Goal: Information Seeking & Learning: Learn about a topic

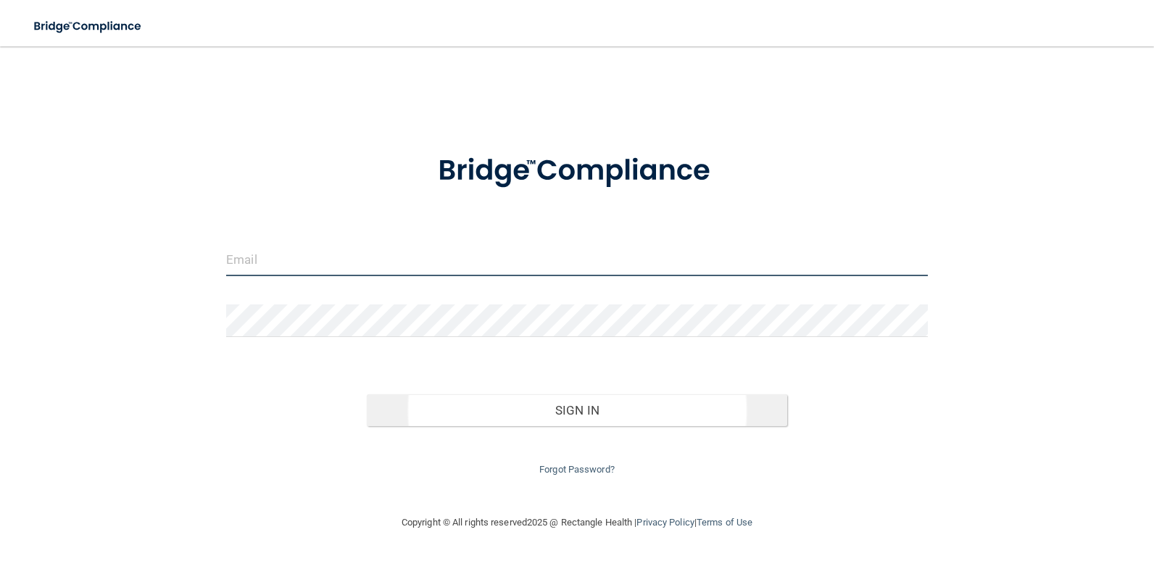
type input "[EMAIL_ADDRESS][DOMAIN_NAME]"
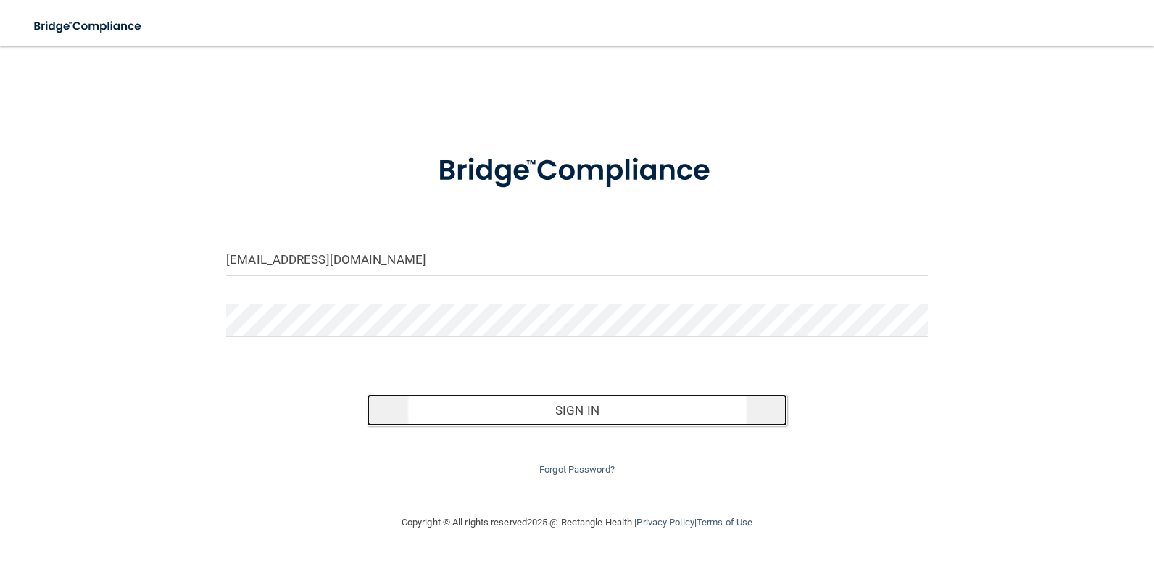
click at [573, 410] on button "Sign In" at bounding box center [577, 410] width 421 height 32
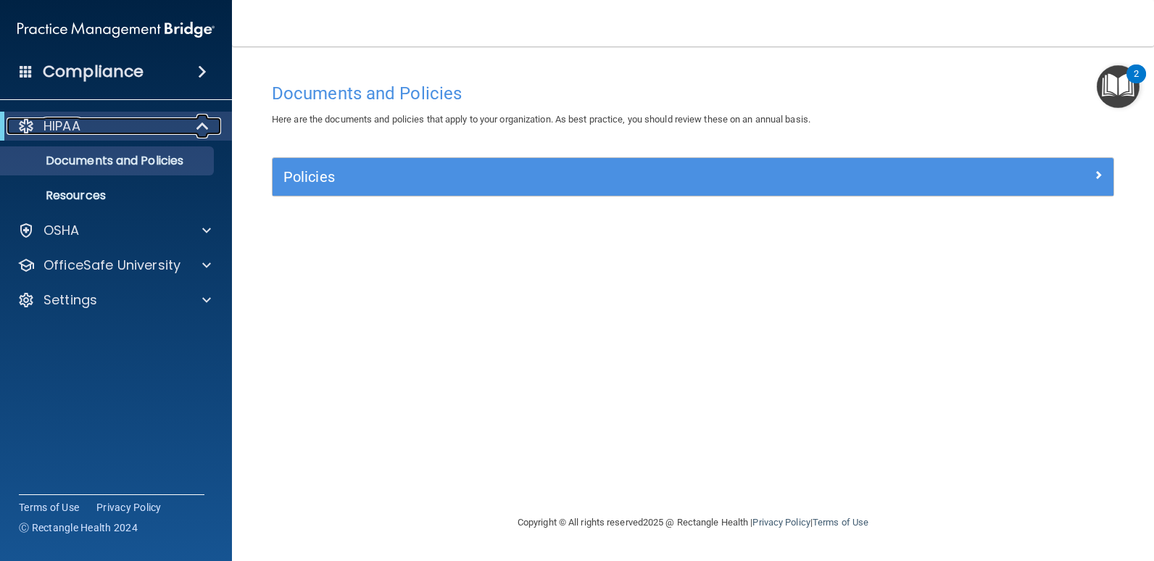
click at [202, 124] on span at bounding box center [204, 125] width 12 height 17
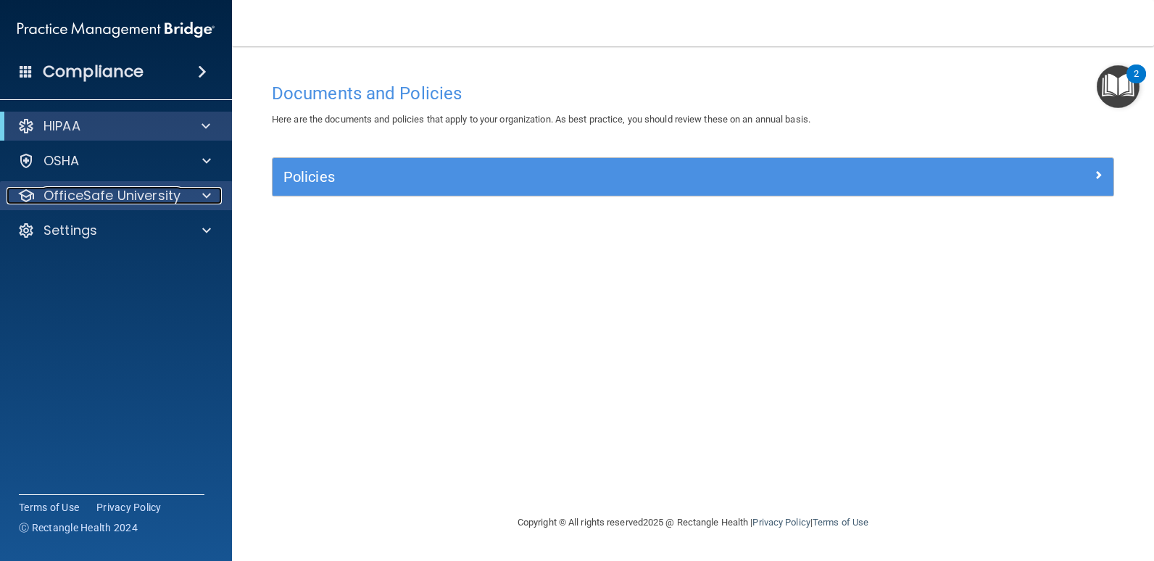
click at [207, 197] on span at bounding box center [206, 195] width 9 height 17
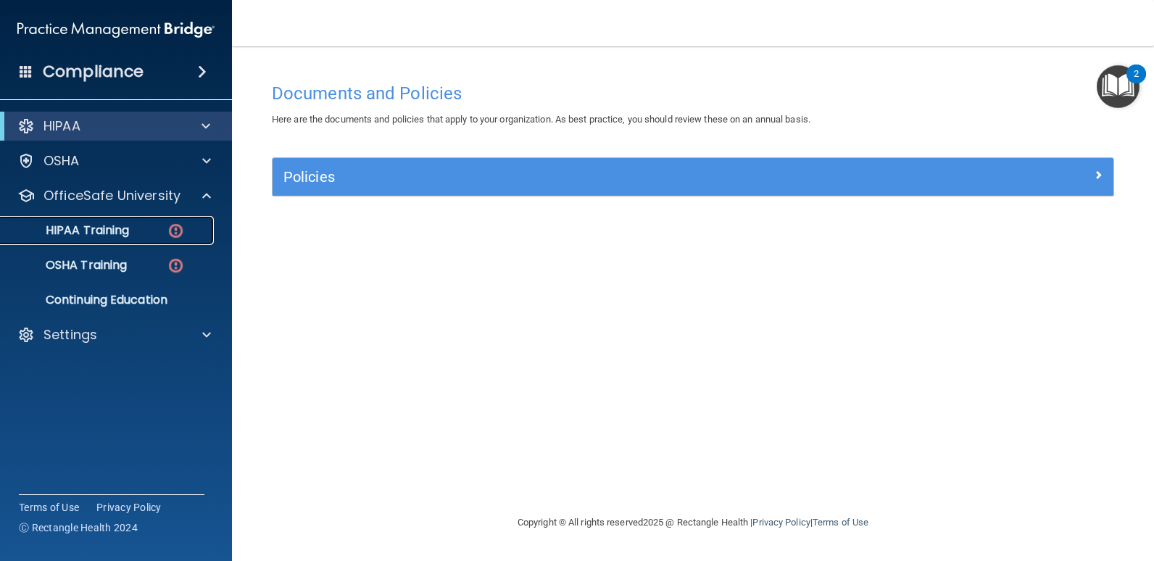
click at [172, 232] on img at bounding box center [176, 231] width 18 height 18
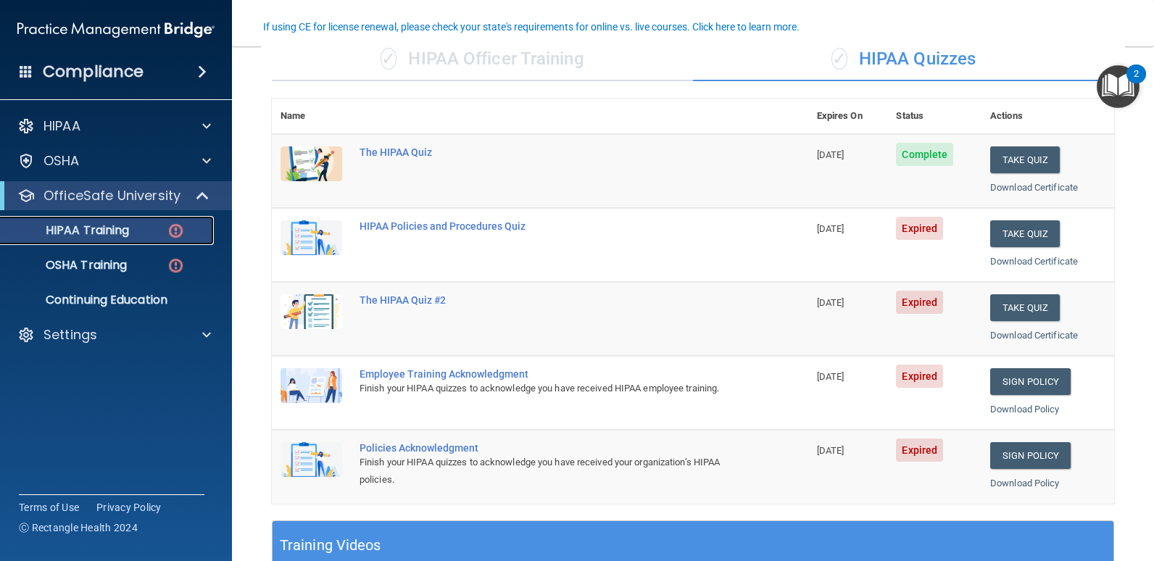
scroll to position [128, 0]
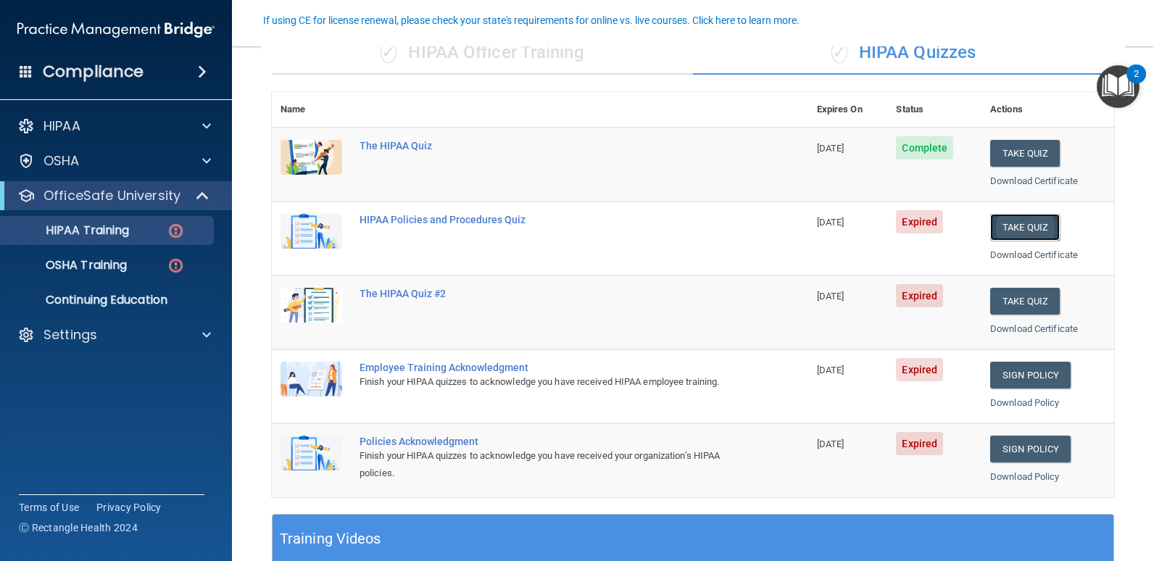
click at [1012, 229] on button "Take Quiz" at bounding box center [1025, 227] width 70 height 27
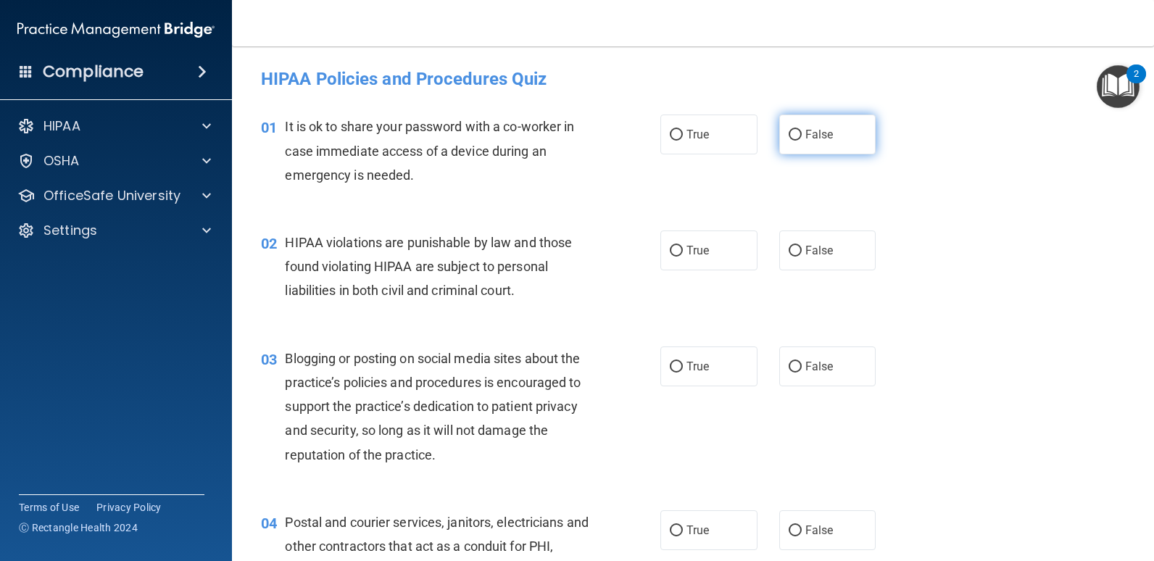
click at [789, 131] on input "False" at bounding box center [795, 135] width 13 height 11
radio input "true"
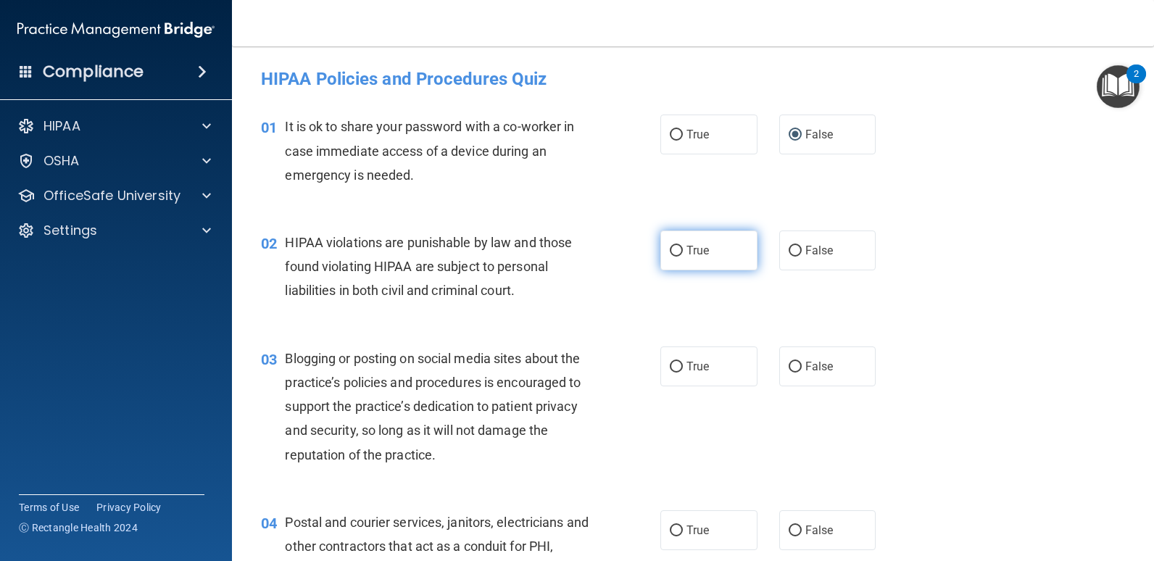
click at [671, 249] on input "True" at bounding box center [676, 251] width 13 height 11
radio input "true"
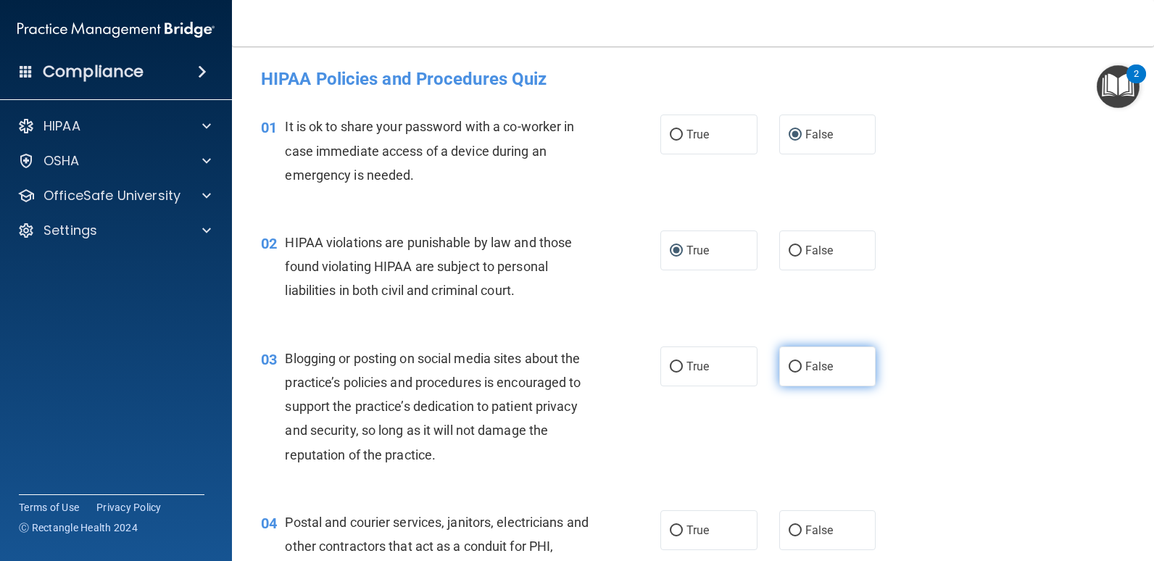
click at [789, 370] on input "False" at bounding box center [795, 367] width 13 height 11
radio input "true"
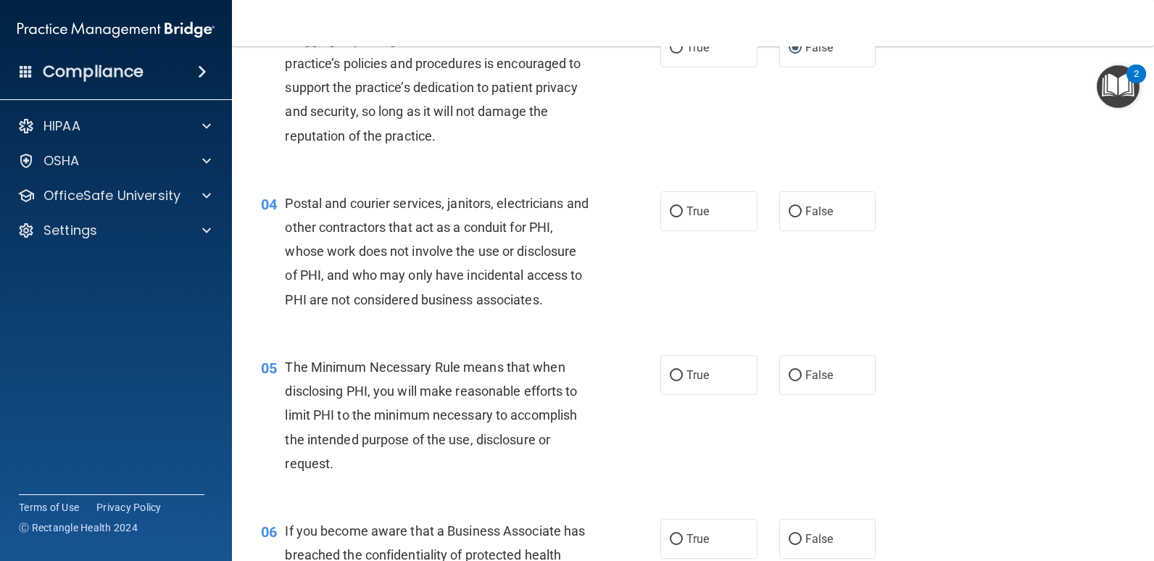
scroll to position [368, 0]
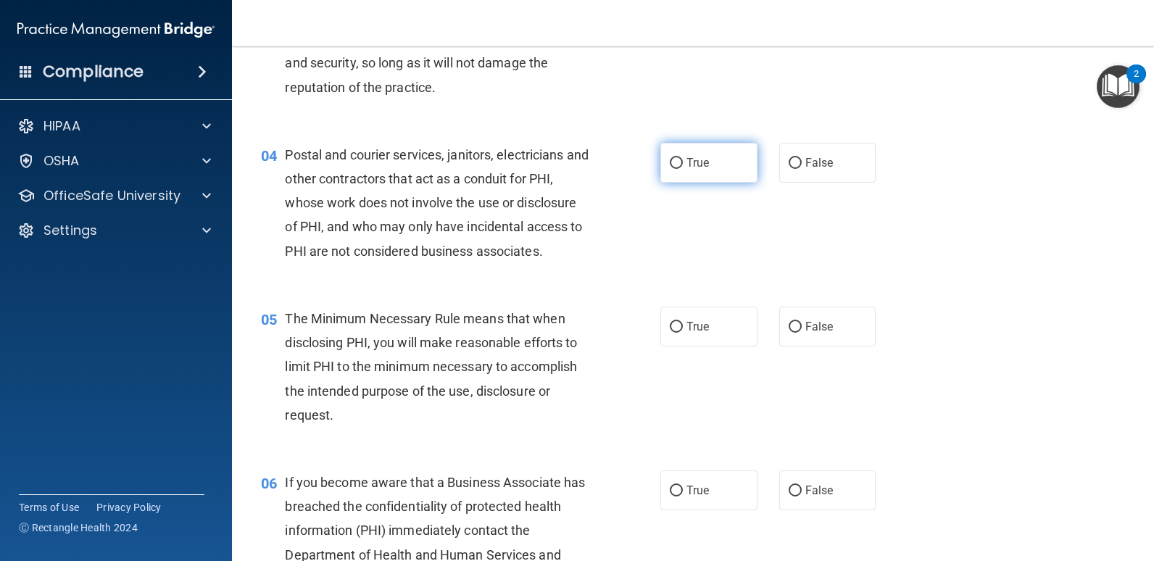
click at [675, 164] on input "True" at bounding box center [676, 163] width 13 height 11
radio input "true"
drag, startPoint x: 679, startPoint y: 318, endPoint x: 690, endPoint y: 345, distance: 29.2
click at [679, 318] on label "True" at bounding box center [708, 327] width 97 height 40
click at [679, 322] on input "True" at bounding box center [676, 327] width 13 height 11
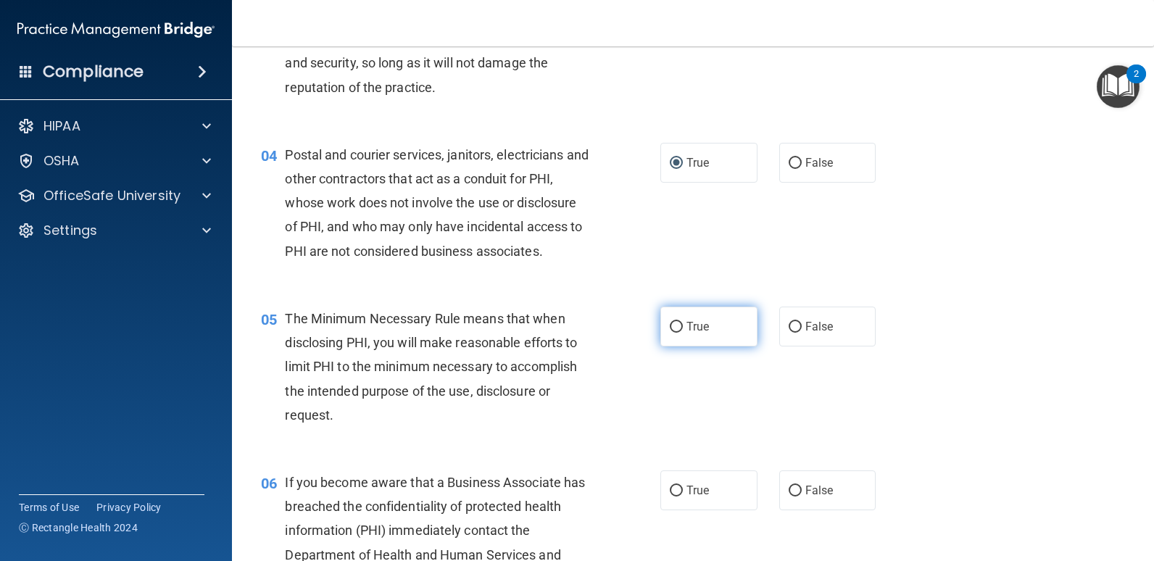
radio input "true"
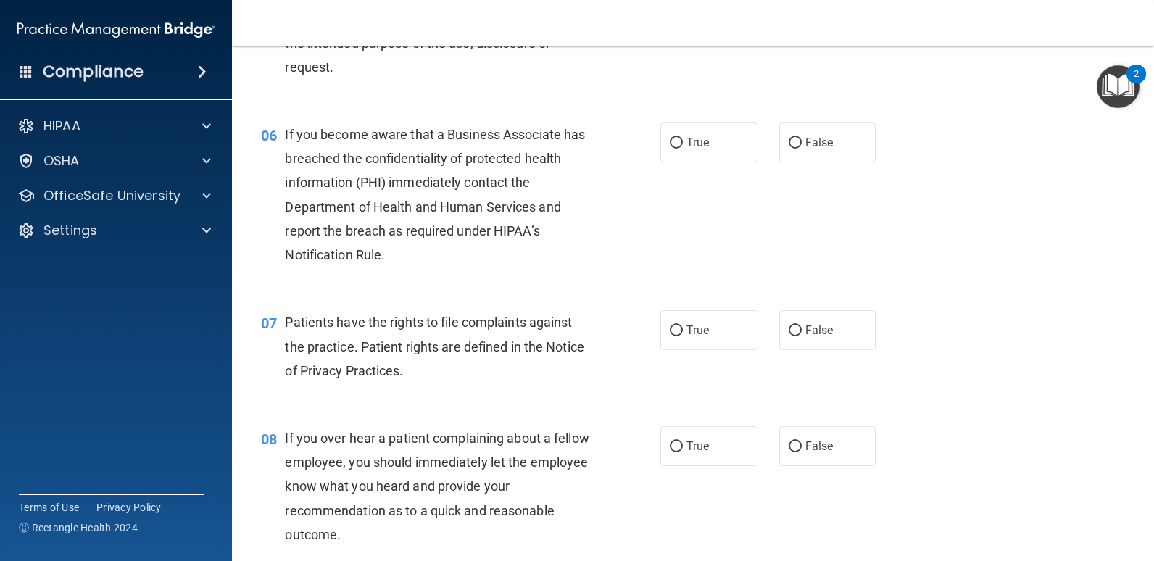
scroll to position [745, 0]
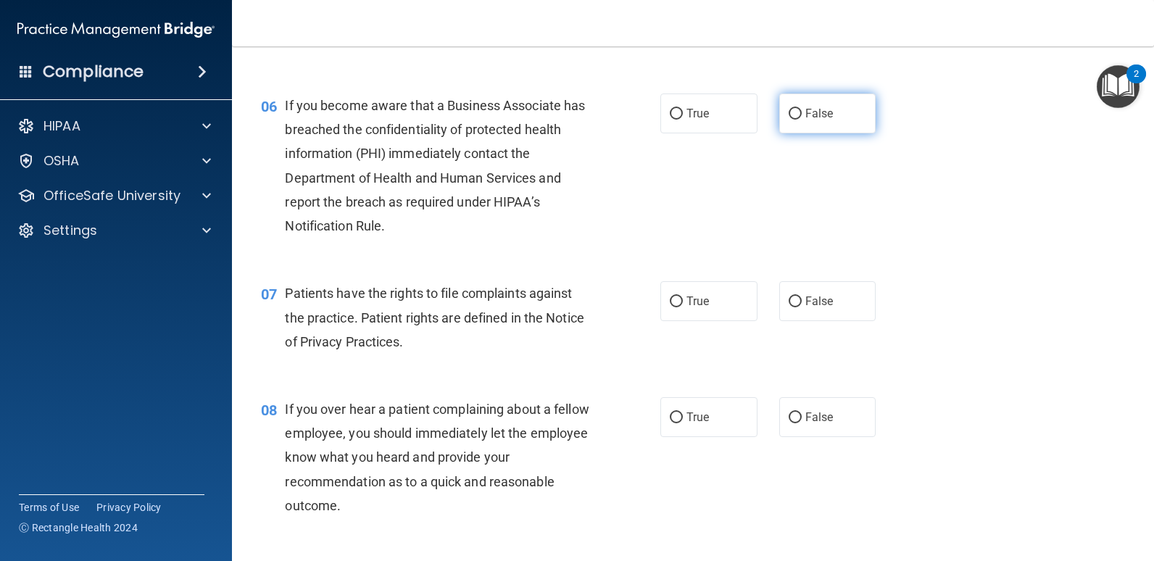
click at [792, 117] on input "False" at bounding box center [795, 114] width 13 height 11
radio input "true"
click at [680, 301] on label "True" at bounding box center [708, 301] width 97 height 40
click at [680, 301] on input "True" at bounding box center [676, 301] width 13 height 11
radio input "true"
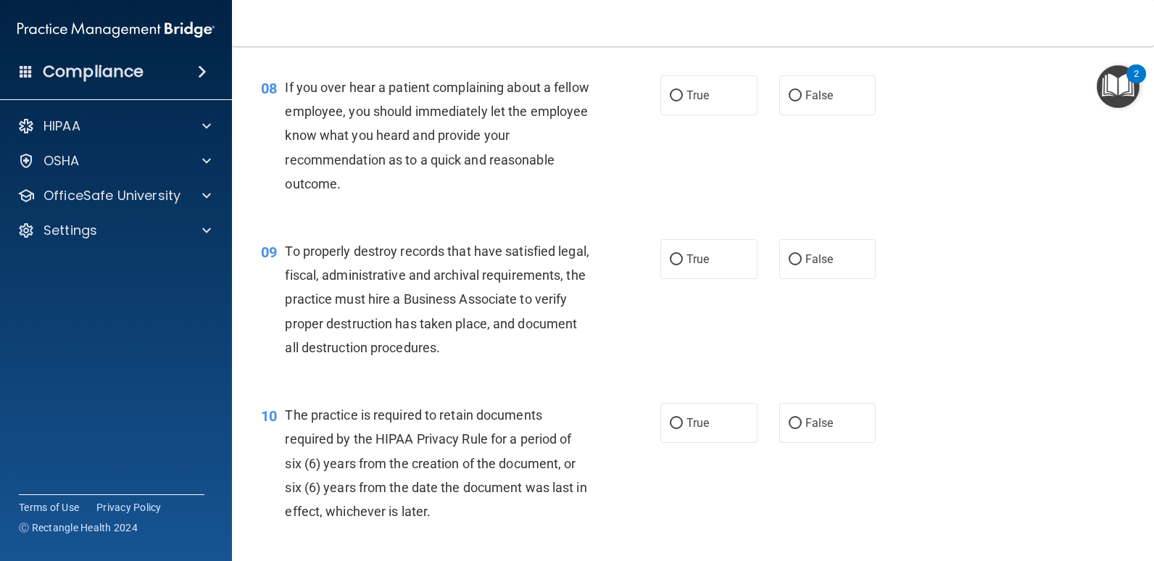
scroll to position [1073, 0]
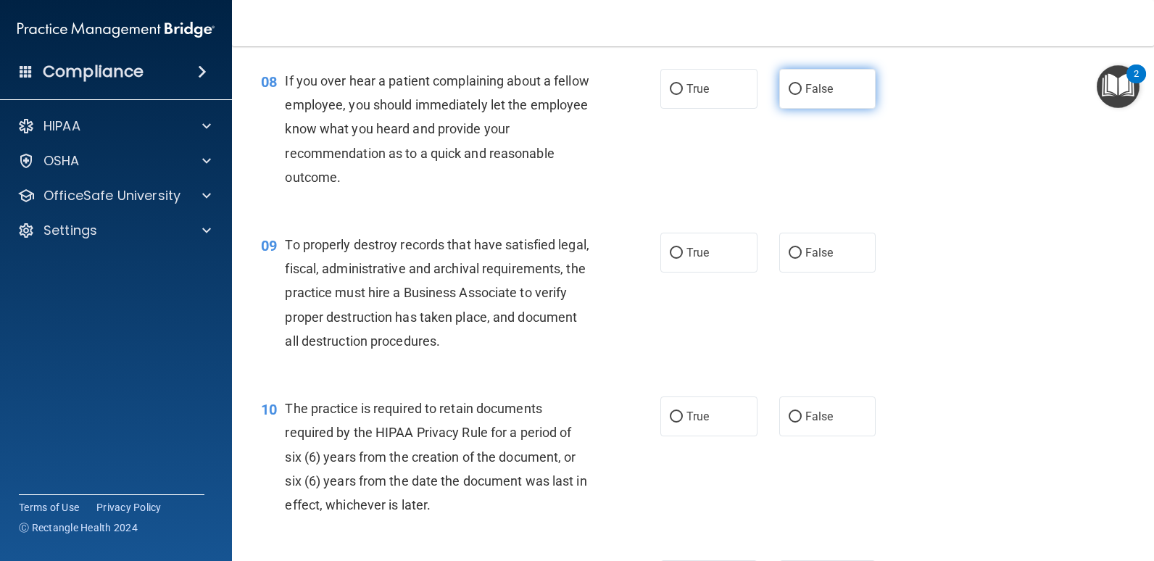
click at [789, 94] on input "False" at bounding box center [795, 89] width 13 height 11
radio input "true"
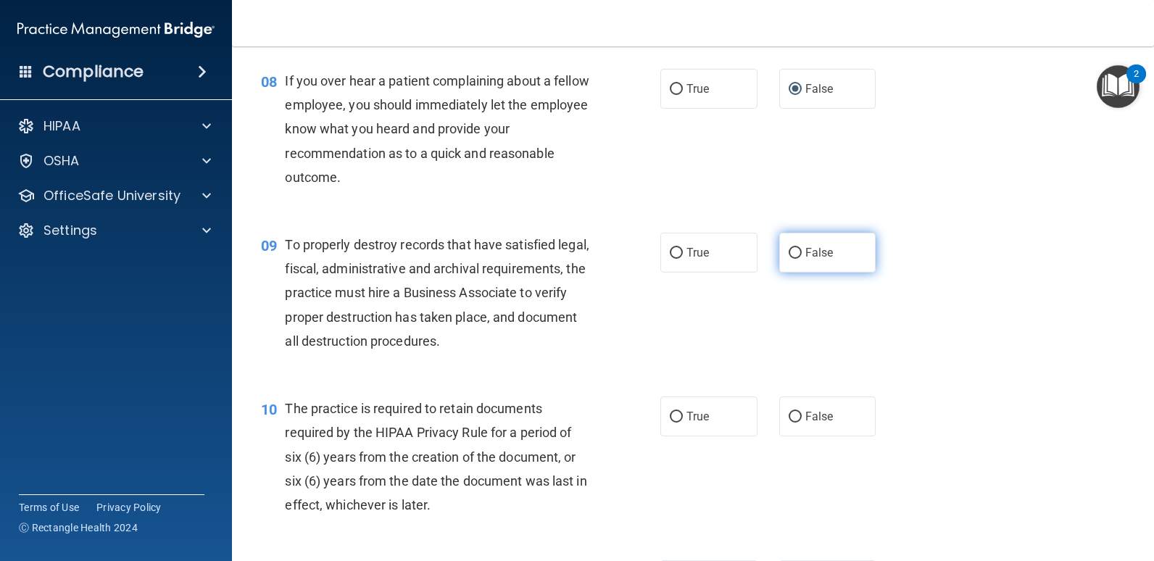
click at [792, 254] on input "False" at bounding box center [795, 253] width 13 height 11
radio input "true"
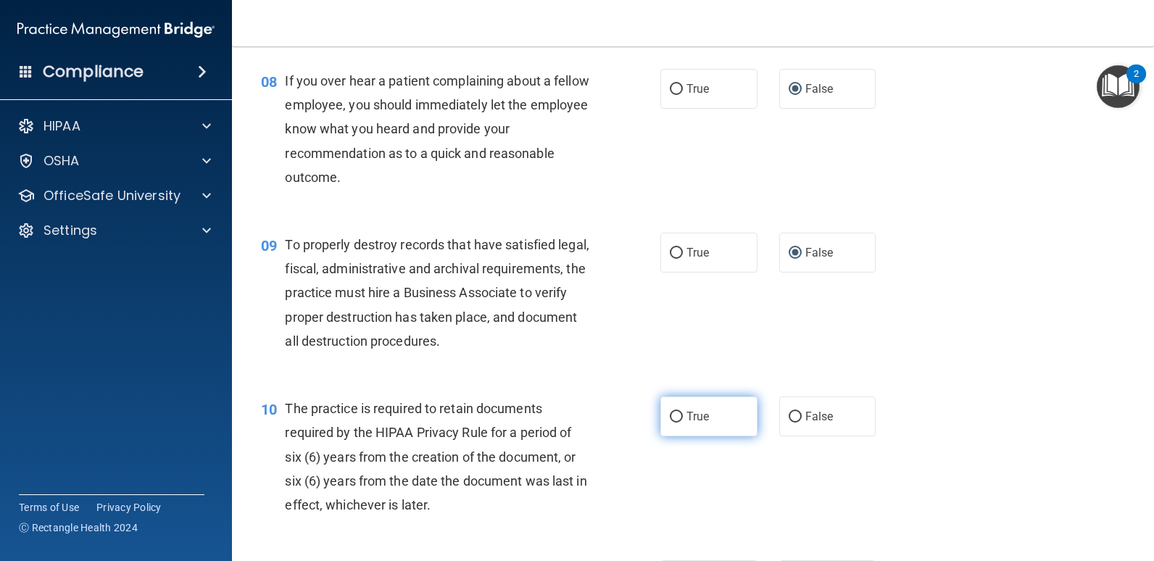
click at [692, 420] on span "True" at bounding box center [698, 417] width 22 height 14
click at [683, 420] on input "True" at bounding box center [676, 417] width 13 height 11
radio input "true"
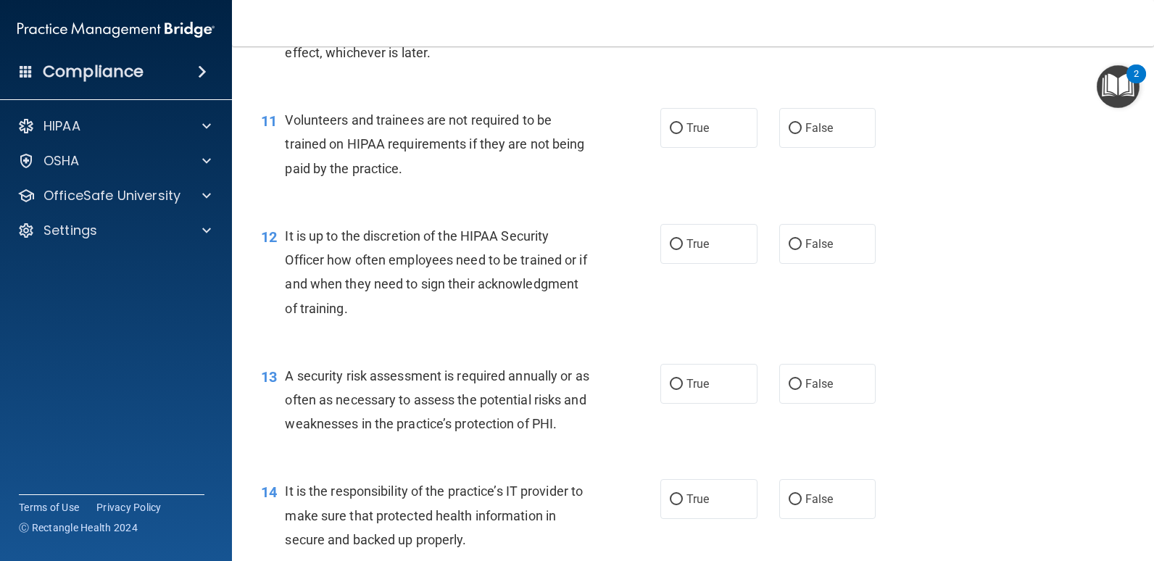
scroll to position [1546, 0]
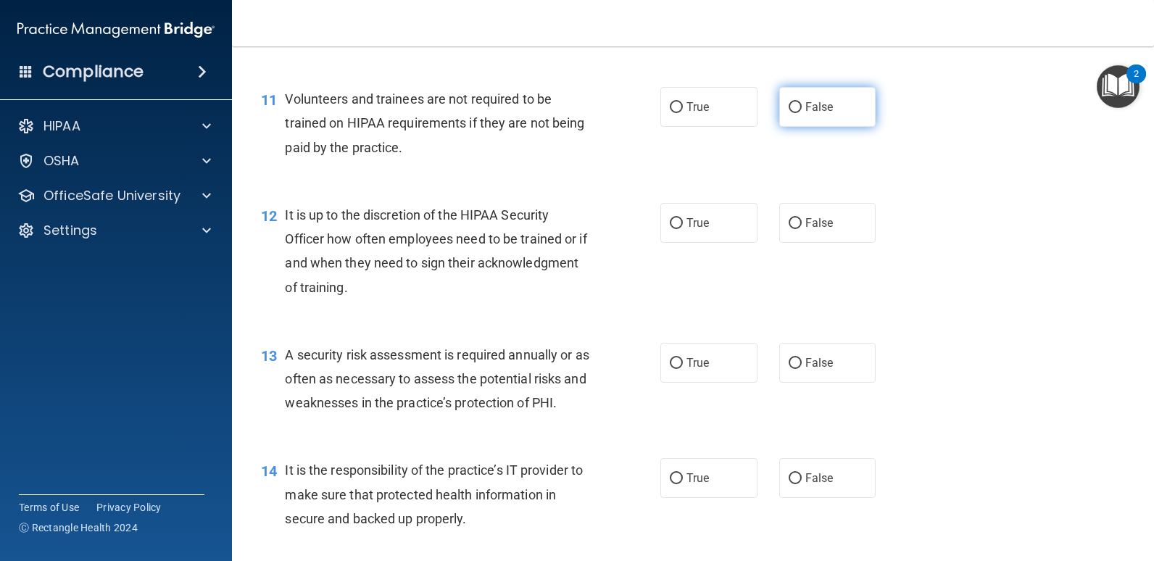
click at [805, 101] on span "False" at bounding box center [819, 107] width 28 height 14
click at [802, 102] on input "False" at bounding box center [795, 107] width 13 height 11
radio input "true"
click at [795, 230] on label "False" at bounding box center [827, 223] width 97 height 40
click at [795, 229] on input "False" at bounding box center [795, 223] width 13 height 11
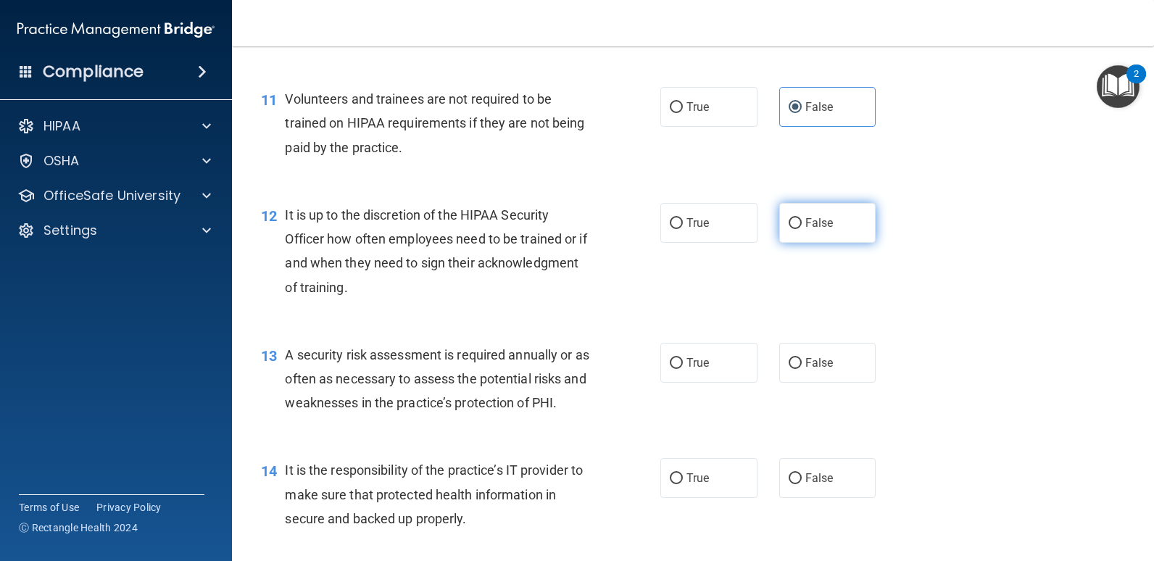
radio input "true"
click at [704, 362] on span "True" at bounding box center [698, 363] width 22 height 14
click at [683, 362] on input "True" at bounding box center [676, 363] width 13 height 11
radio input "true"
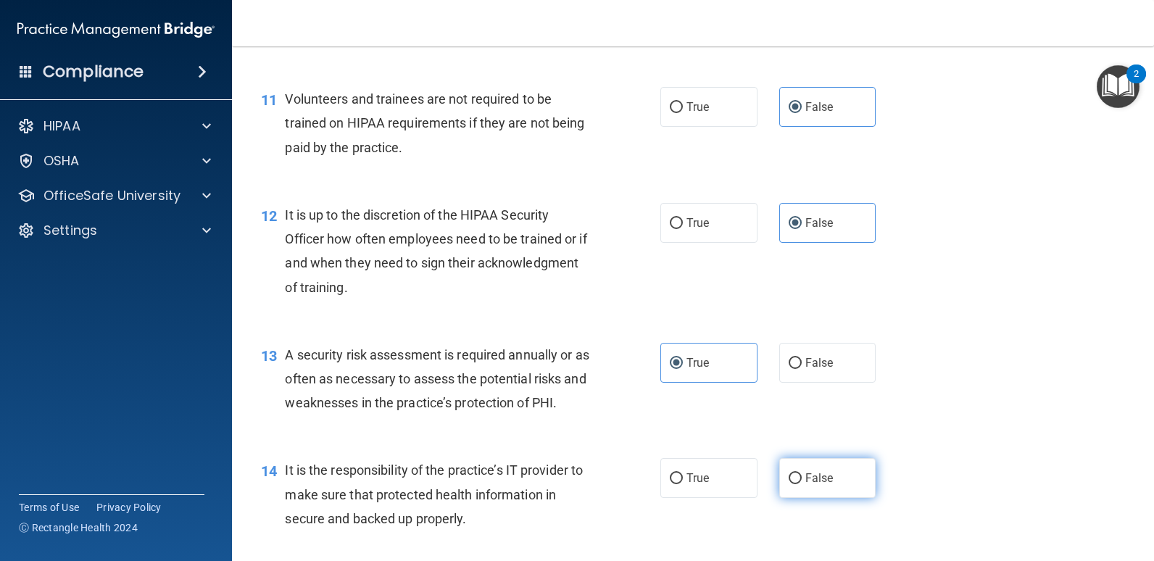
click at [794, 476] on input "False" at bounding box center [795, 478] width 13 height 11
radio input "true"
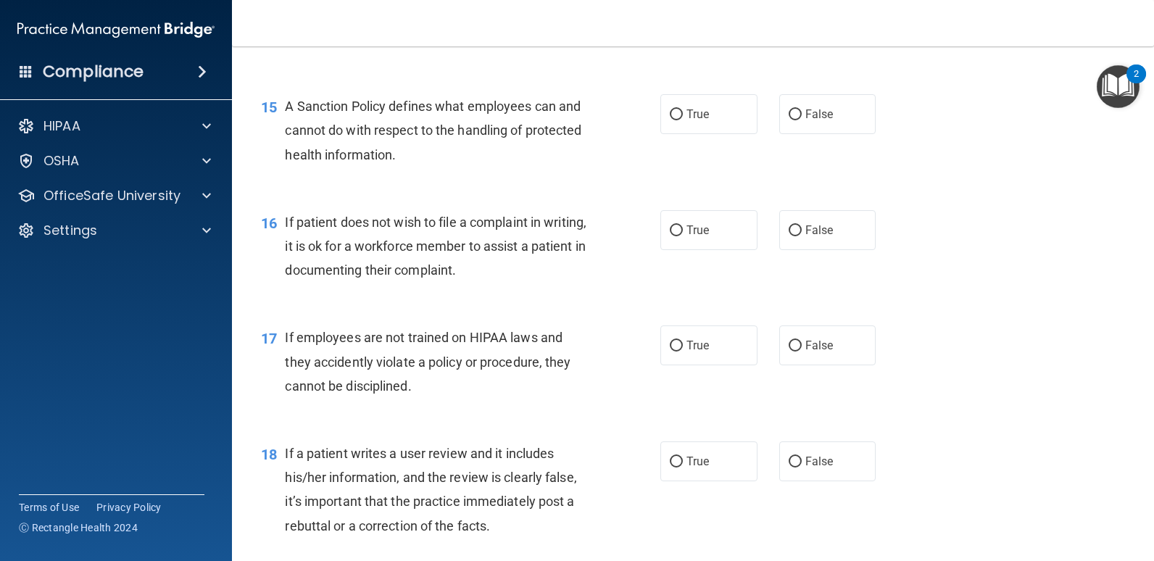
scroll to position [2039, 0]
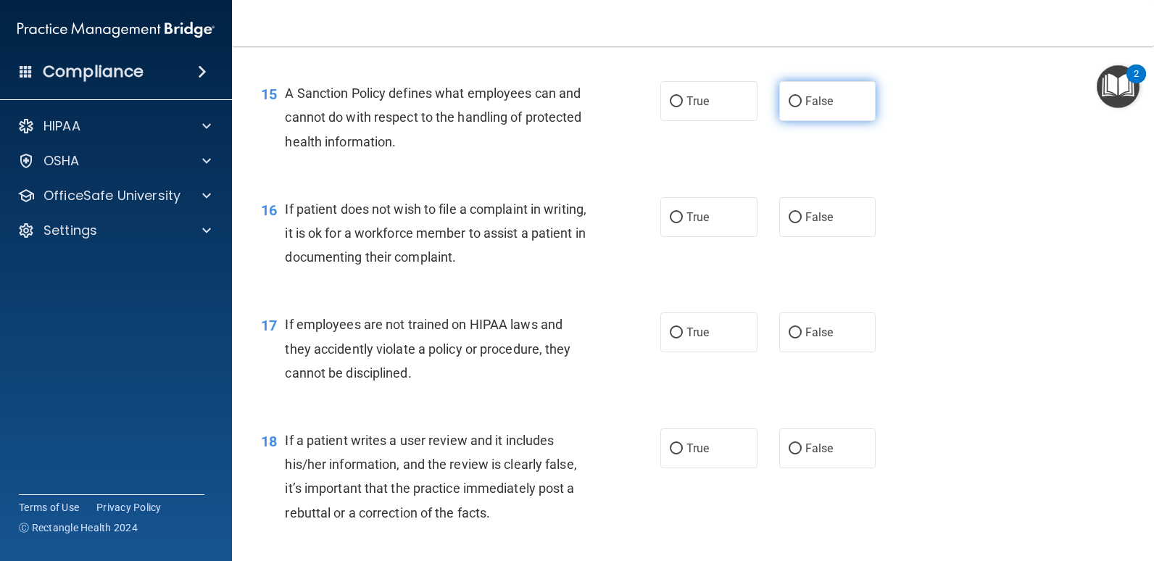
click at [813, 99] on span "False" at bounding box center [819, 101] width 28 height 14
click at [802, 99] on input "False" at bounding box center [795, 101] width 13 height 11
radio input "true"
click at [687, 221] on span "True" at bounding box center [698, 217] width 22 height 14
click at [683, 221] on input "True" at bounding box center [676, 217] width 13 height 11
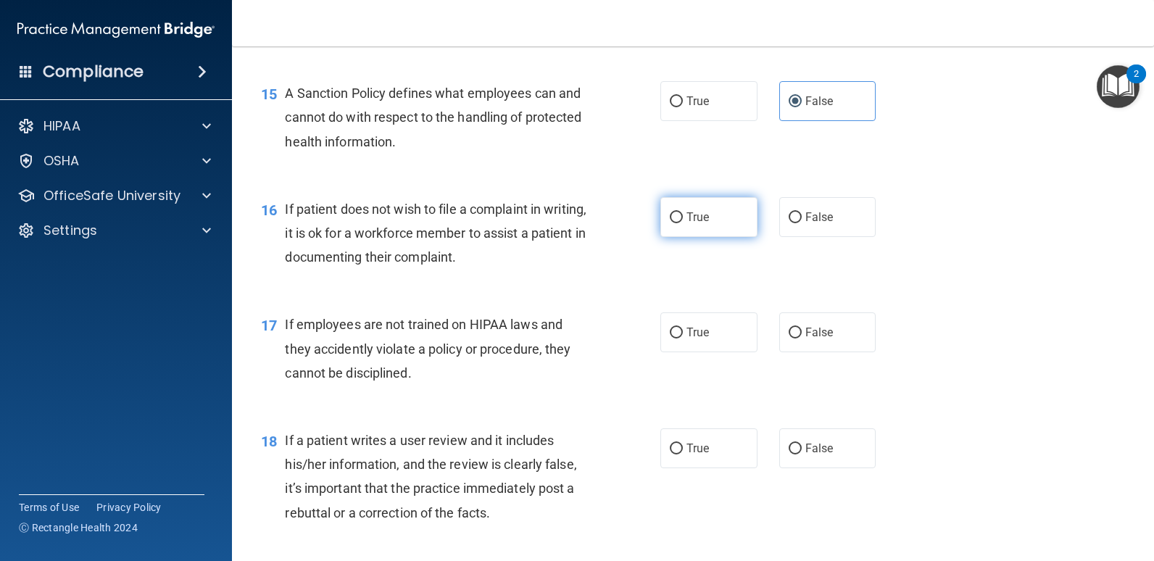
radio input "true"
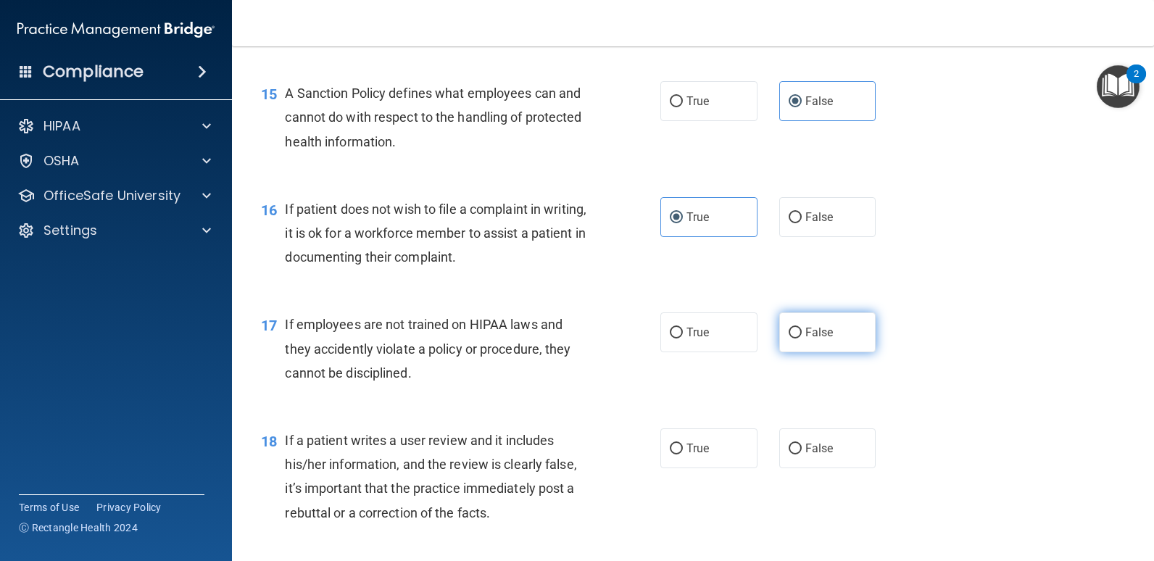
click at [792, 333] on input "False" at bounding box center [795, 333] width 13 height 11
radio input "true"
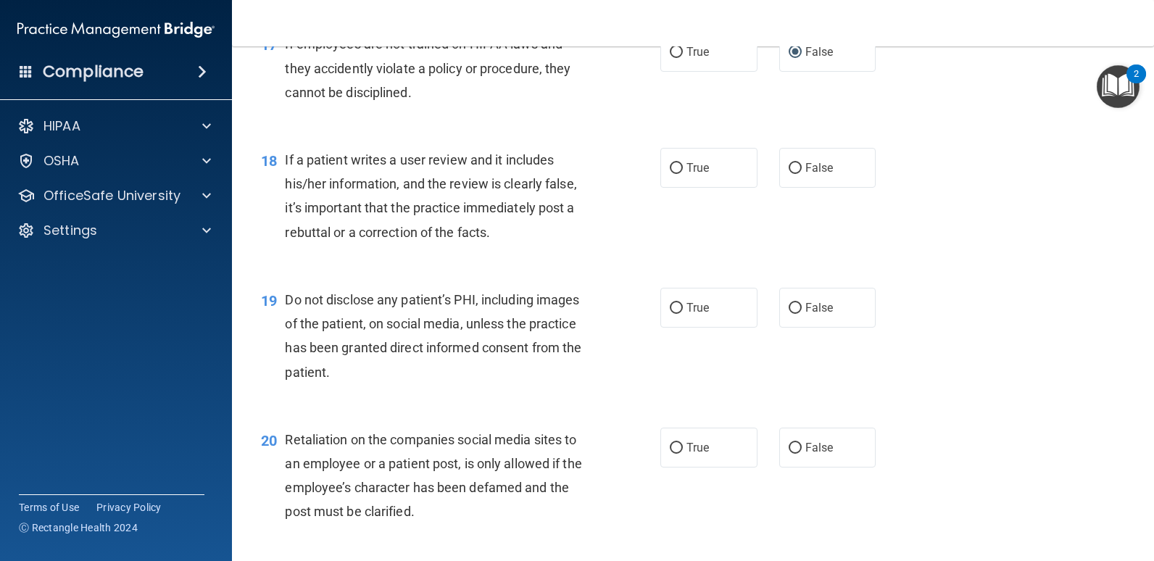
scroll to position [2387, 0]
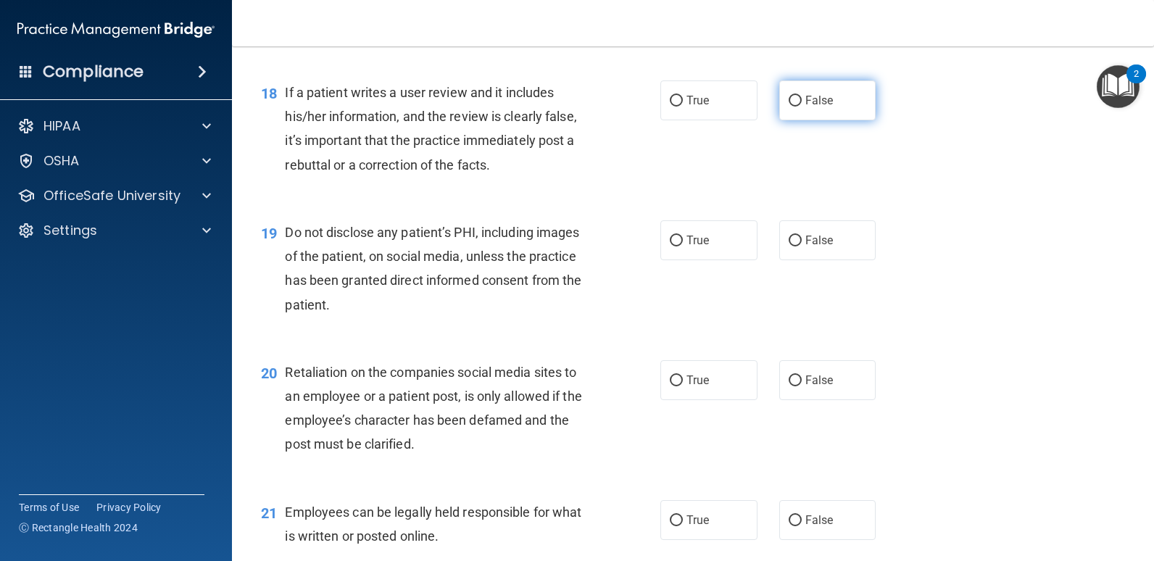
click at [813, 99] on span "False" at bounding box center [819, 101] width 28 height 14
click at [802, 99] on input "False" at bounding box center [795, 101] width 13 height 11
radio input "true"
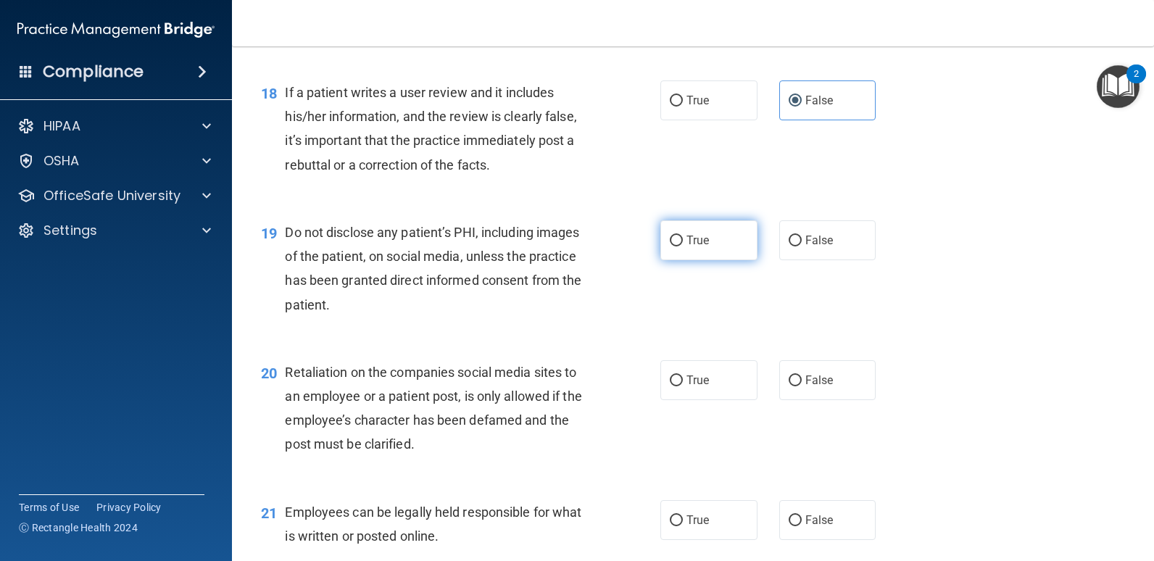
click at [687, 229] on label "True" at bounding box center [708, 240] width 97 height 40
click at [683, 236] on input "True" at bounding box center [676, 241] width 13 height 11
radio input "true"
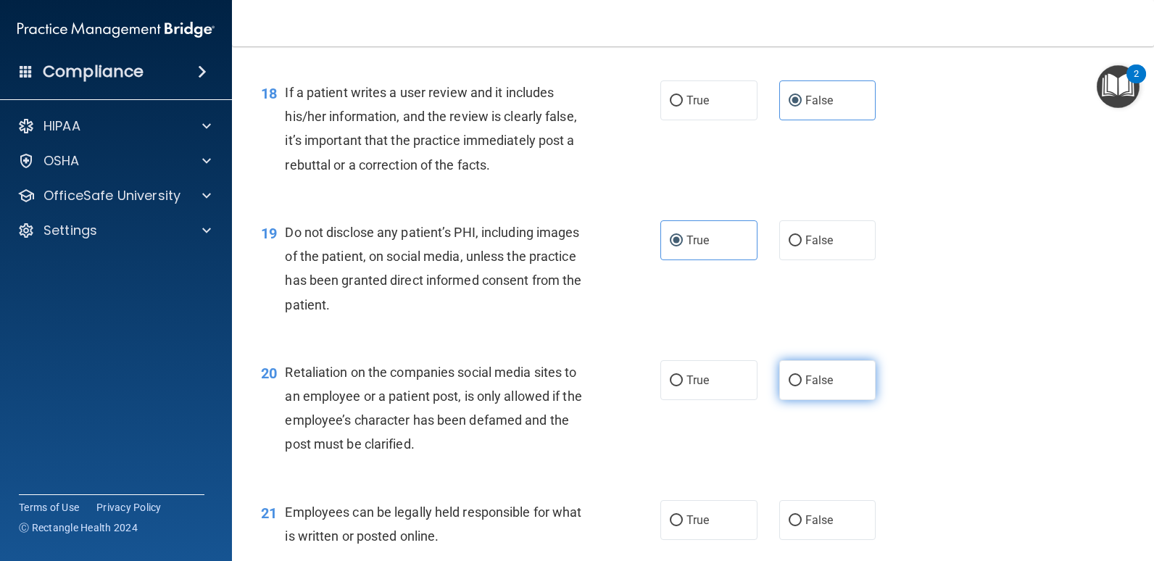
click at [827, 382] on label "False" at bounding box center [827, 380] width 97 height 40
click at [802, 382] on input "False" at bounding box center [795, 381] width 13 height 11
radio input "true"
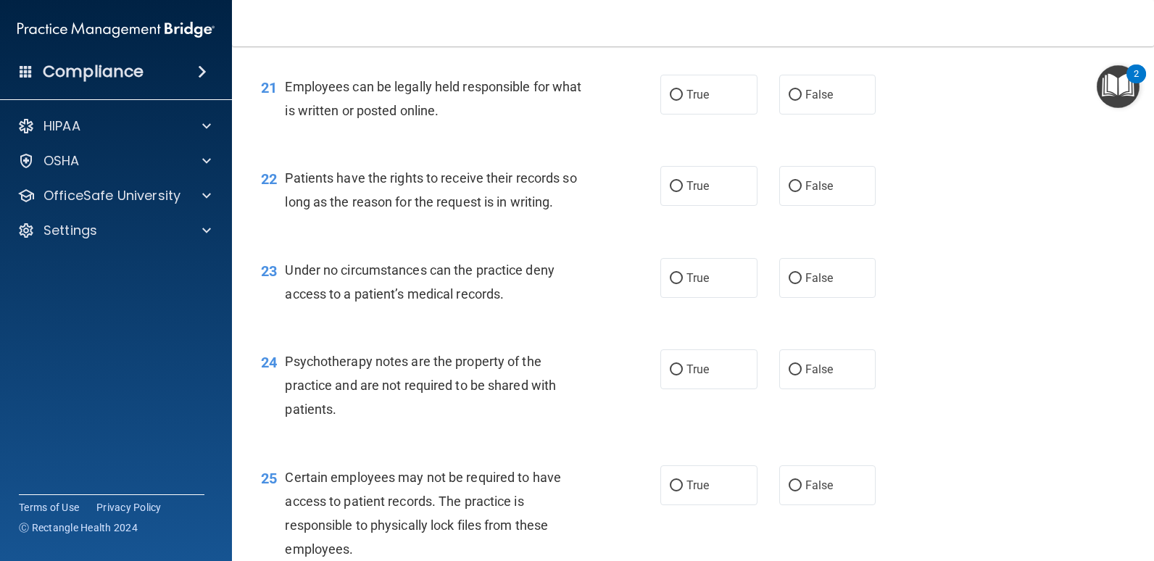
scroll to position [2842, 0]
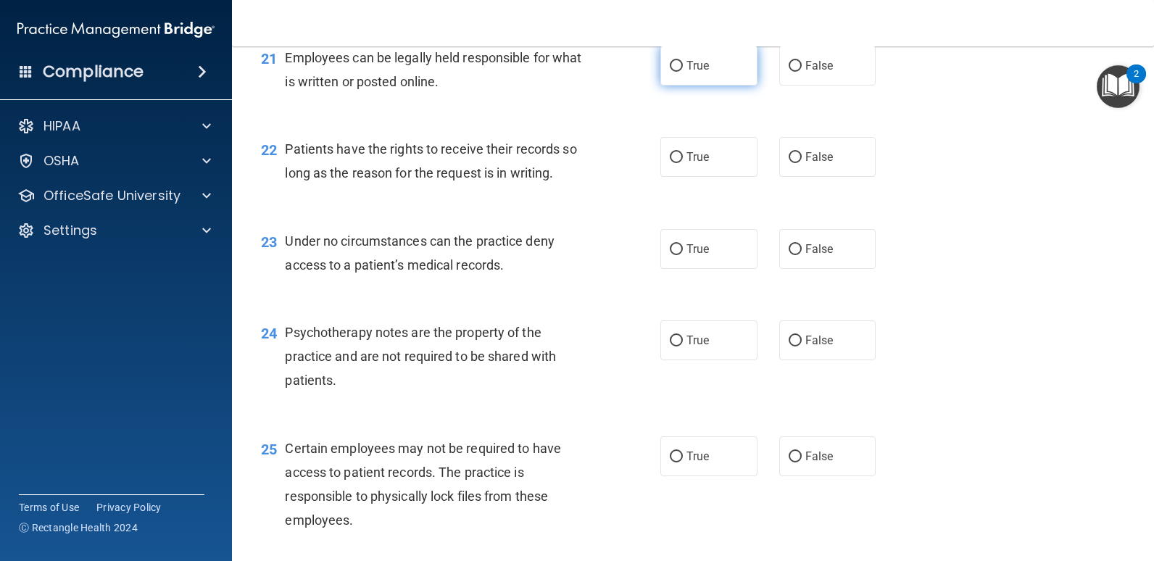
click at [705, 67] on label "True" at bounding box center [708, 66] width 97 height 40
click at [683, 67] on input "True" at bounding box center [676, 66] width 13 height 11
radio input "true"
click at [691, 154] on span "True" at bounding box center [698, 157] width 22 height 14
click at [683, 154] on input "True" at bounding box center [676, 157] width 13 height 11
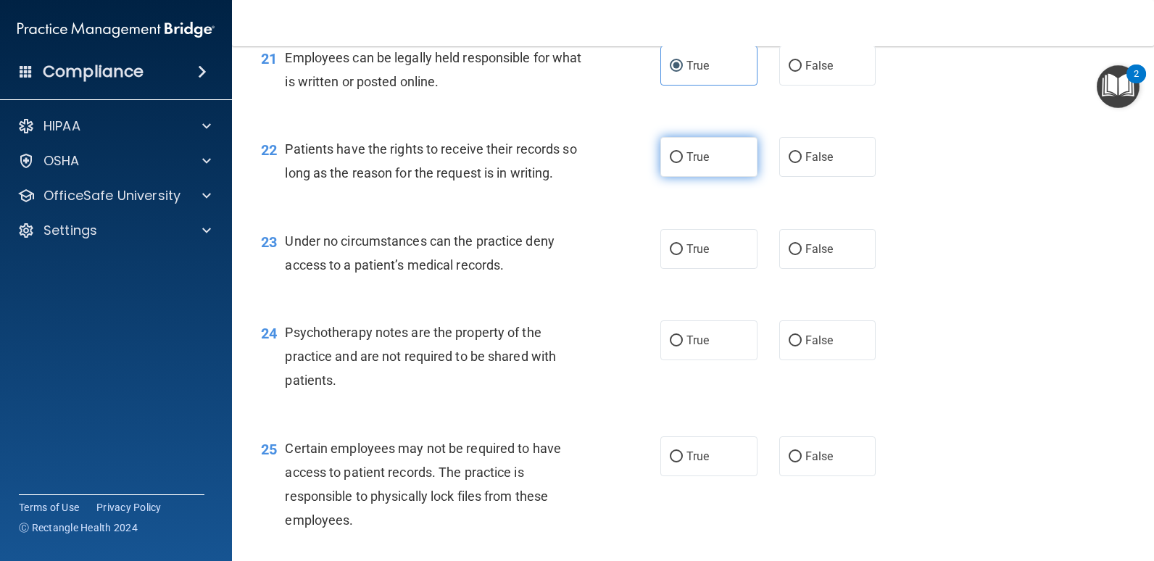
radio input "true"
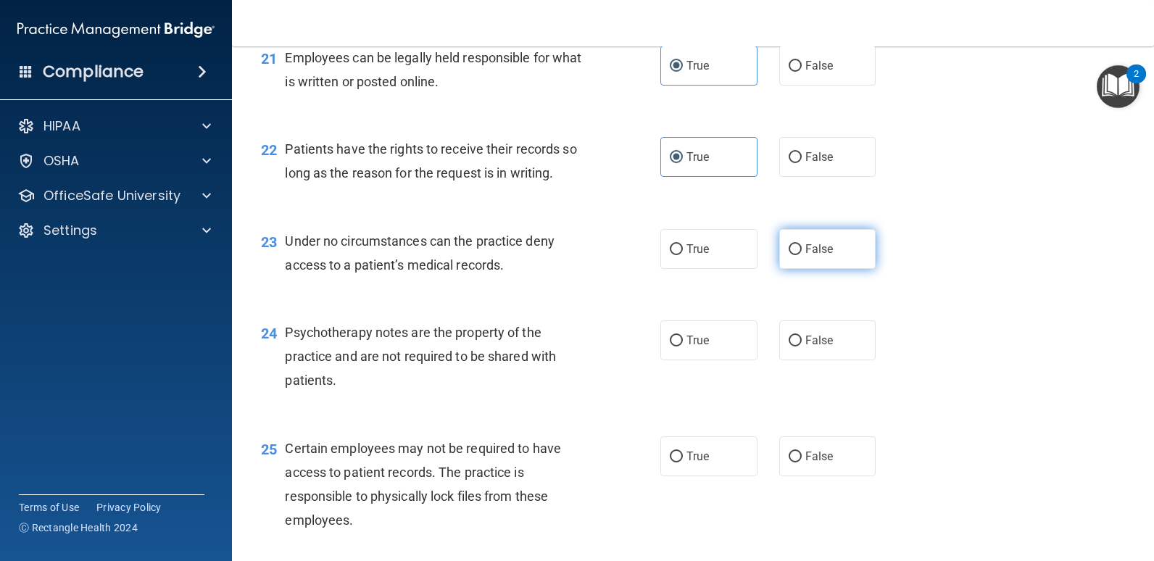
click at [809, 248] on span "False" at bounding box center [819, 249] width 28 height 14
click at [802, 248] on input "False" at bounding box center [795, 249] width 13 height 11
radio input "true"
click at [697, 342] on span "True" at bounding box center [698, 340] width 22 height 14
click at [683, 342] on input "True" at bounding box center [676, 341] width 13 height 11
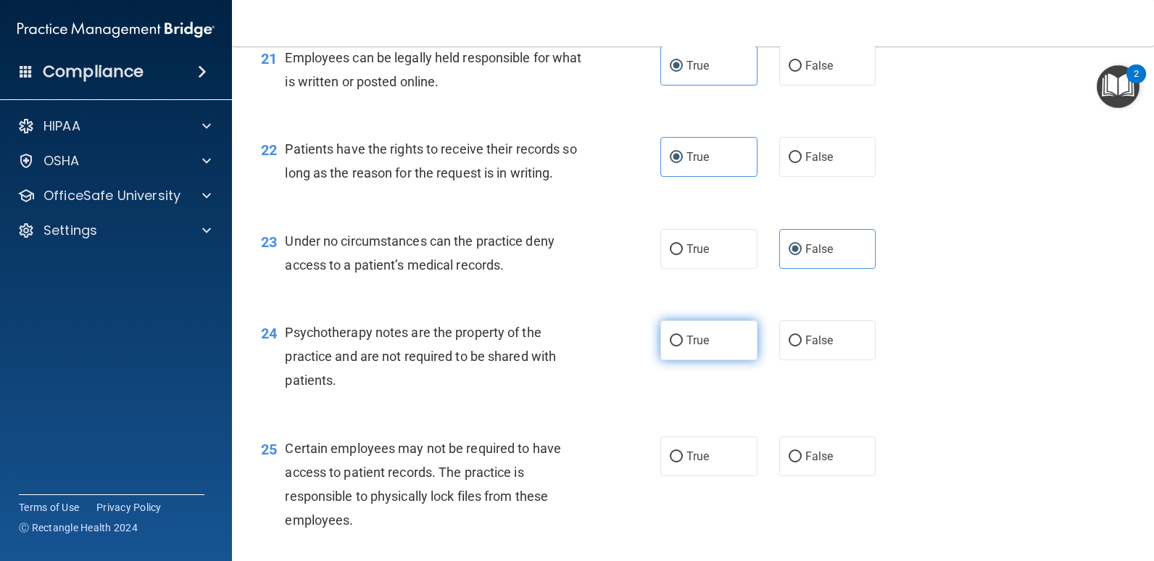
radio input "true"
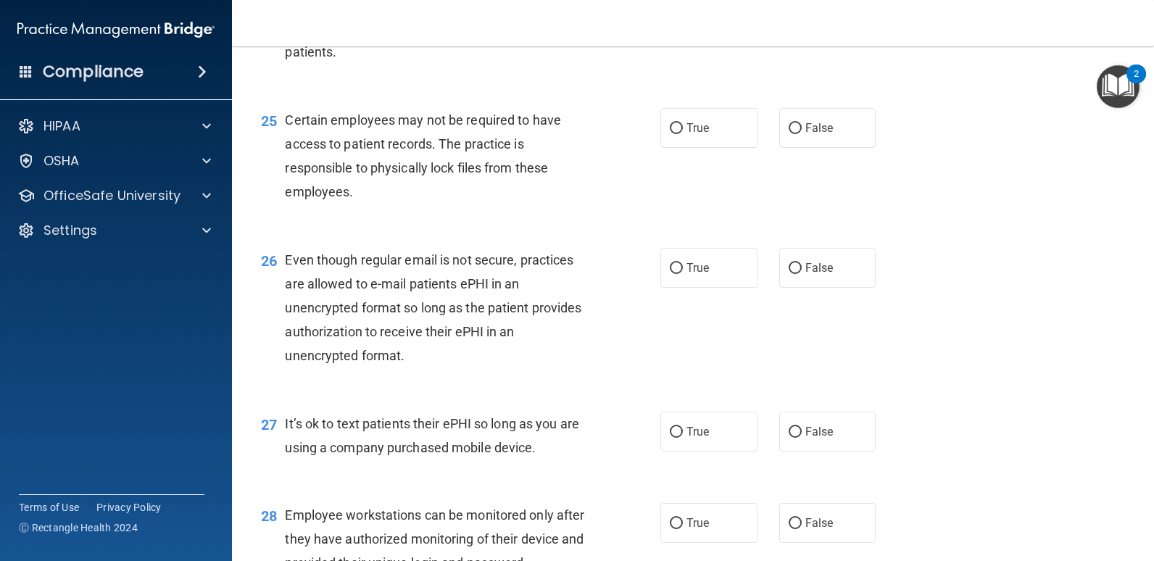
scroll to position [3199, 0]
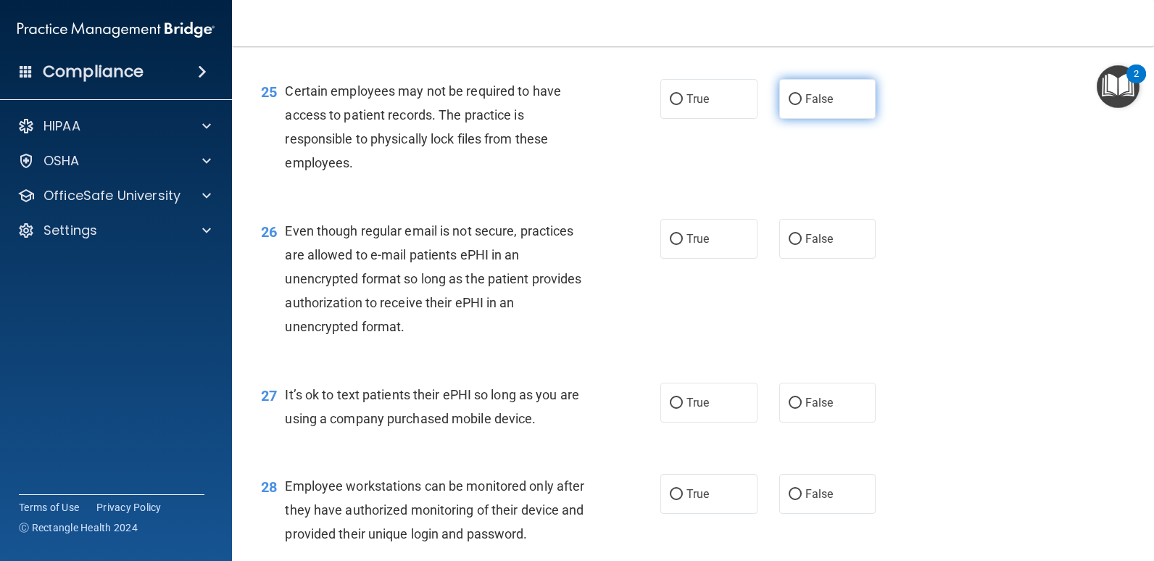
click at [797, 99] on label "False" at bounding box center [827, 99] width 97 height 40
click at [797, 99] on input "False" at bounding box center [795, 99] width 13 height 11
radio input "true"
click at [687, 233] on span "True" at bounding box center [698, 239] width 22 height 14
click at [683, 234] on input "True" at bounding box center [676, 239] width 13 height 11
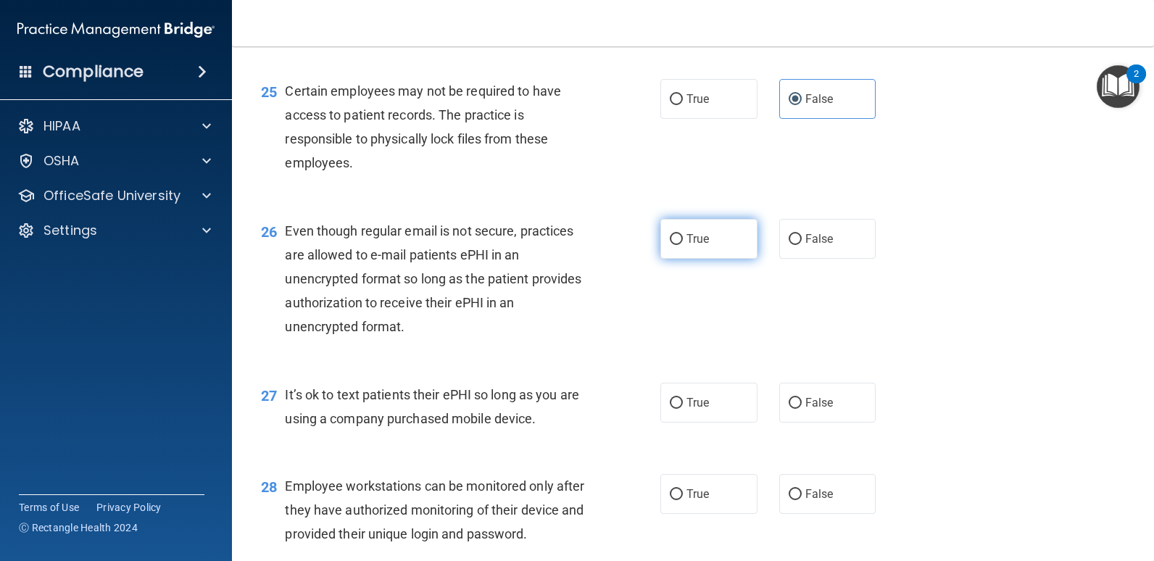
radio input "true"
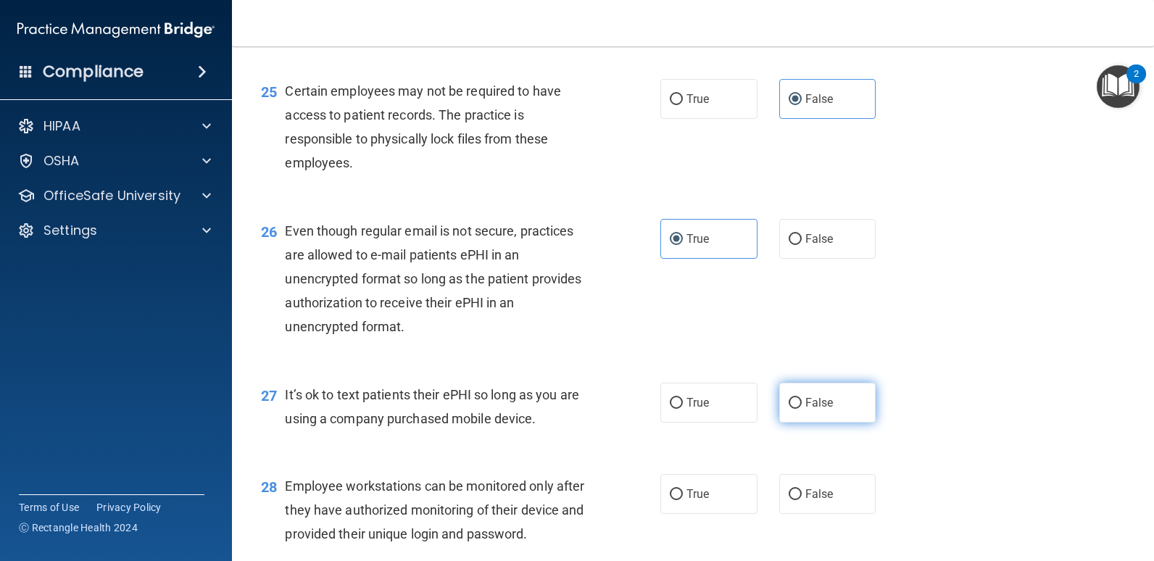
click at [796, 406] on label "False" at bounding box center [827, 403] width 97 height 40
click at [796, 406] on input "False" at bounding box center [795, 403] width 13 height 11
radio input "true"
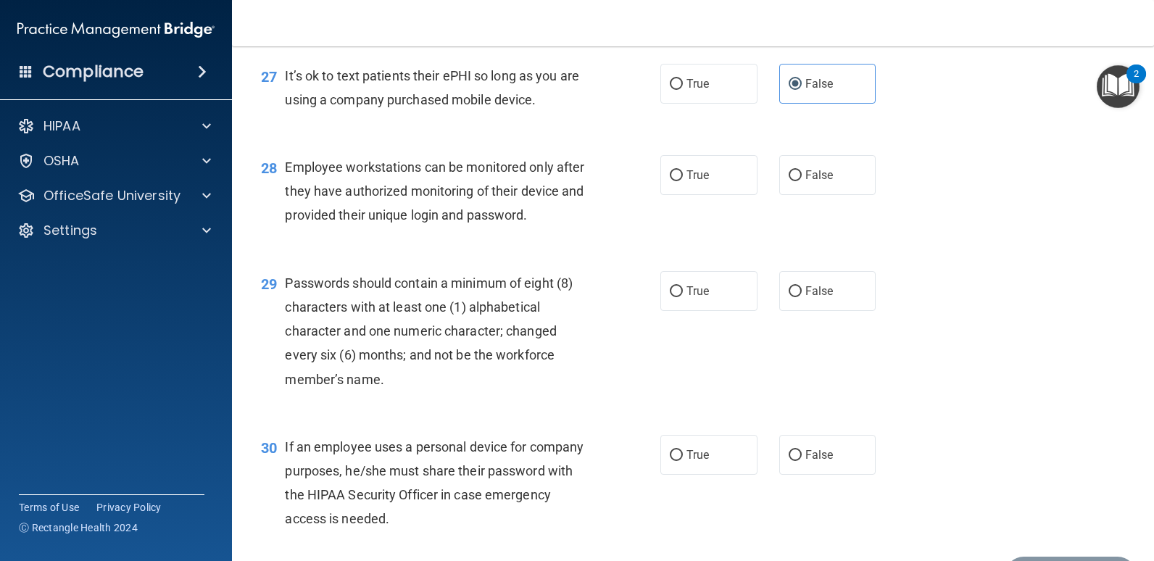
scroll to position [3547, 0]
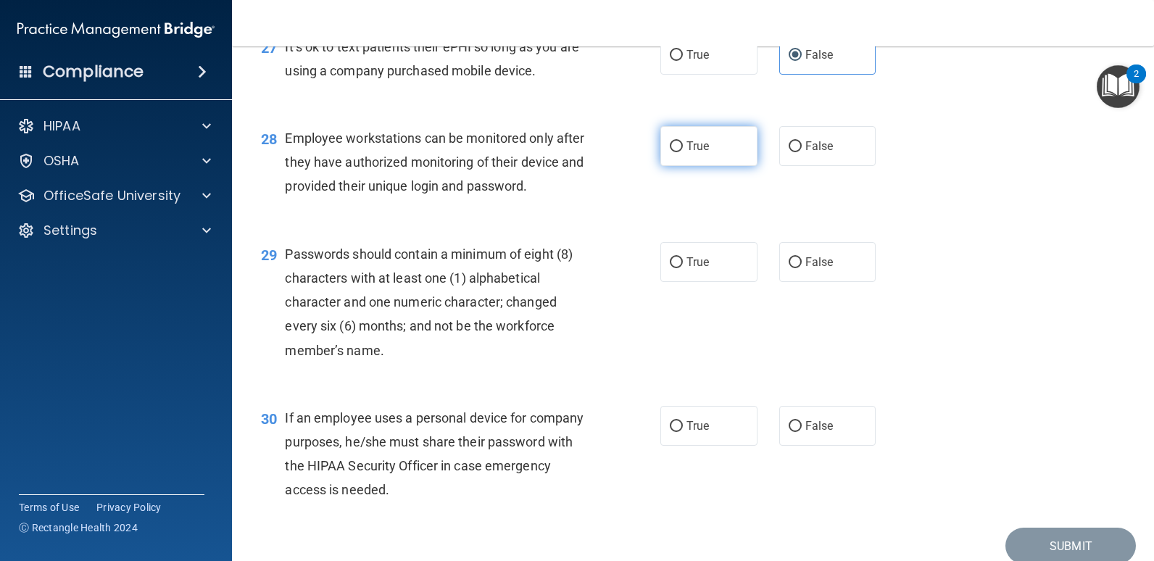
click at [703, 144] on span "True" at bounding box center [698, 146] width 22 height 14
click at [683, 144] on input "True" at bounding box center [676, 146] width 13 height 11
radio input "true"
click at [708, 267] on label "True" at bounding box center [708, 262] width 97 height 40
click at [683, 267] on input "True" at bounding box center [676, 262] width 13 height 11
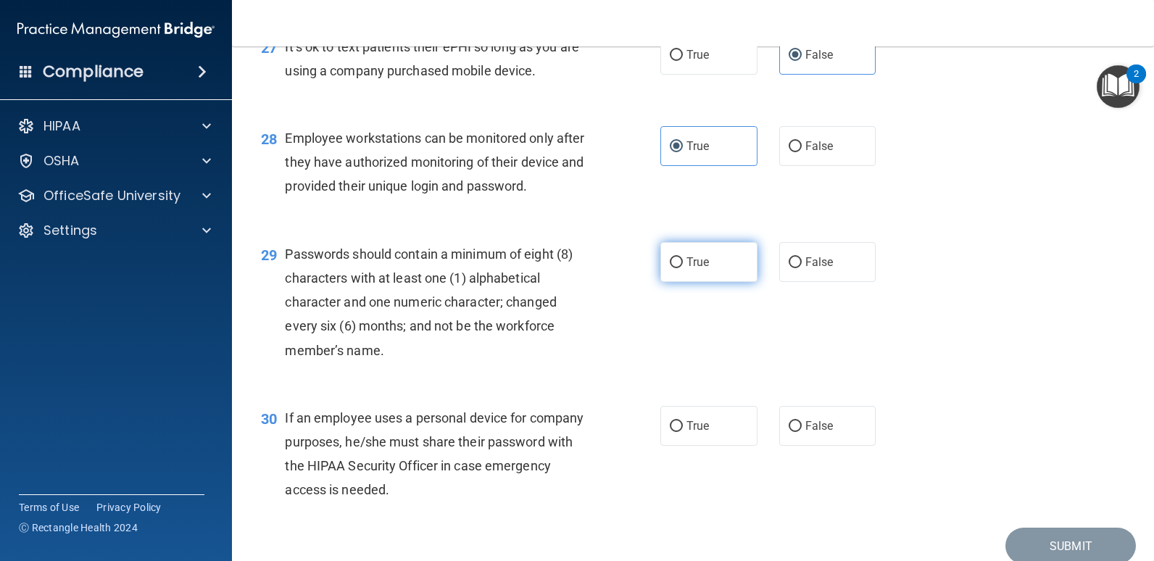
radio input "true"
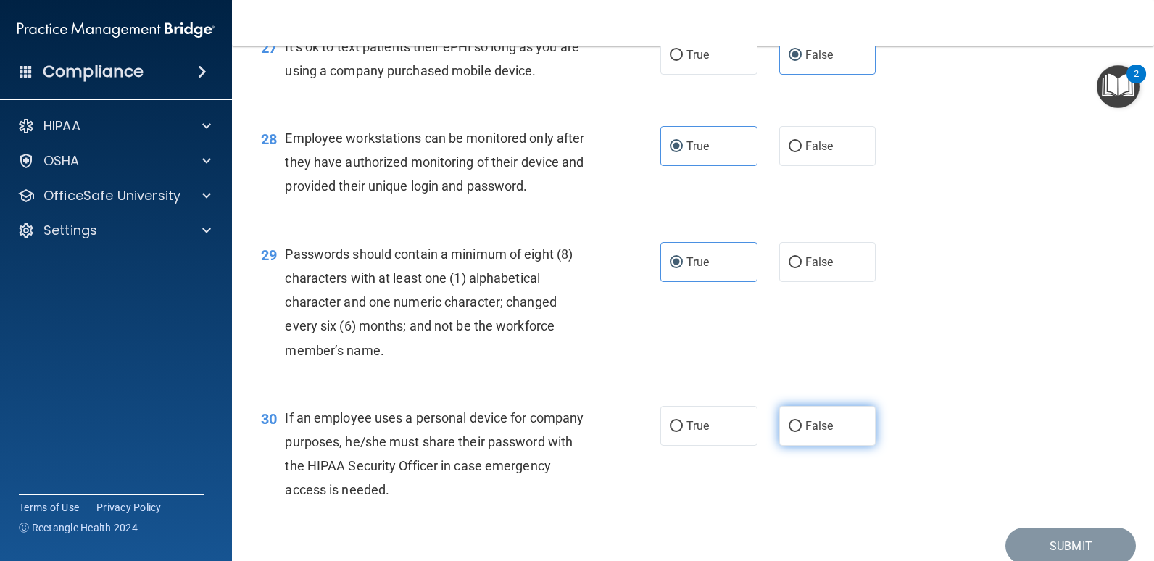
click at [793, 429] on input "False" at bounding box center [795, 426] width 13 height 11
radio input "true"
click at [1043, 549] on button "Submit" at bounding box center [1070, 546] width 130 height 37
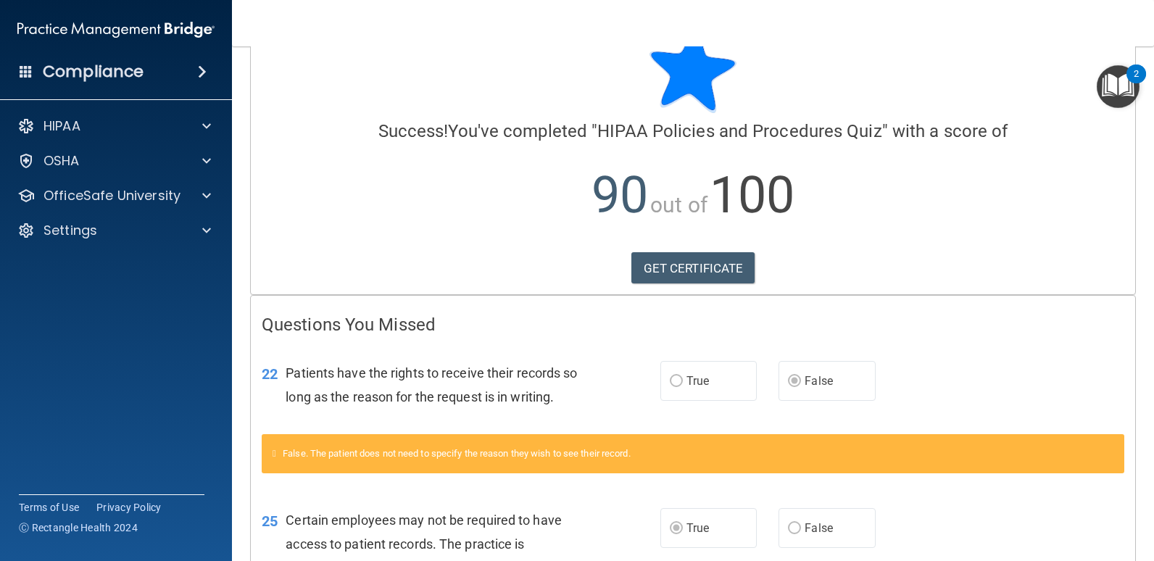
scroll to position [22, 0]
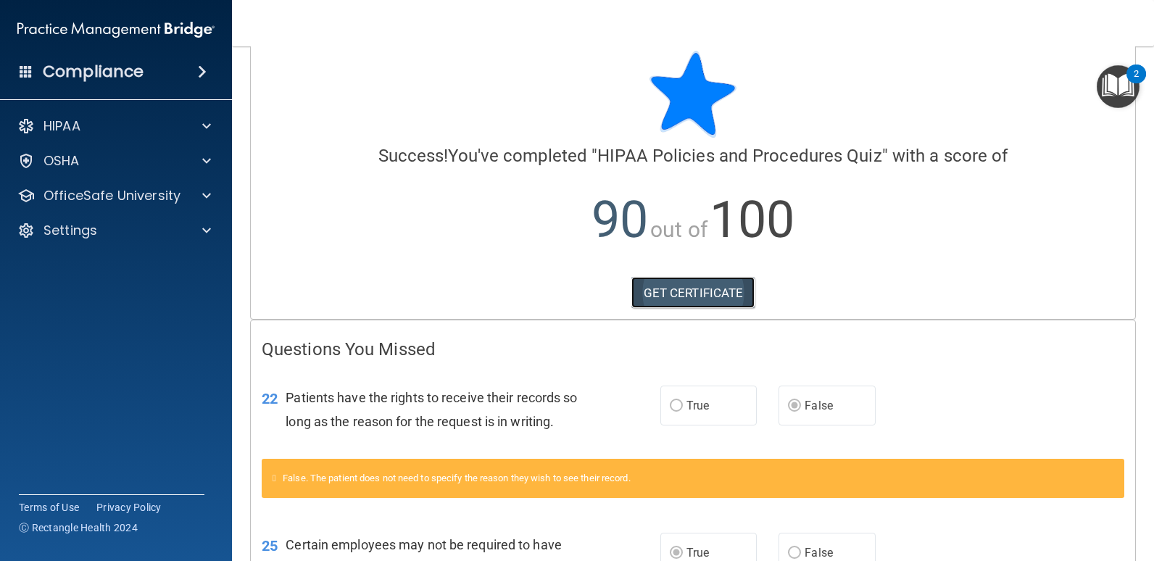
click at [699, 290] on link "GET CERTIFICATE" at bounding box center [693, 293] width 124 height 32
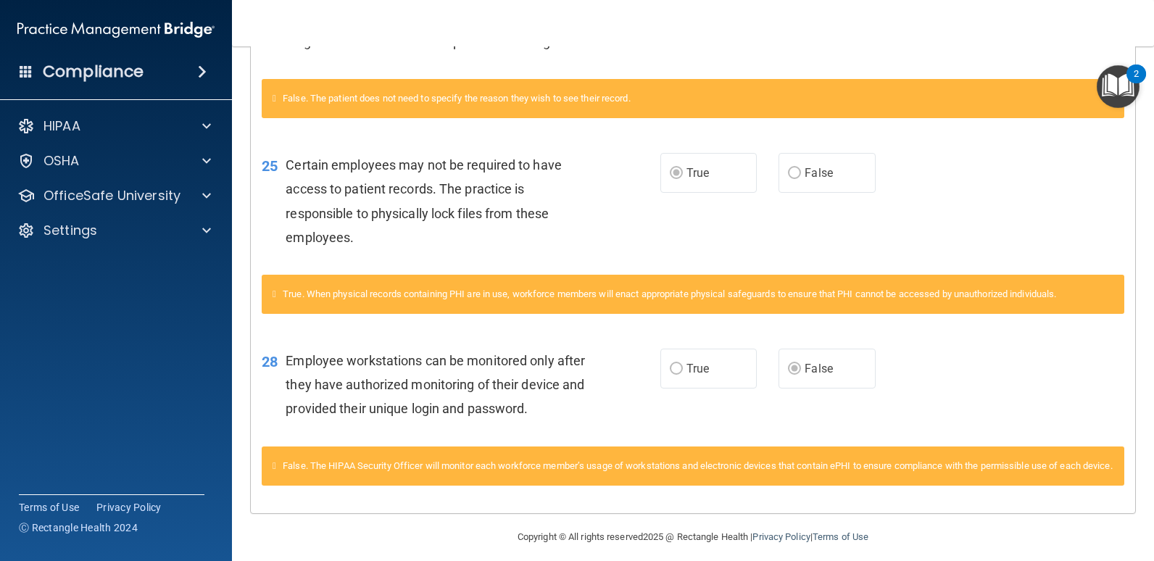
scroll to position [454, 0]
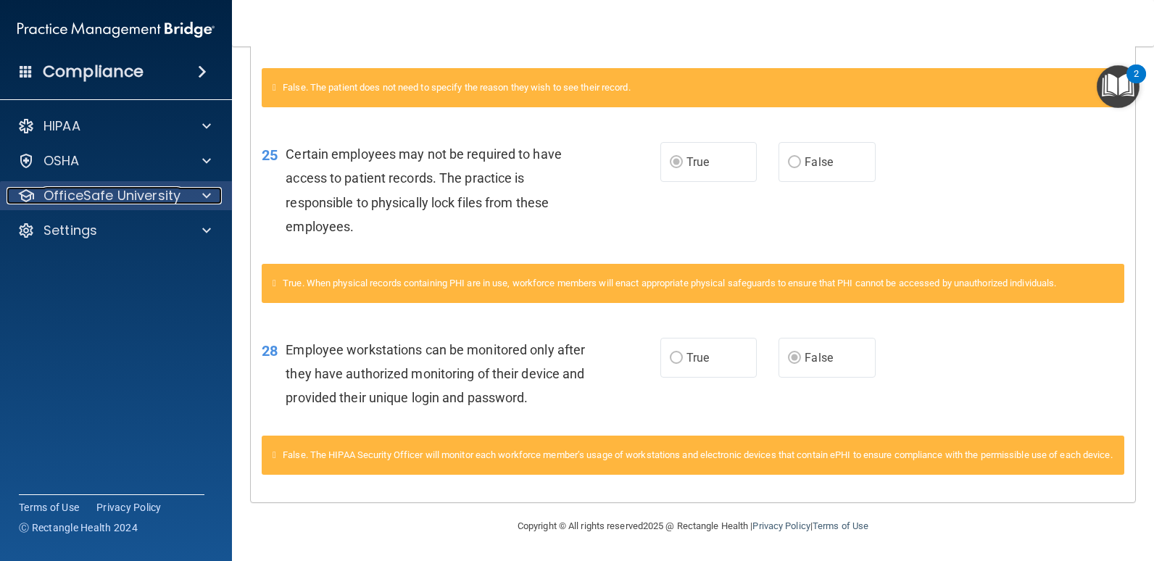
click at [207, 198] on span at bounding box center [206, 195] width 9 height 17
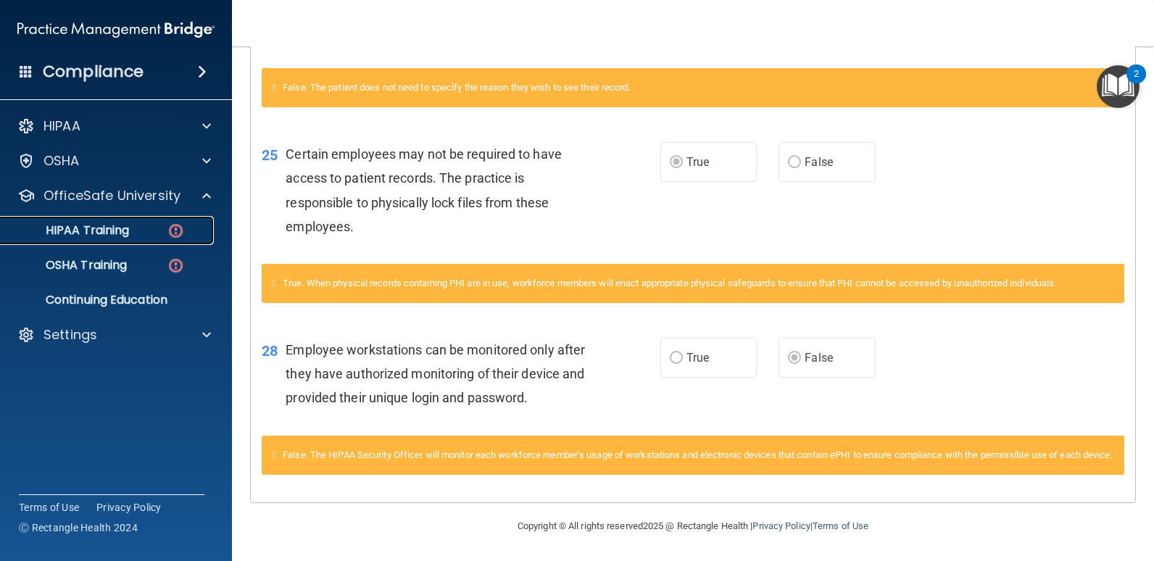
click at [176, 235] on img at bounding box center [176, 231] width 18 height 18
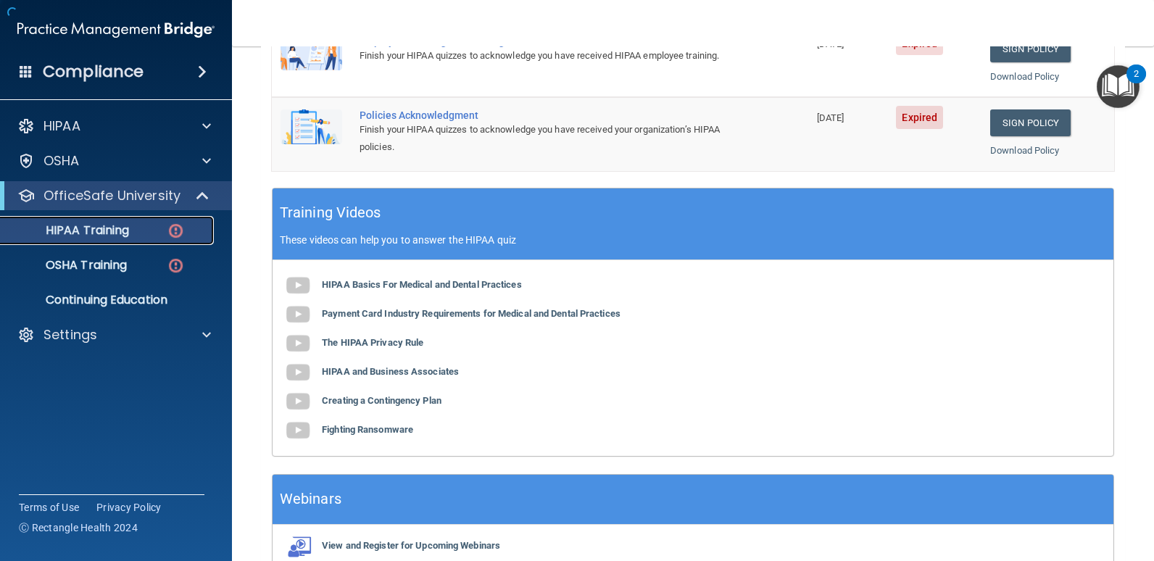
scroll to position [531, 0]
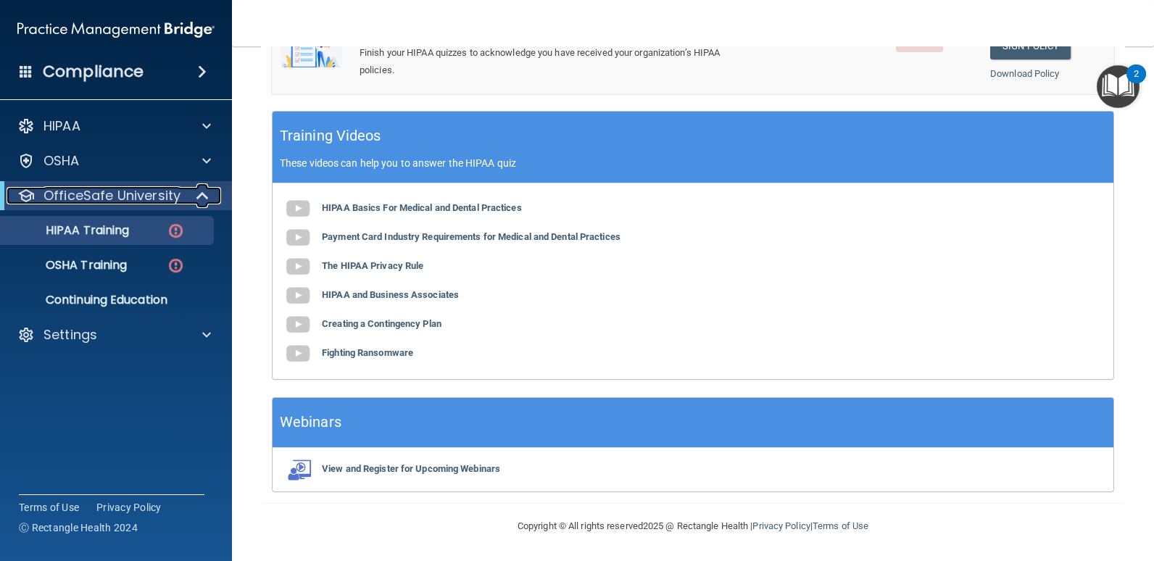
click at [199, 195] on span at bounding box center [204, 195] width 12 height 17
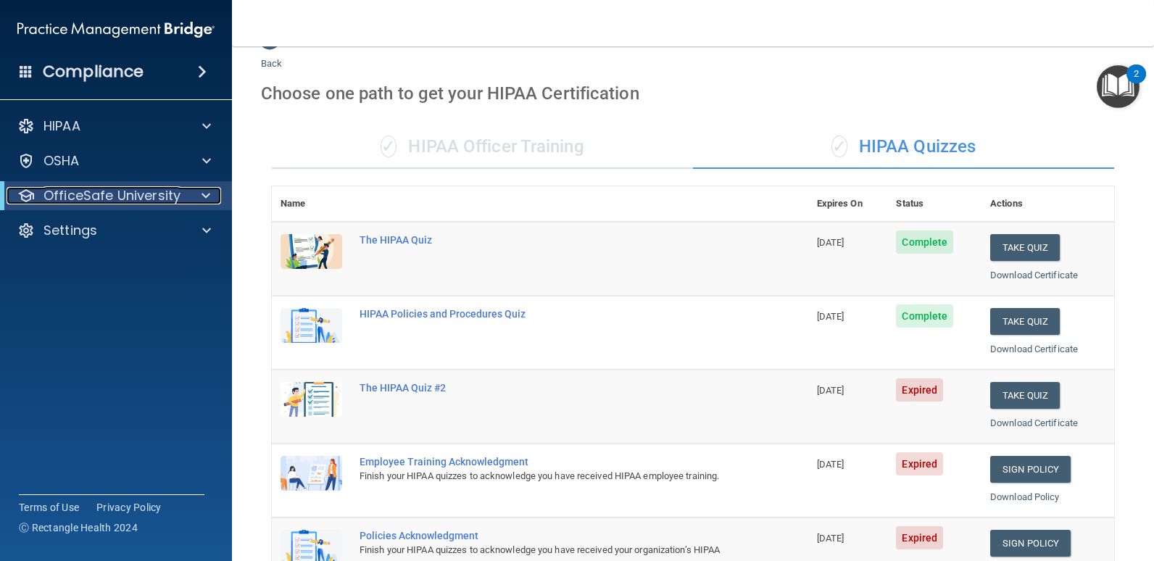
scroll to position [0, 0]
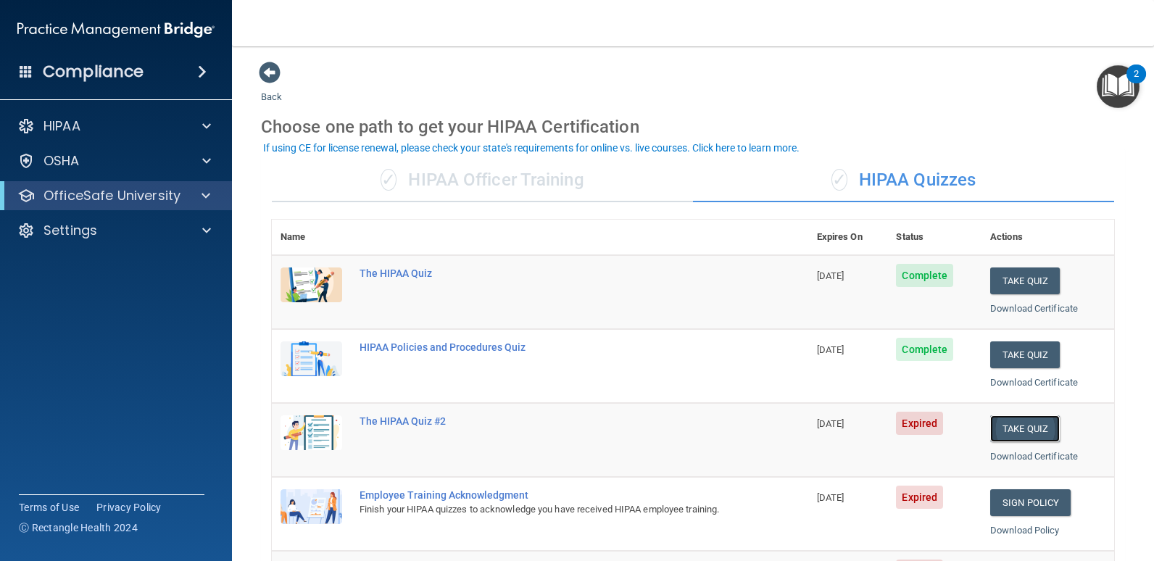
click at [1023, 425] on button "Take Quiz" at bounding box center [1025, 428] width 70 height 27
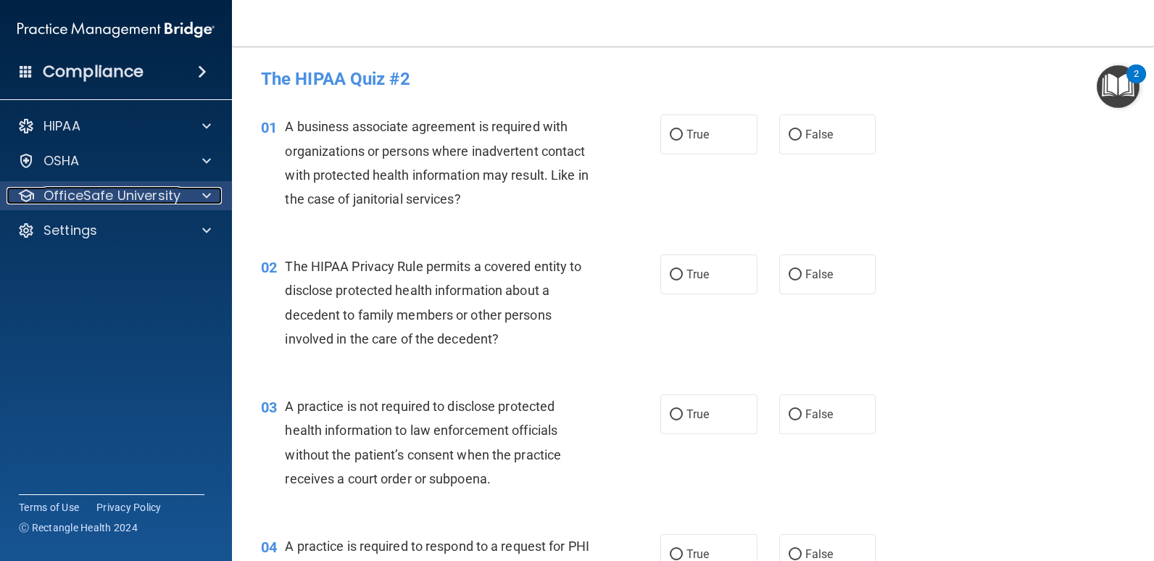
click at [91, 190] on p "OfficeSafe University" at bounding box center [111, 195] width 137 height 17
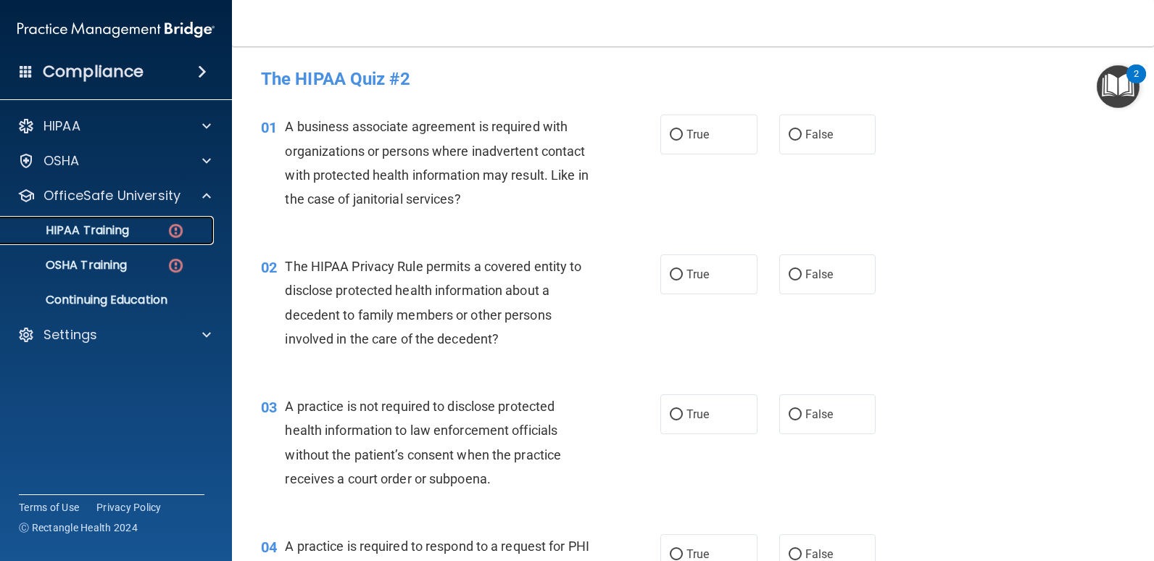
click at [93, 228] on p "HIPAA Training" at bounding box center [69, 230] width 120 height 14
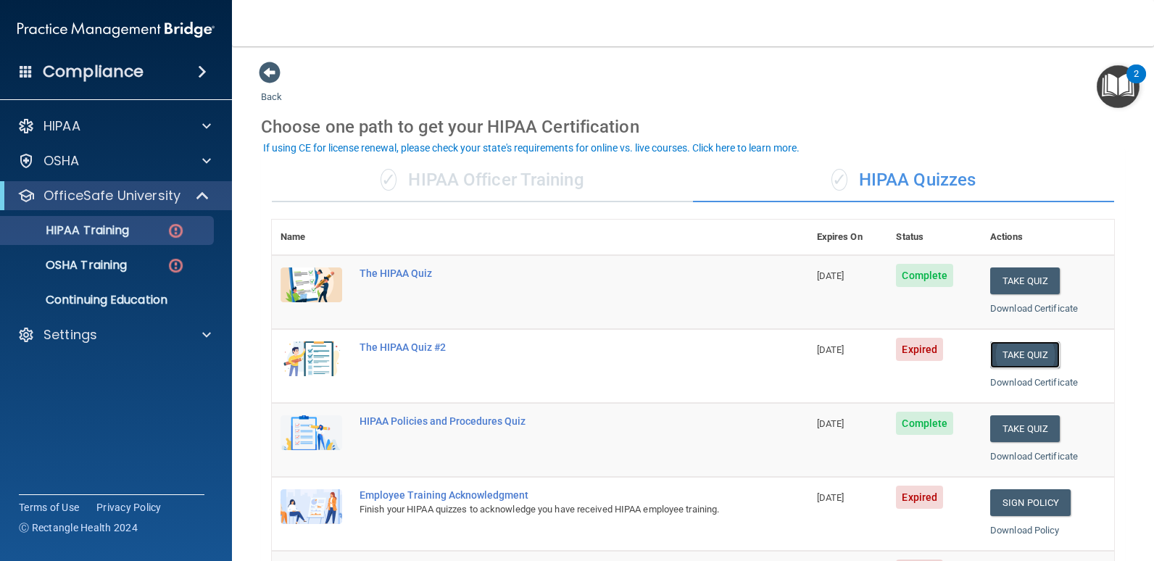
click at [1012, 352] on button "Take Quiz" at bounding box center [1025, 354] width 70 height 27
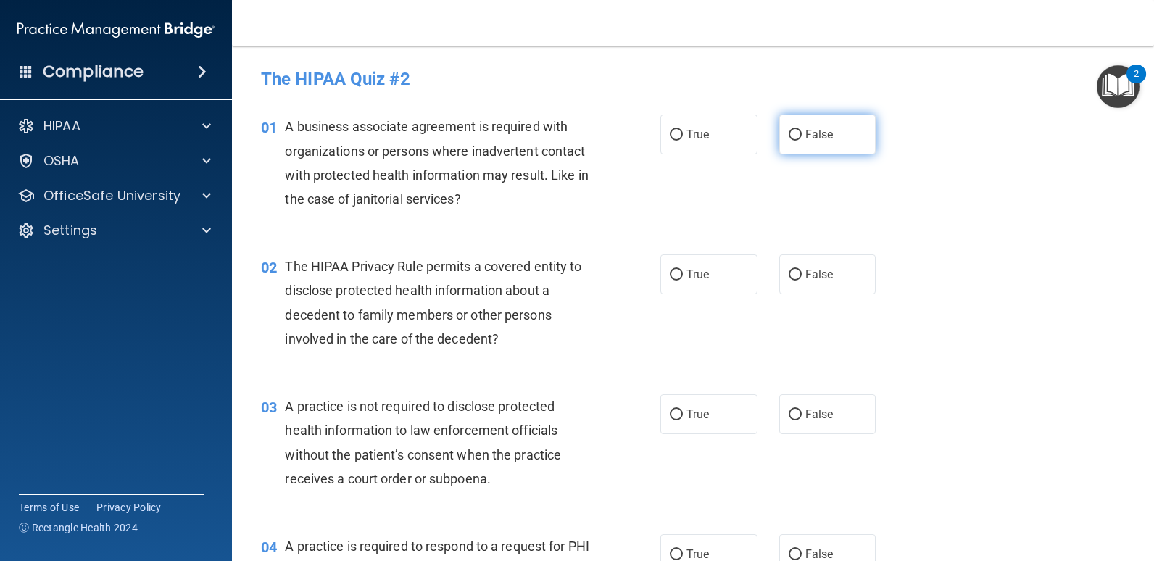
click at [791, 126] on label "False" at bounding box center [827, 135] width 97 height 40
click at [791, 130] on input "False" at bounding box center [795, 135] width 13 height 11
radio input "true"
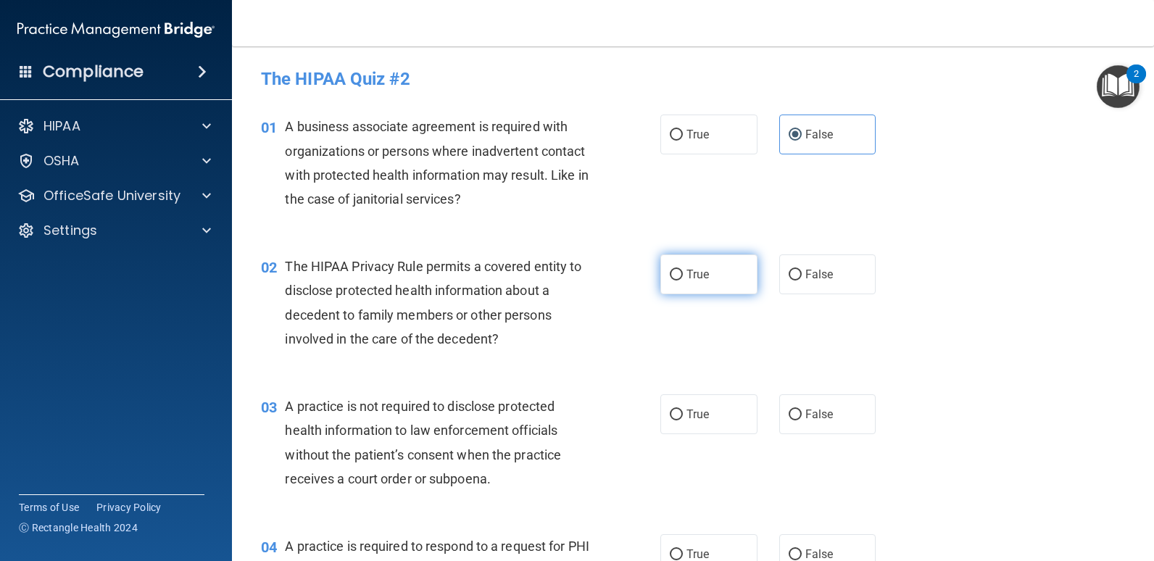
click at [689, 271] on span "True" at bounding box center [698, 275] width 22 height 14
click at [683, 271] on input "True" at bounding box center [676, 275] width 13 height 11
radio input "true"
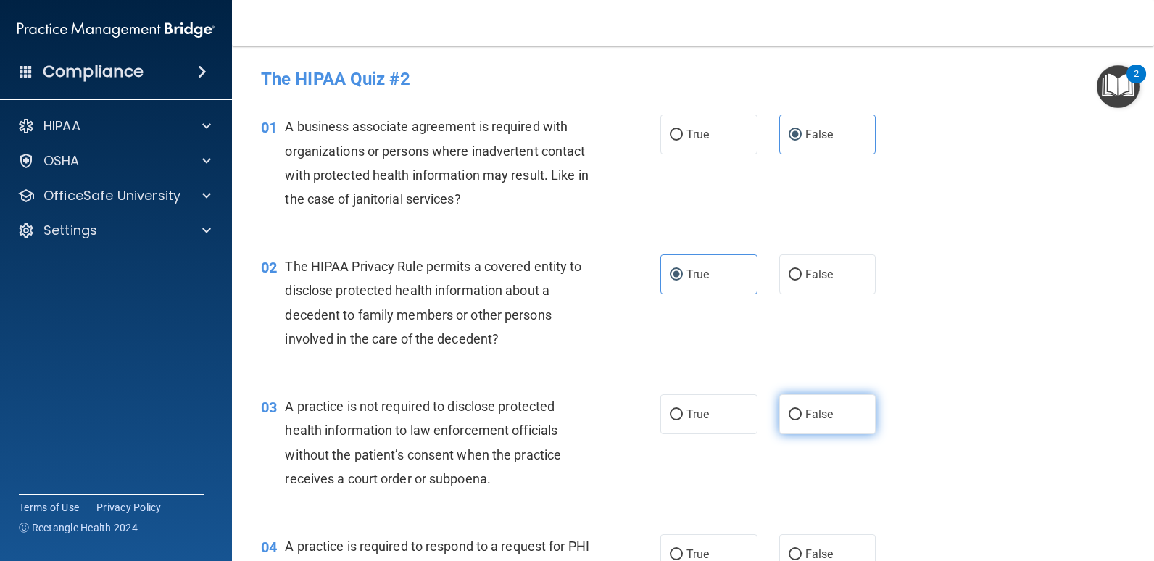
click at [789, 415] on input "False" at bounding box center [795, 415] width 13 height 11
radio input "true"
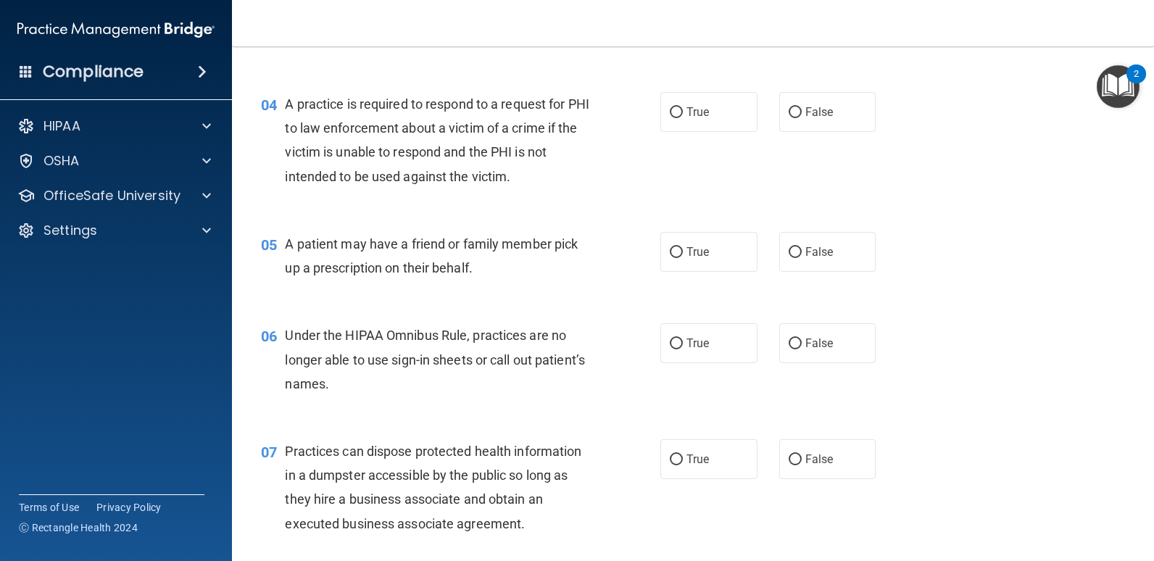
scroll to position [436, 0]
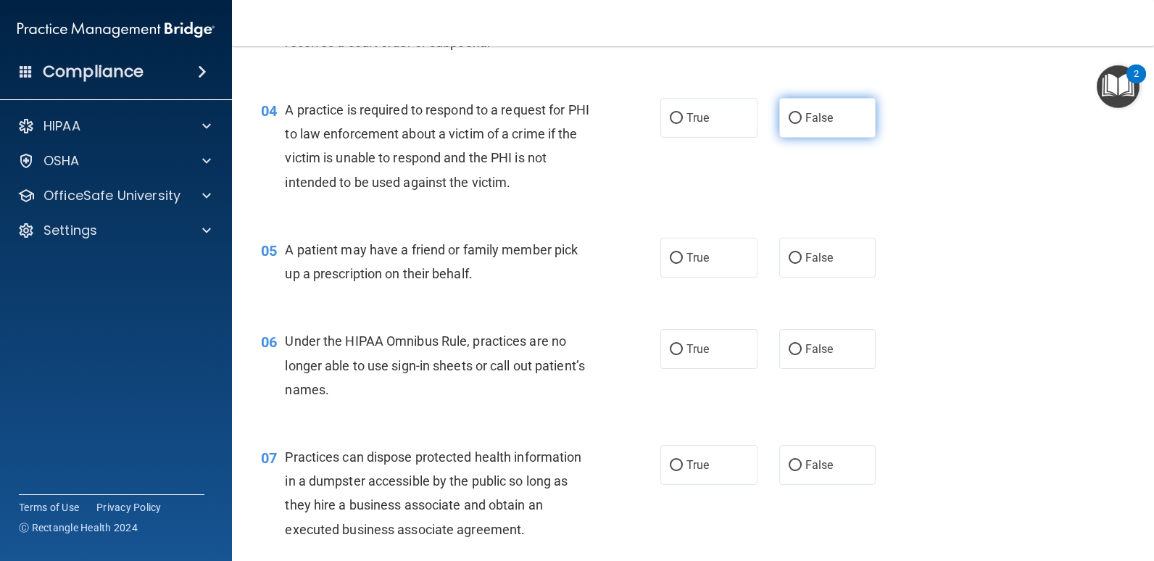
click at [805, 117] on span "False" at bounding box center [819, 118] width 28 height 14
click at [800, 117] on input "False" at bounding box center [795, 118] width 13 height 11
radio input "true"
click at [692, 260] on span "True" at bounding box center [698, 258] width 22 height 14
click at [683, 260] on input "True" at bounding box center [676, 258] width 13 height 11
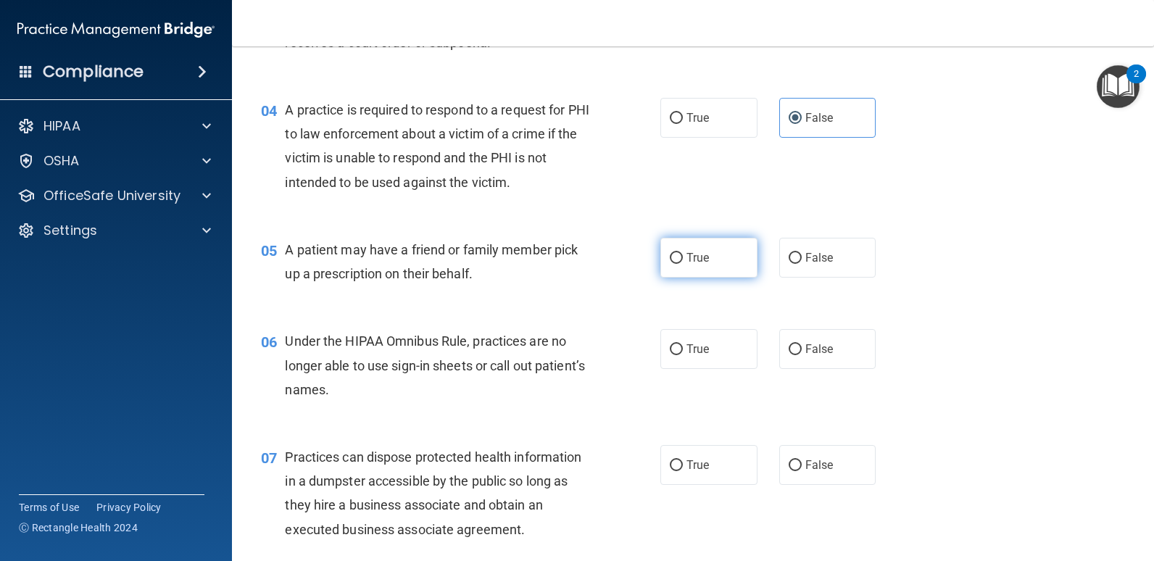
radio input "true"
click at [821, 351] on span "False" at bounding box center [819, 349] width 28 height 14
click at [802, 351] on input "False" at bounding box center [795, 349] width 13 height 11
radio input "true"
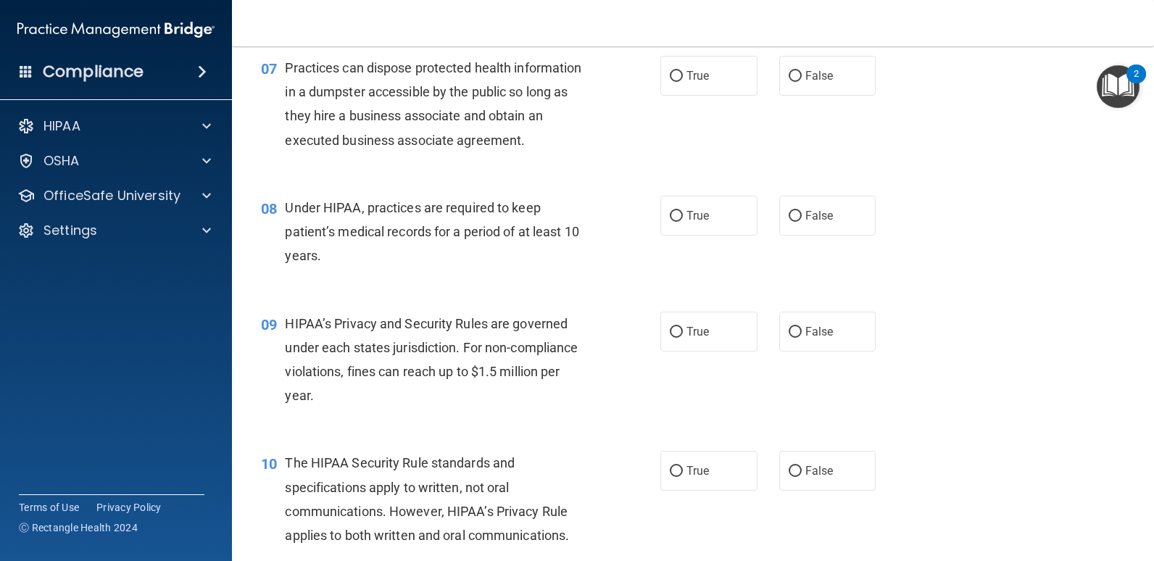
scroll to position [803, 0]
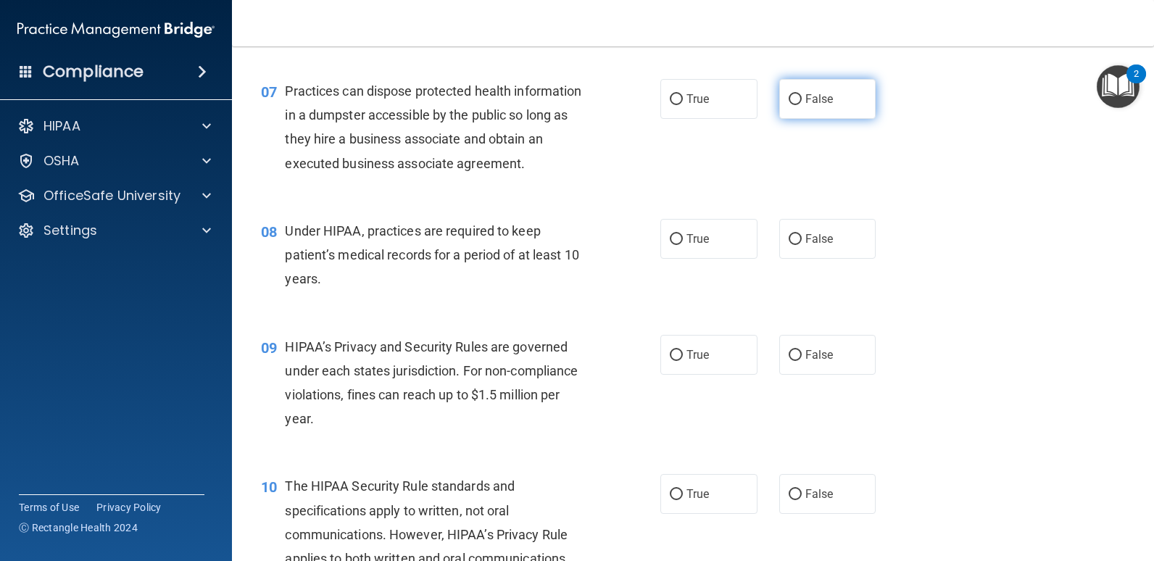
click at [795, 91] on label "False" at bounding box center [827, 99] width 97 height 40
click at [795, 94] on input "False" at bounding box center [795, 99] width 13 height 11
radio input "true"
click at [789, 241] on input "False" at bounding box center [795, 239] width 13 height 11
radio input "true"
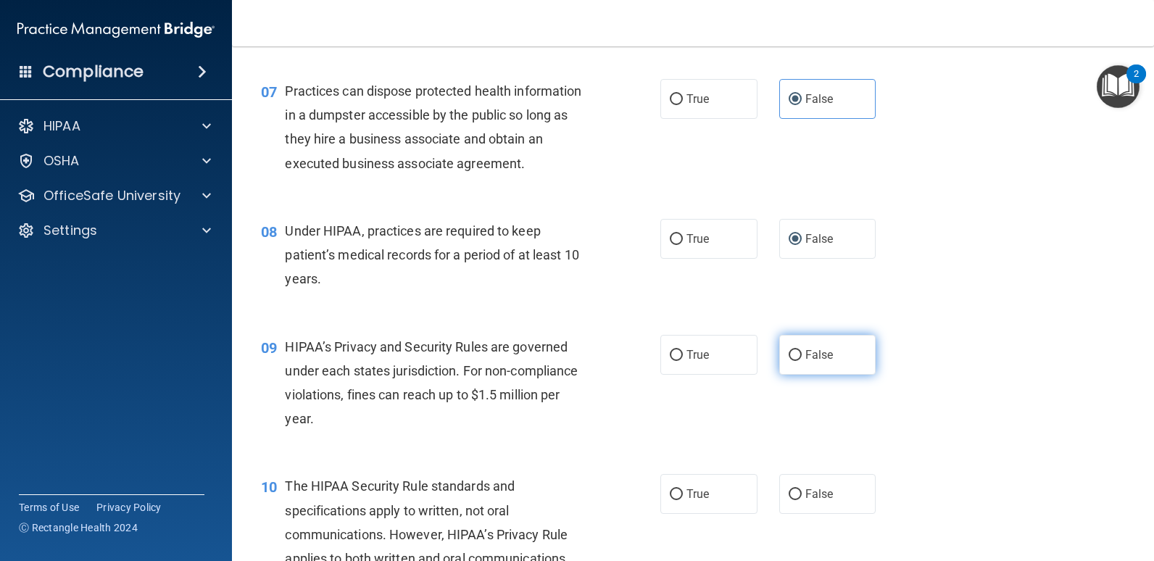
click at [817, 354] on span "False" at bounding box center [819, 355] width 28 height 14
click at [802, 354] on input "False" at bounding box center [795, 355] width 13 height 11
radio input "true"
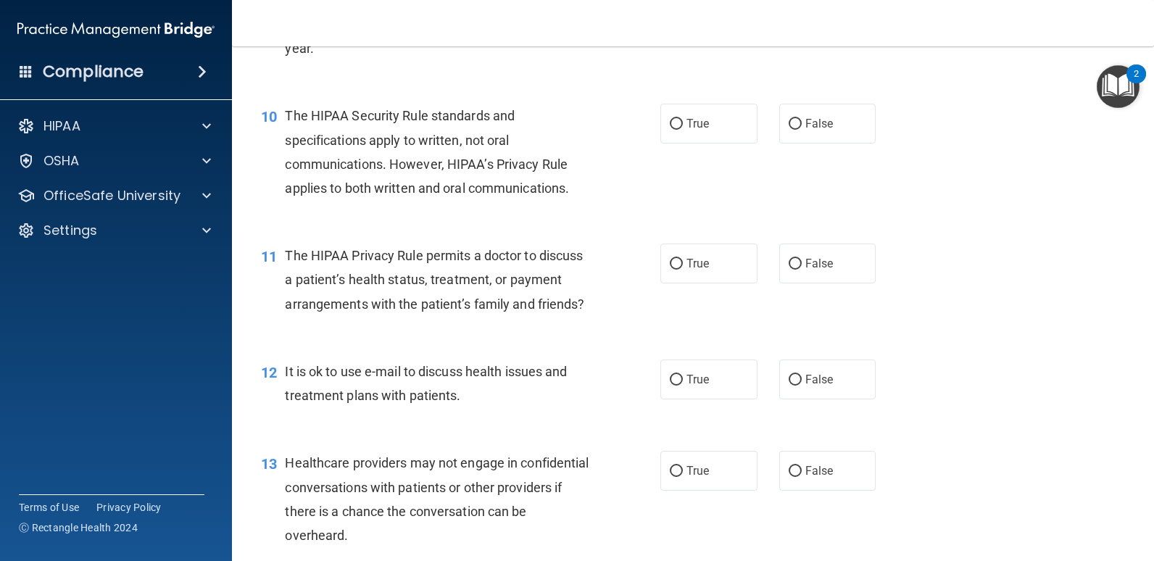
scroll to position [1179, 0]
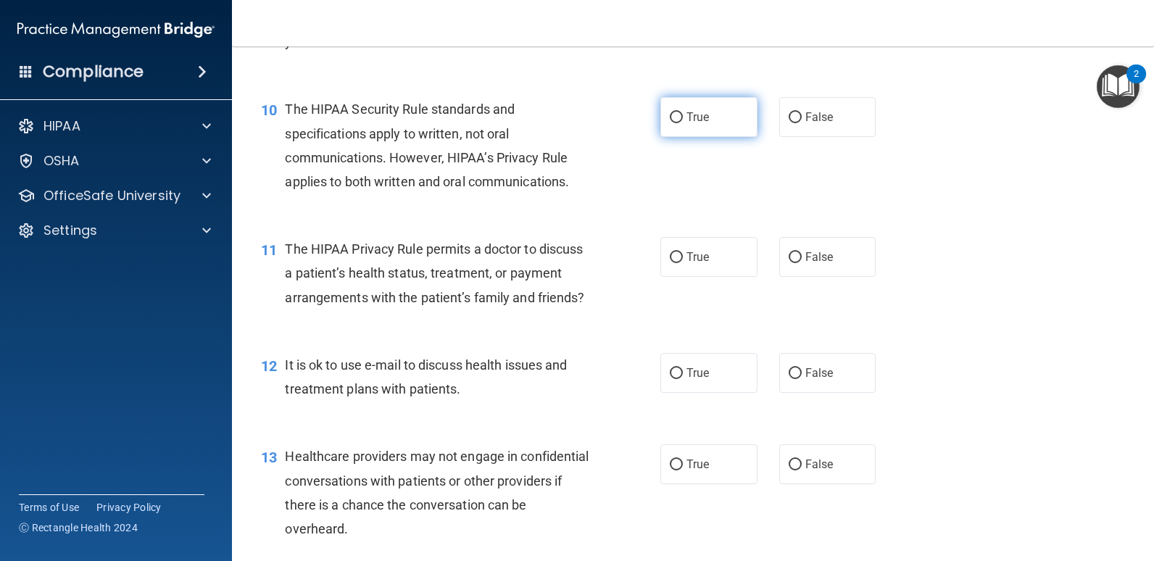
click at [679, 113] on label "True" at bounding box center [708, 117] width 97 height 40
click at [679, 113] on input "True" at bounding box center [676, 117] width 13 height 11
radio input "true"
click at [690, 257] on span "True" at bounding box center [698, 257] width 22 height 14
click at [683, 257] on input "True" at bounding box center [676, 257] width 13 height 11
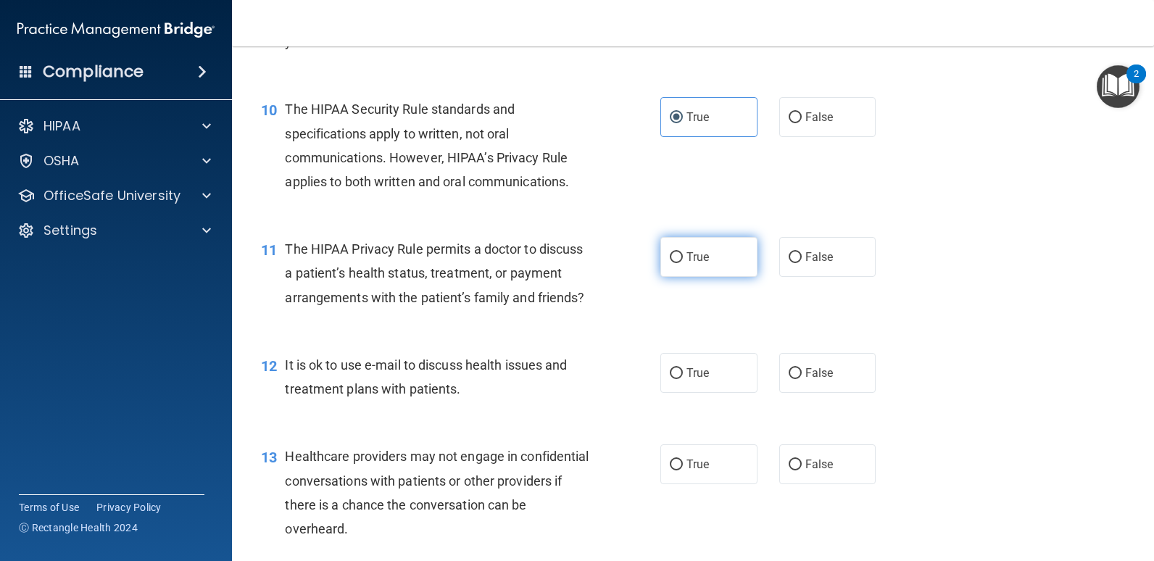
radio input "true"
click at [694, 380] on span "True" at bounding box center [698, 373] width 22 height 14
click at [683, 379] on input "True" at bounding box center [676, 373] width 13 height 11
radio input "true"
click at [795, 484] on label "False" at bounding box center [827, 464] width 97 height 40
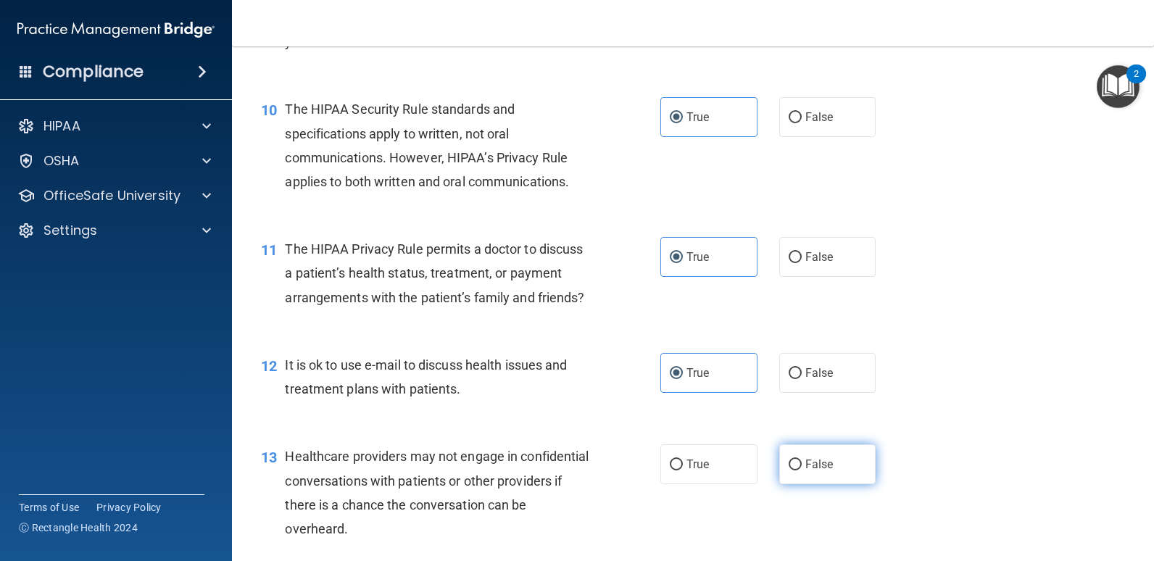
click at [795, 470] on input "False" at bounding box center [795, 465] width 13 height 11
radio input "true"
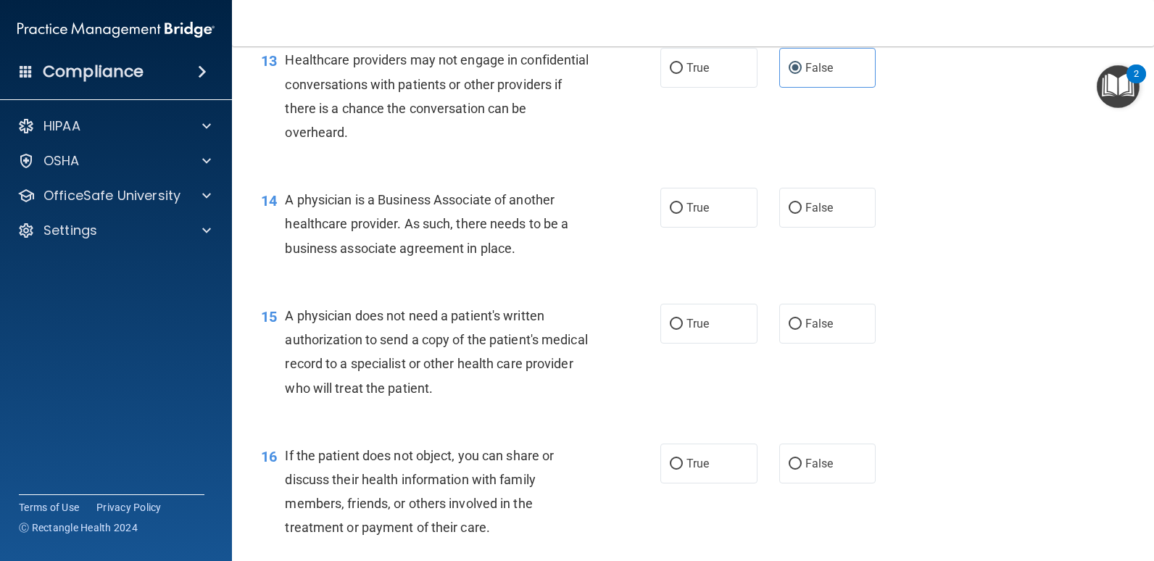
scroll to position [1604, 0]
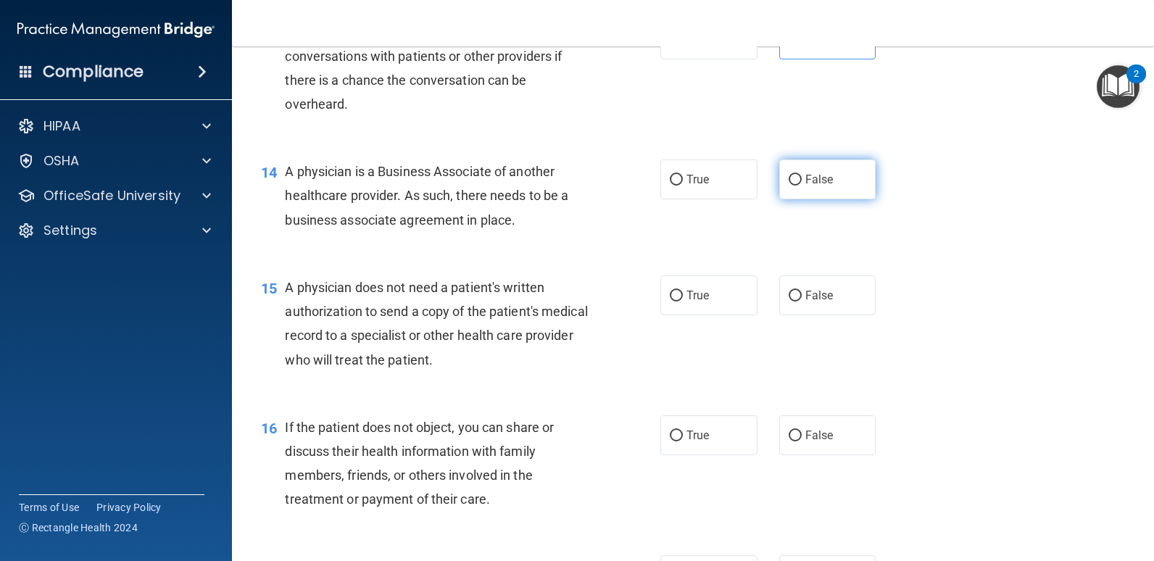
click at [805, 186] on span "False" at bounding box center [819, 180] width 28 height 14
click at [801, 186] on input "False" at bounding box center [795, 180] width 13 height 11
radio input "true"
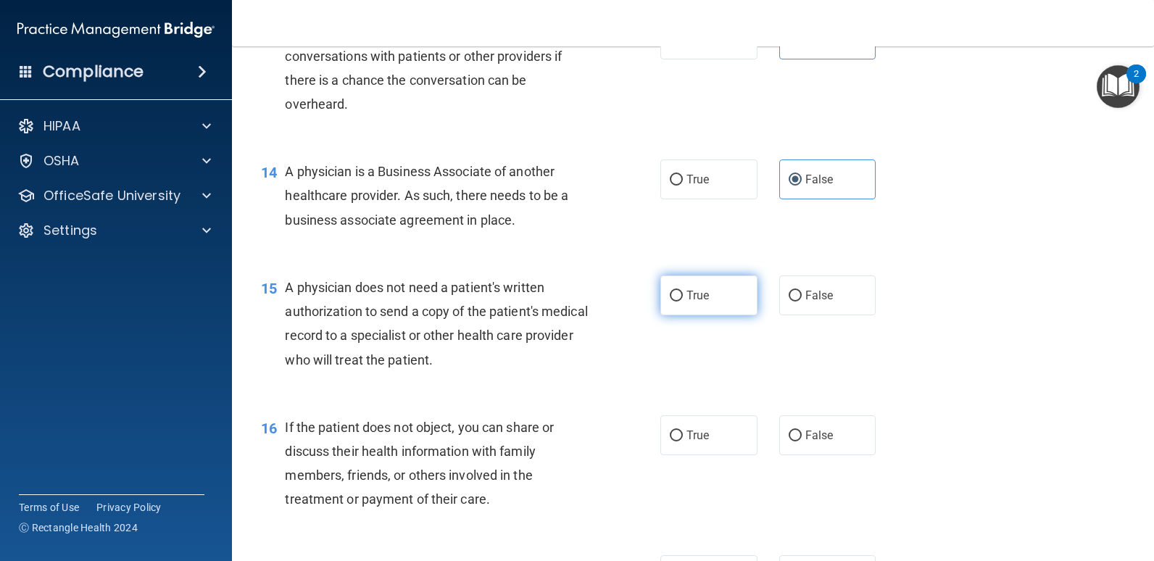
click at [692, 302] on span "True" at bounding box center [698, 296] width 22 height 14
click at [683, 302] on input "True" at bounding box center [676, 296] width 13 height 11
radio input "true"
click at [687, 442] on span "True" at bounding box center [698, 435] width 22 height 14
click at [681, 441] on input "True" at bounding box center [676, 436] width 13 height 11
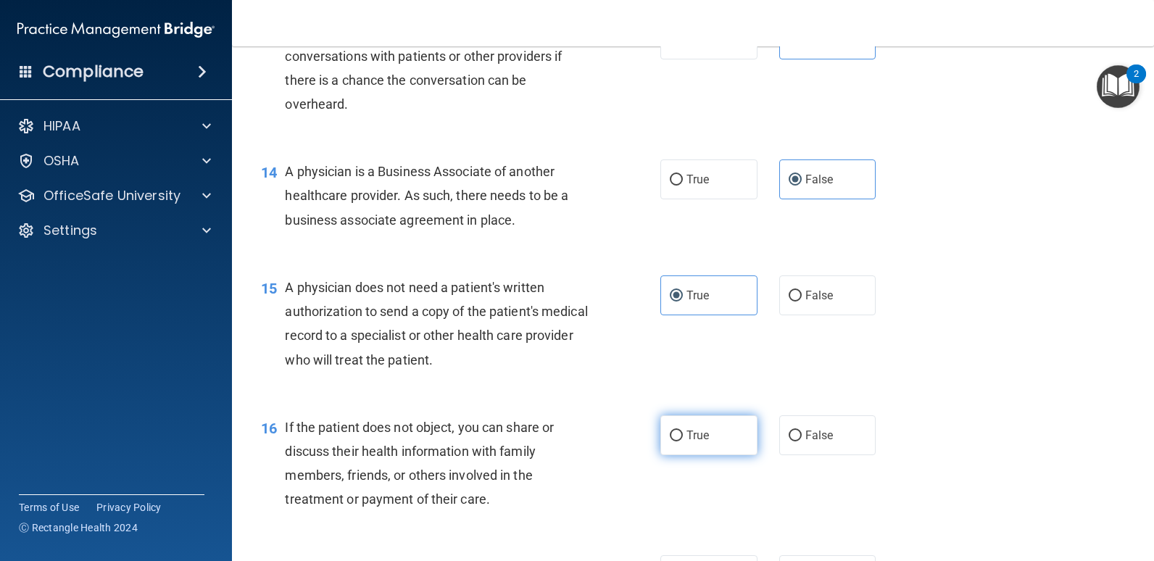
radio input "true"
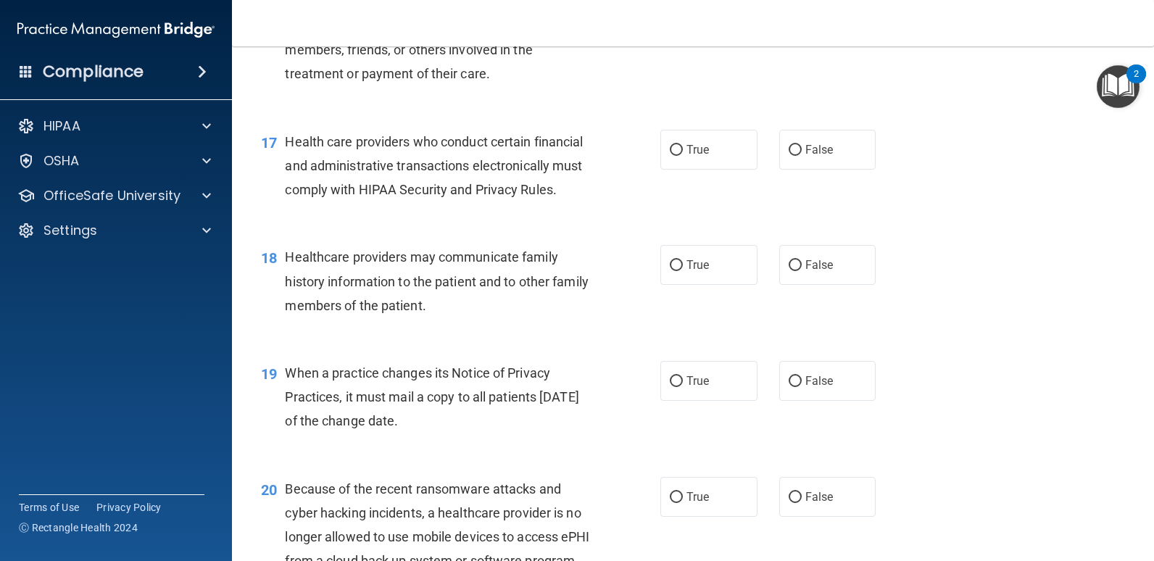
scroll to position [2059, 0]
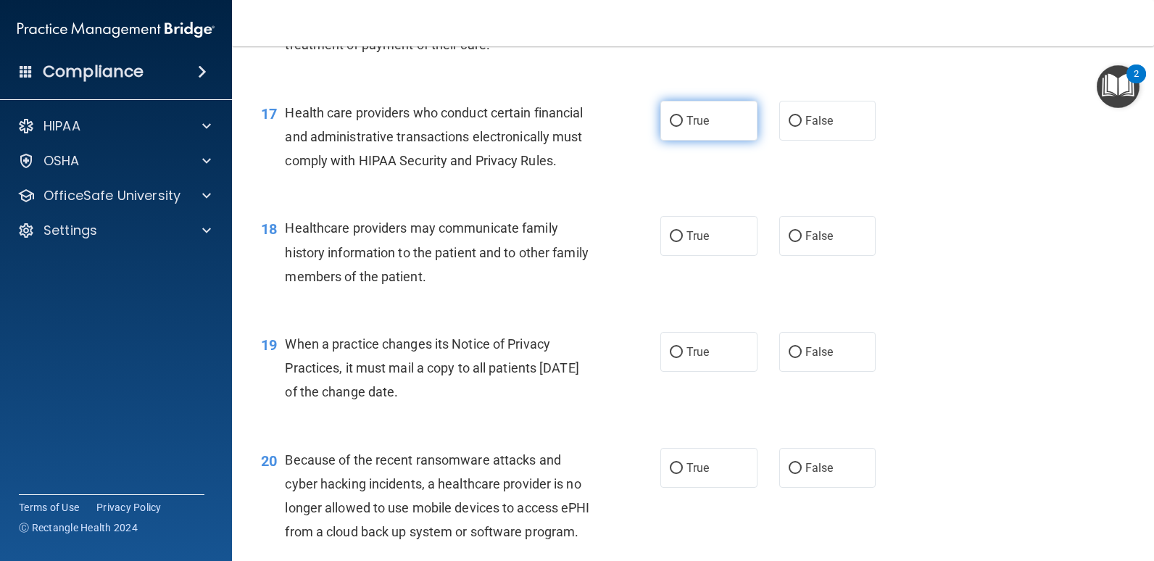
click at [679, 141] on label "True" at bounding box center [708, 121] width 97 height 40
click at [679, 127] on input "True" at bounding box center [676, 121] width 13 height 11
radio input "true"
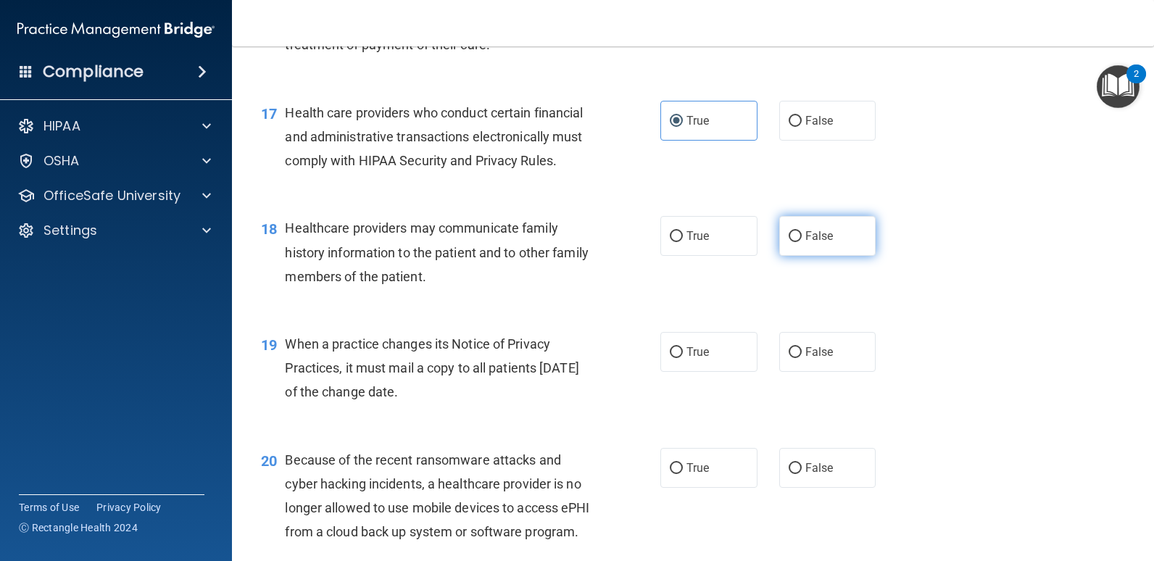
click at [797, 256] on label "False" at bounding box center [827, 236] width 97 height 40
click at [797, 242] on input "False" at bounding box center [795, 236] width 13 height 11
radio input "true"
click at [818, 359] on span "False" at bounding box center [819, 352] width 28 height 14
click at [802, 358] on input "False" at bounding box center [795, 352] width 13 height 11
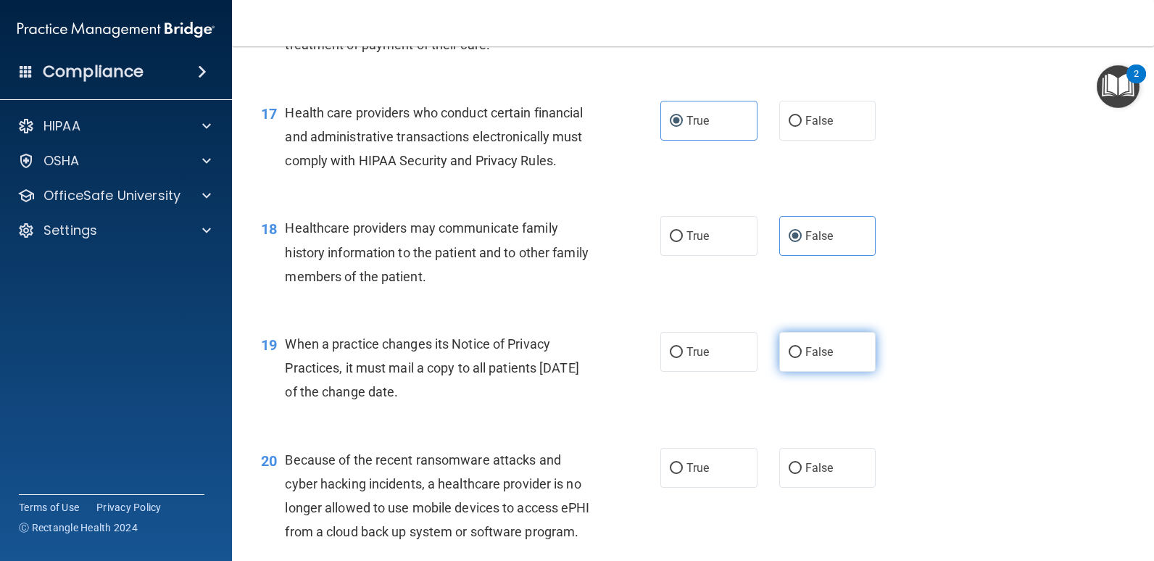
radio input "true"
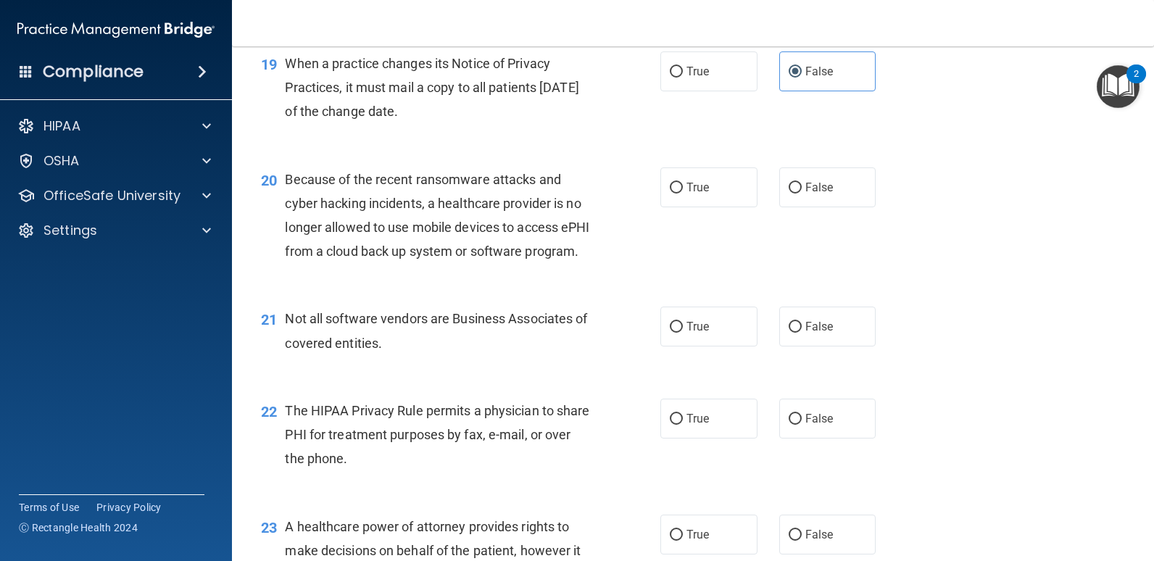
scroll to position [2368, 0]
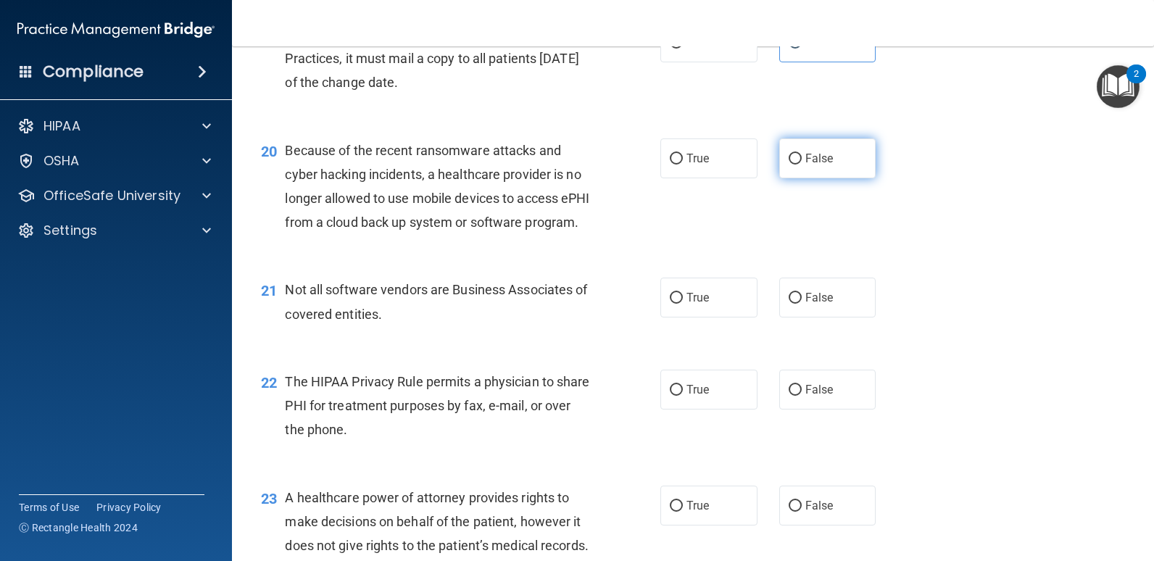
click at [795, 178] on label "False" at bounding box center [827, 158] width 97 height 40
click at [795, 165] on input "False" at bounding box center [795, 159] width 13 height 11
radio input "true"
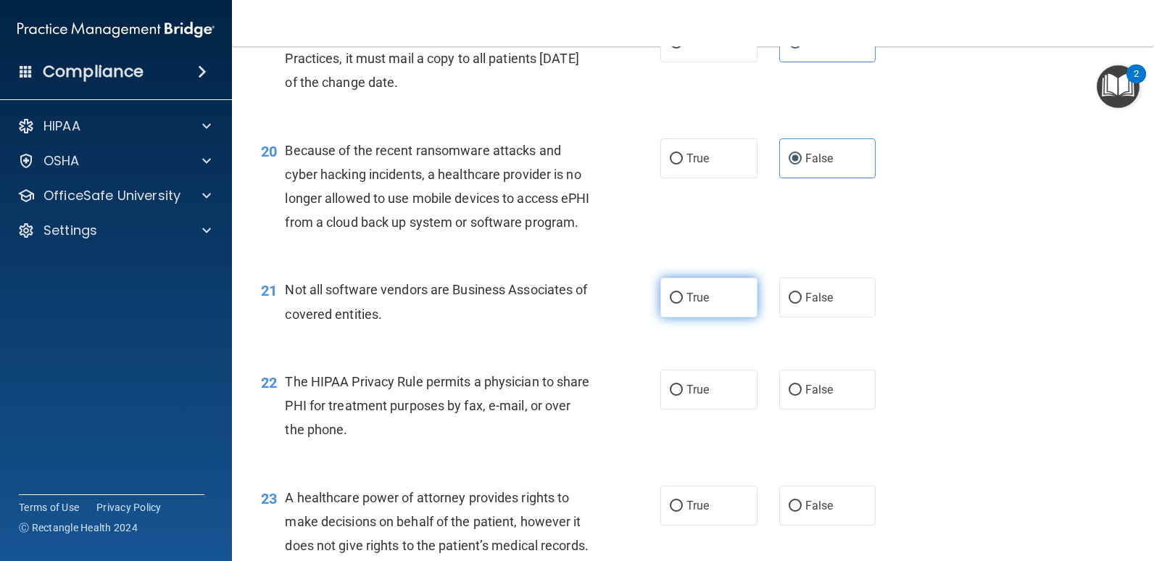
click at [698, 304] on span "True" at bounding box center [698, 298] width 22 height 14
click at [683, 304] on input "True" at bounding box center [676, 298] width 13 height 11
radio input "true"
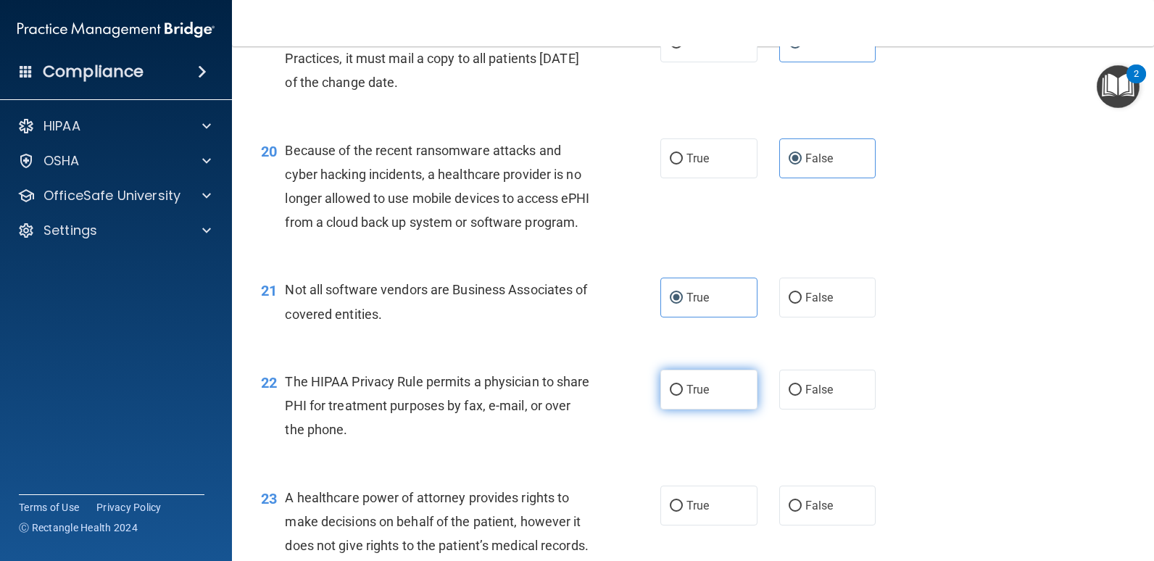
click at [687, 397] on span "True" at bounding box center [698, 390] width 22 height 14
click at [683, 396] on input "True" at bounding box center [676, 390] width 13 height 11
radio input "true"
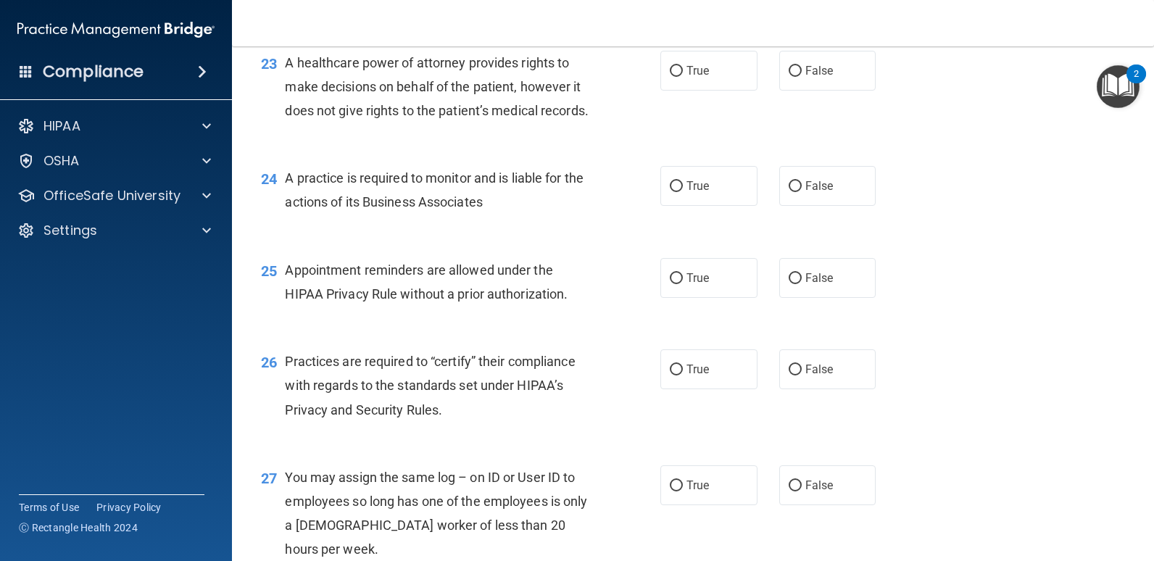
scroll to position [2832, 0]
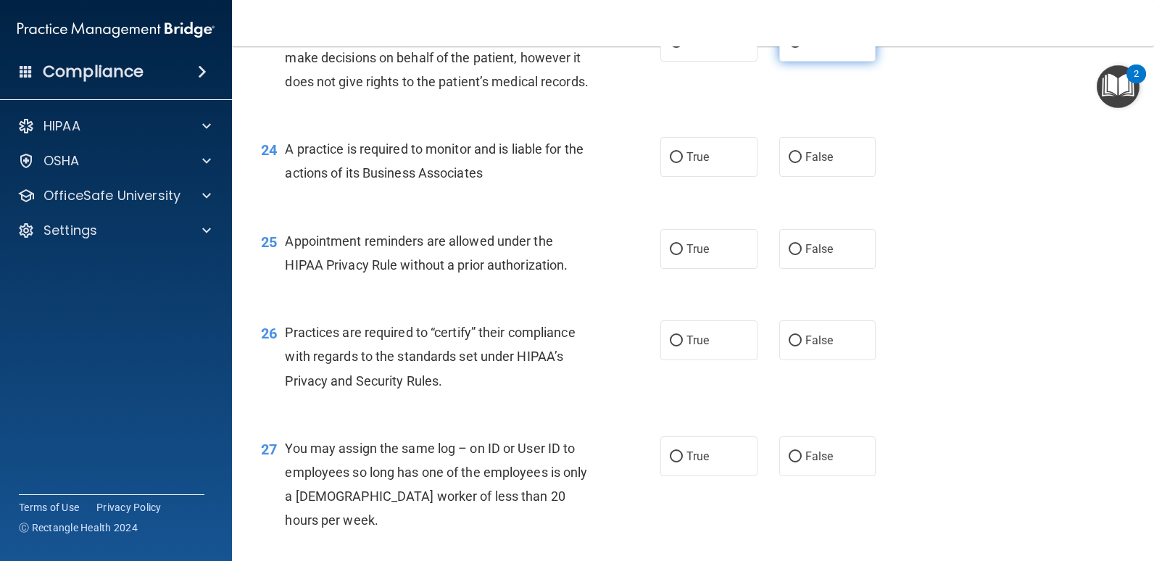
click at [812, 49] on span "False" at bounding box center [819, 42] width 28 height 14
click at [802, 48] on input "False" at bounding box center [795, 42] width 13 height 11
radio input "true"
click at [805, 164] on span "False" at bounding box center [819, 157] width 28 height 14
click at [802, 163] on input "False" at bounding box center [795, 157] width 13 height 11
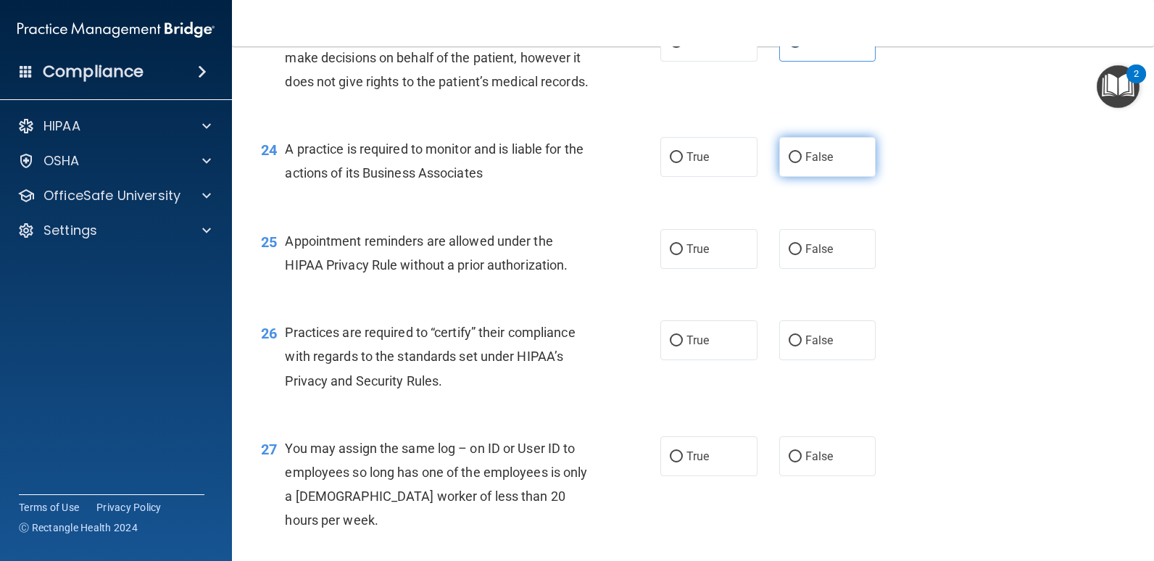
radio input "true"
click at [696, 256] on span "True" at bounding box center [698, 249] width 22 height 14
click at [683, 255] on input "True" at bounding box center [676, 249] width 13 height 11
radio input "true"
click at [805, 347] on span "False" at bounding box center [819, 340] width 28 height 14
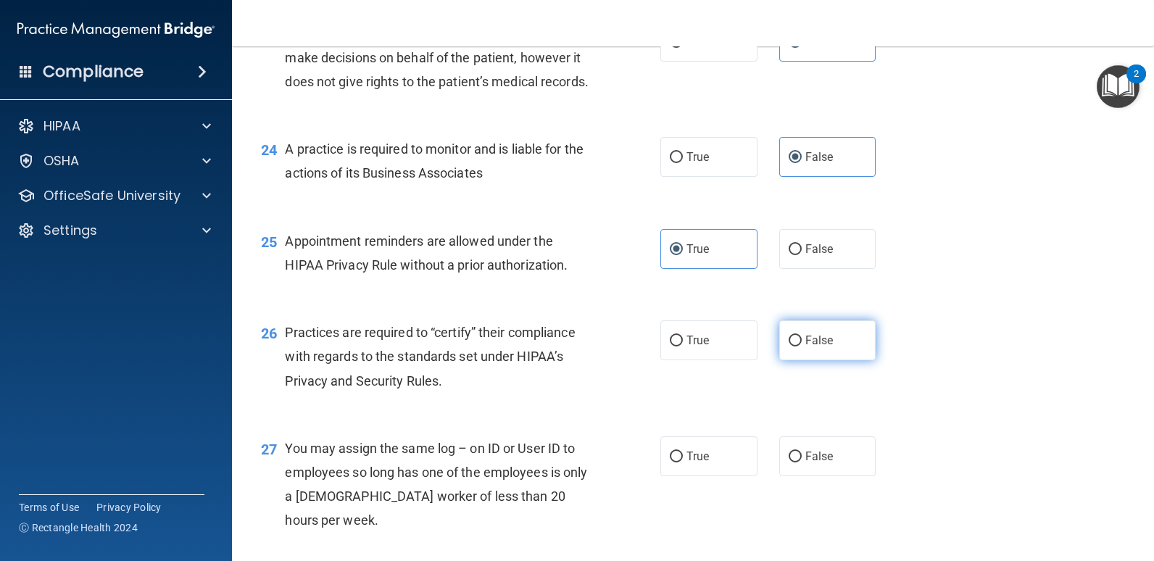
click at [802, 347] on input "False" at bounding box center [795, 341] width 13 height 11
radio input "true"
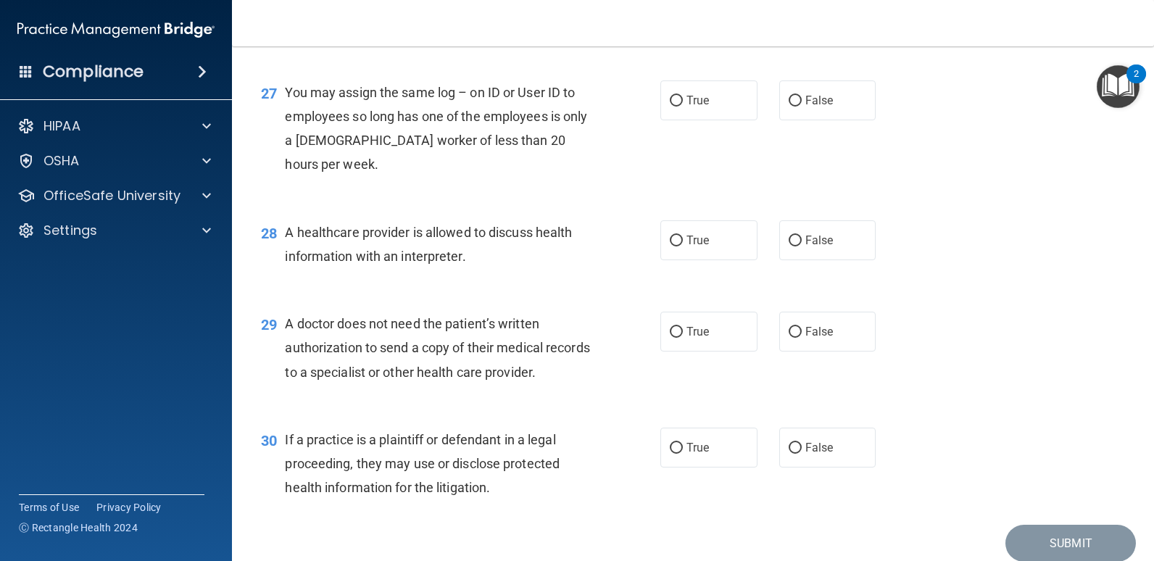
scroll to position [3209, 0]
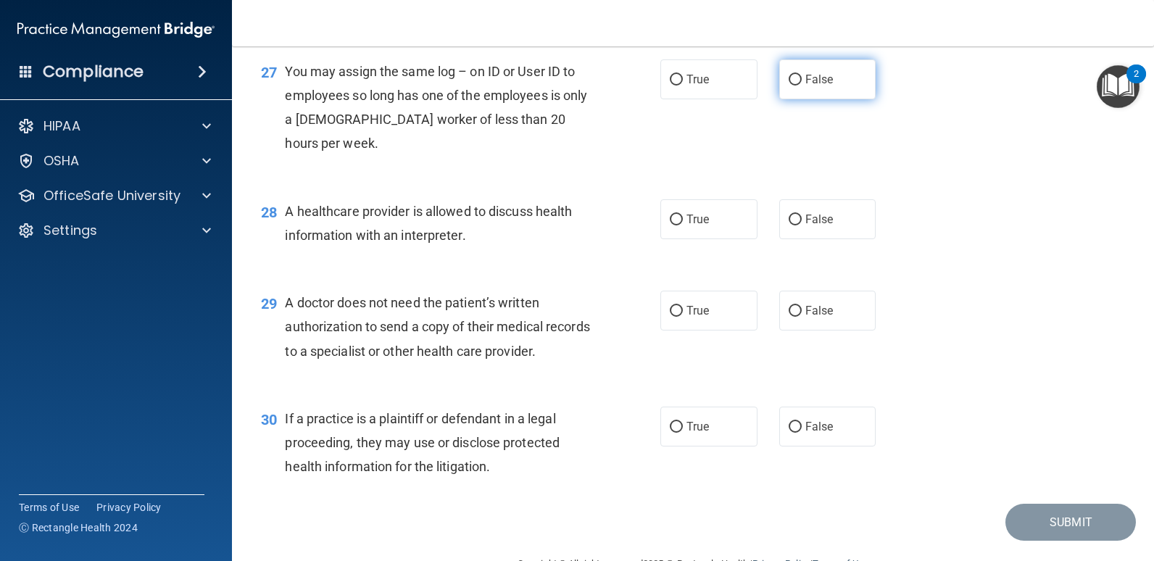
click at [805, 86] on span "False" at bounding box center [819, 79] width 28 height 14
click at [801, 86] on input "False" at bounding box center [795, 80] width 13 height 11
radio input "true"
click at [696, 226] on span "True" at bounding box center [698, 219] width 22 height 14
click at [683, 225] on input "True" at bounding box center [676, 220] width 13 height 11
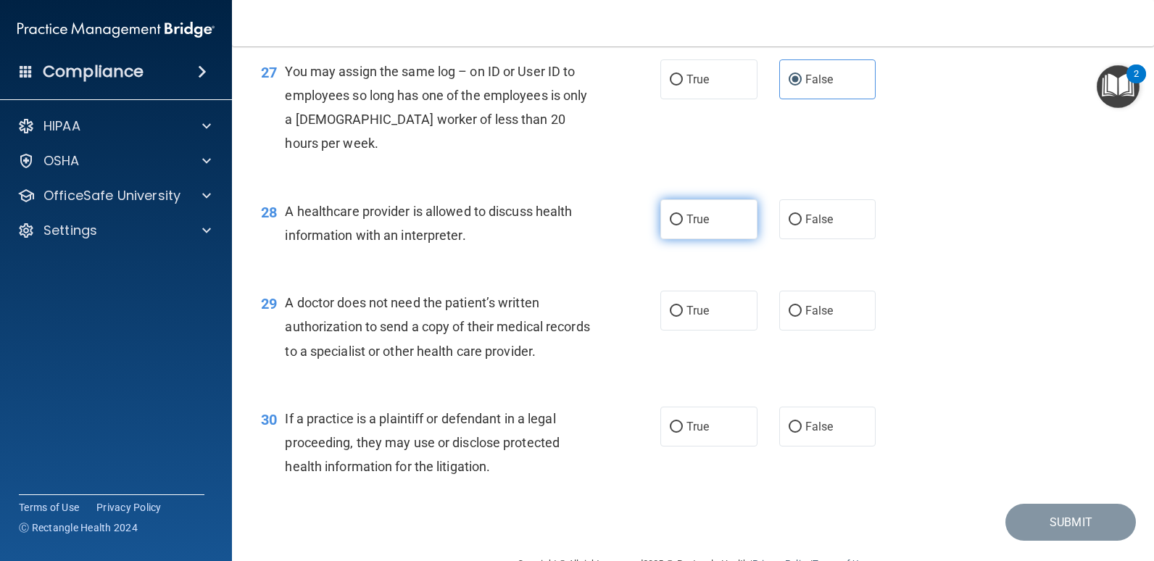
radio input "true"
click at [689, 318] on span "True" at bounding box center [698, 311] width 22 height 14
click at [683, 317] on input "True" at bounding box center [676, 311] width 13 height 11
radio input "true"
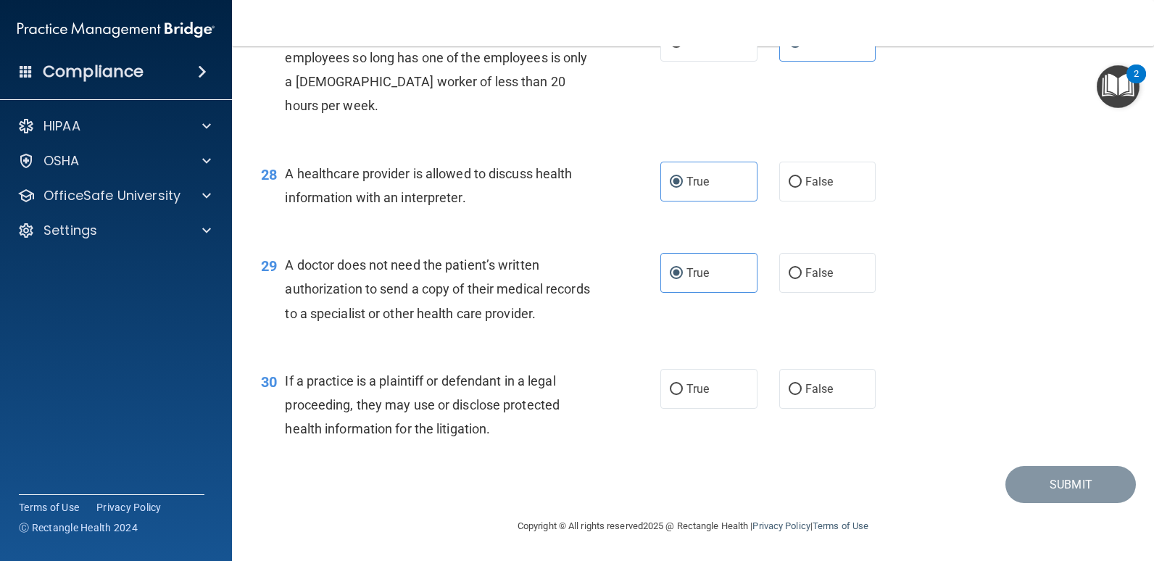
scroll to position [3267, 0]
click at [687, 396] on span "True" at bounding box center [698, 389] width 22 height 14
click at [683, 395] on input "True" at bounding box center [676, 389] width 13 height 11
radio input "true"
click at [1057, 503] on button "Submit" at bounding box center [1070, 484] width 130 height 37
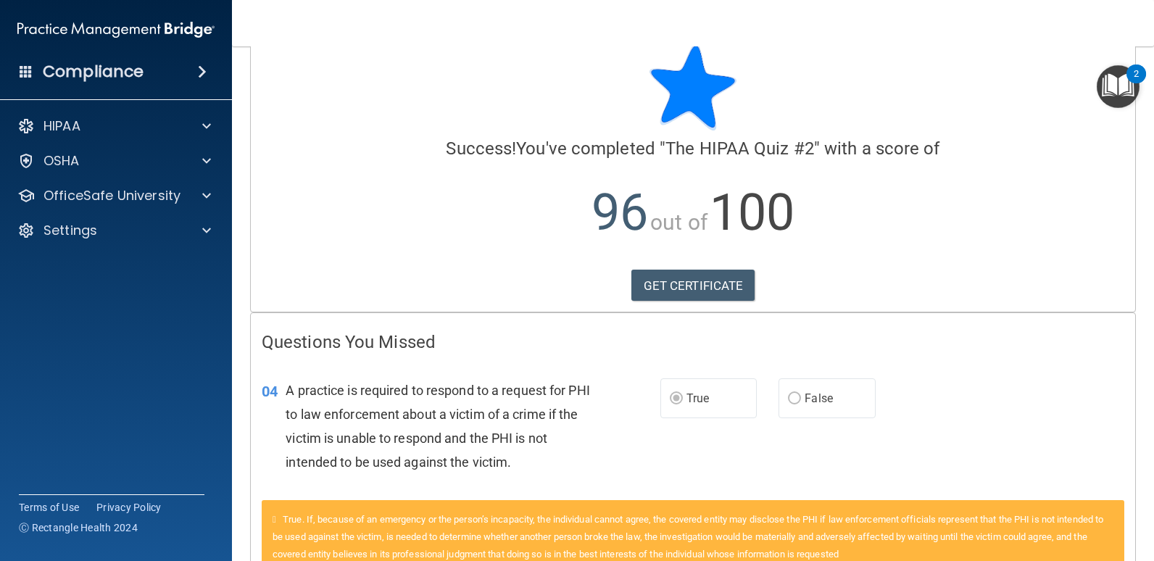
scroll to position [128, 0]
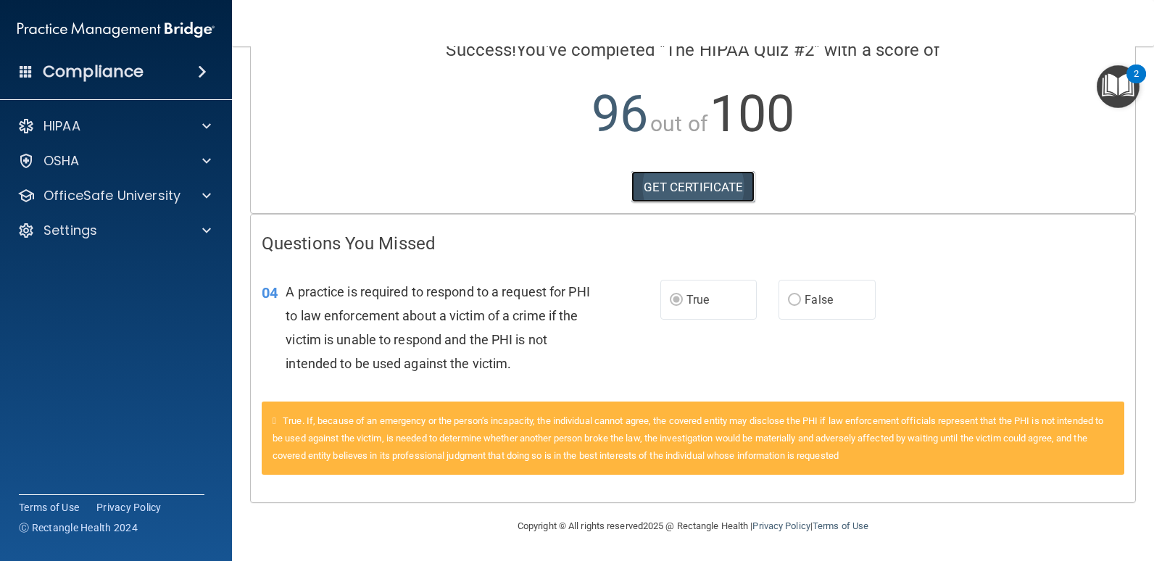
click at [694, 181] on link "GET CERTIFICATE" at bounding box center [693, 187] width 124 height 32
click at [86, 193] on p "OfficeSafe University" at bounding box center [111, 195] width 137 height 17
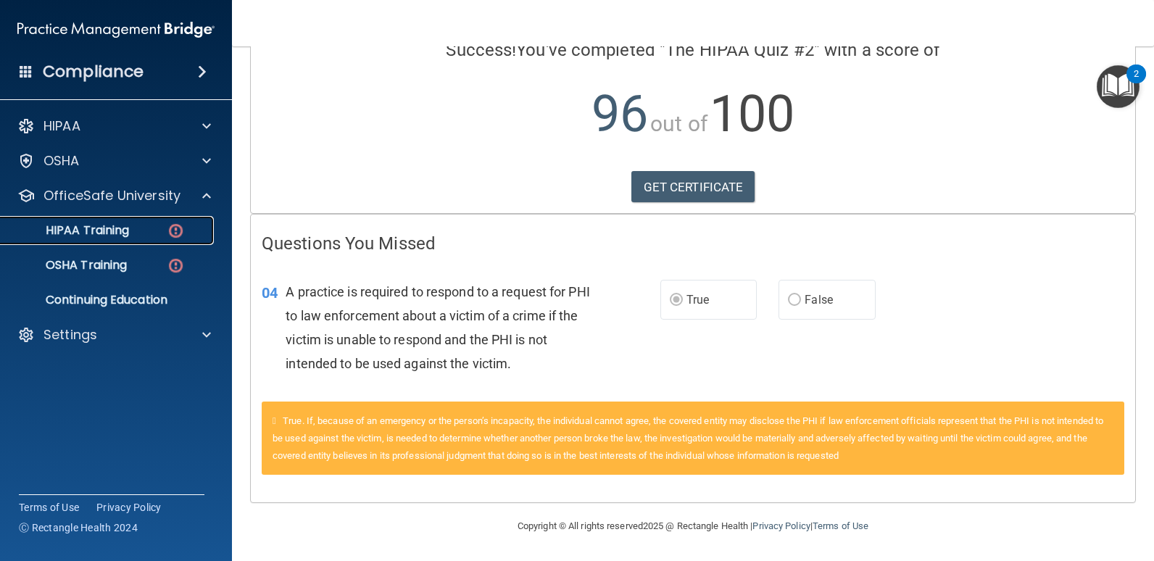
click at [99, 239] on link "HIPAA Training" at bounding box center [100, 230] width 228 height 29
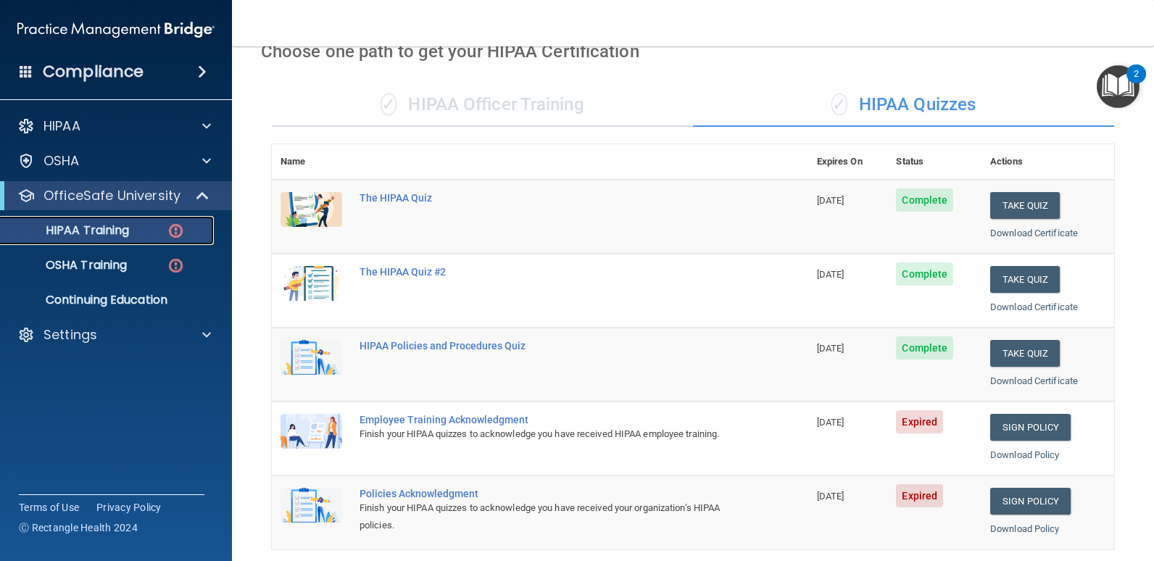
scroll to position [58, 0]
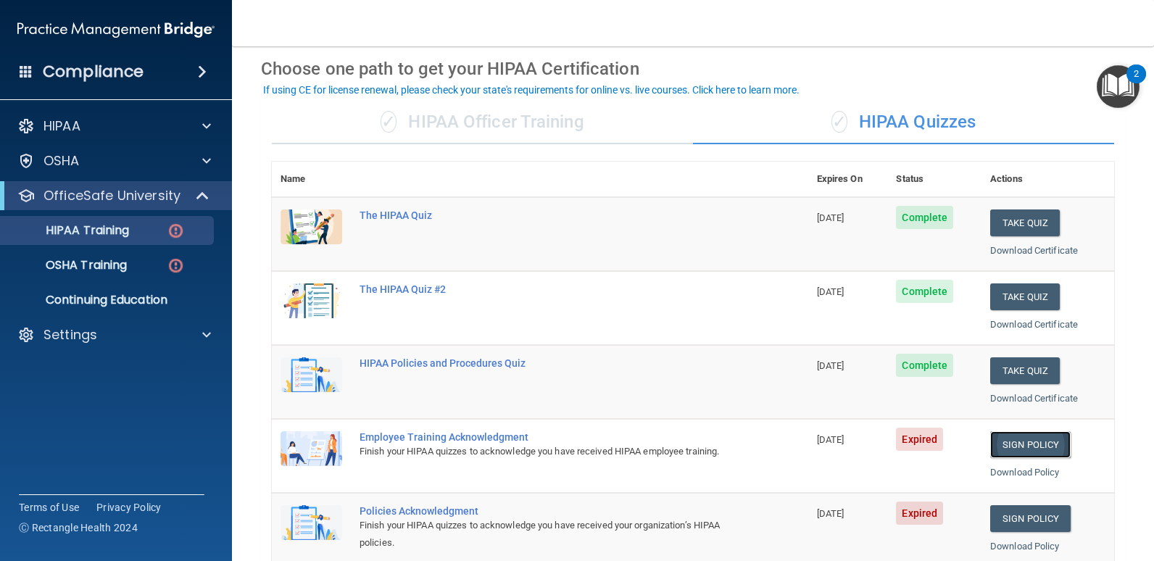
click at [1007, 441] on link "Sign Policy" at bounding box center [1030, 444] width 80 height 27
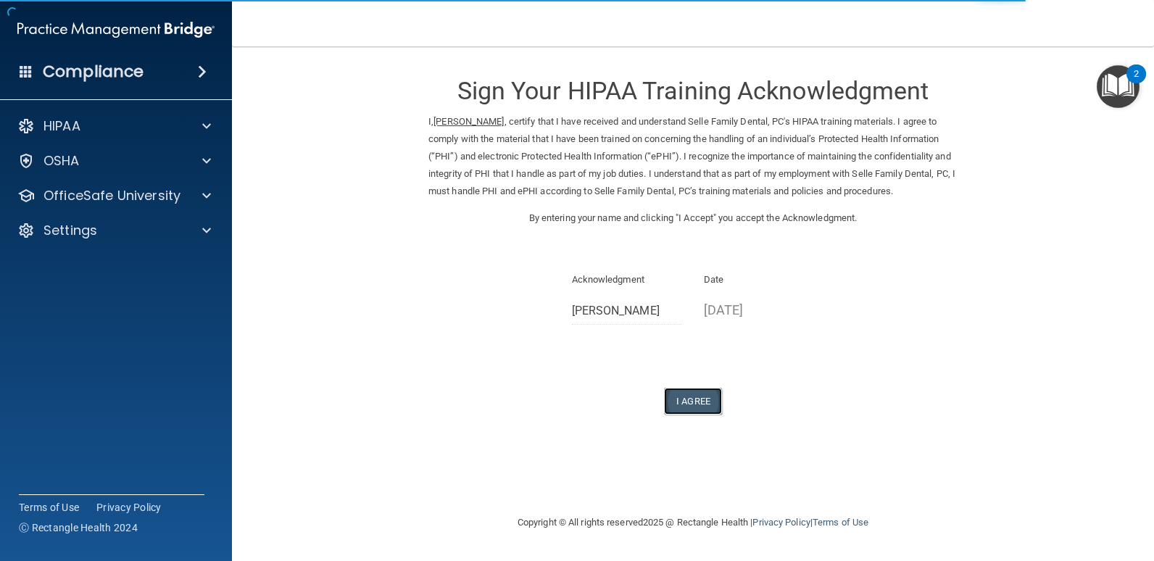
click at [690, 399] on button "I Agree" at bounding box center [693, 401] width 58 height 27
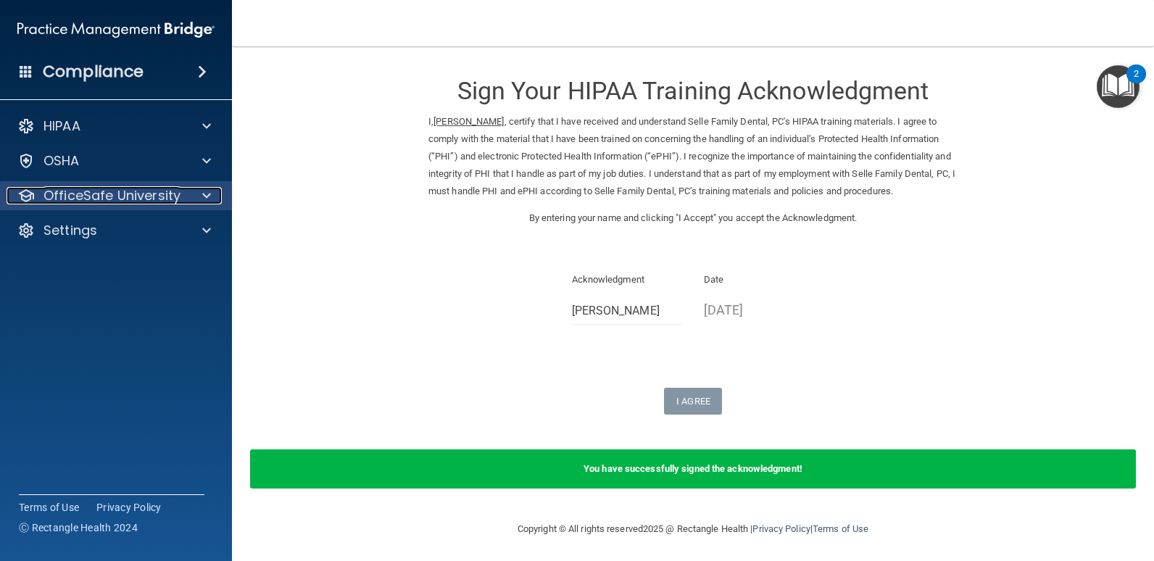
click at [97, 197] on p "OfficeSafe University" at bounding box center [111, 195] width 137 height 17
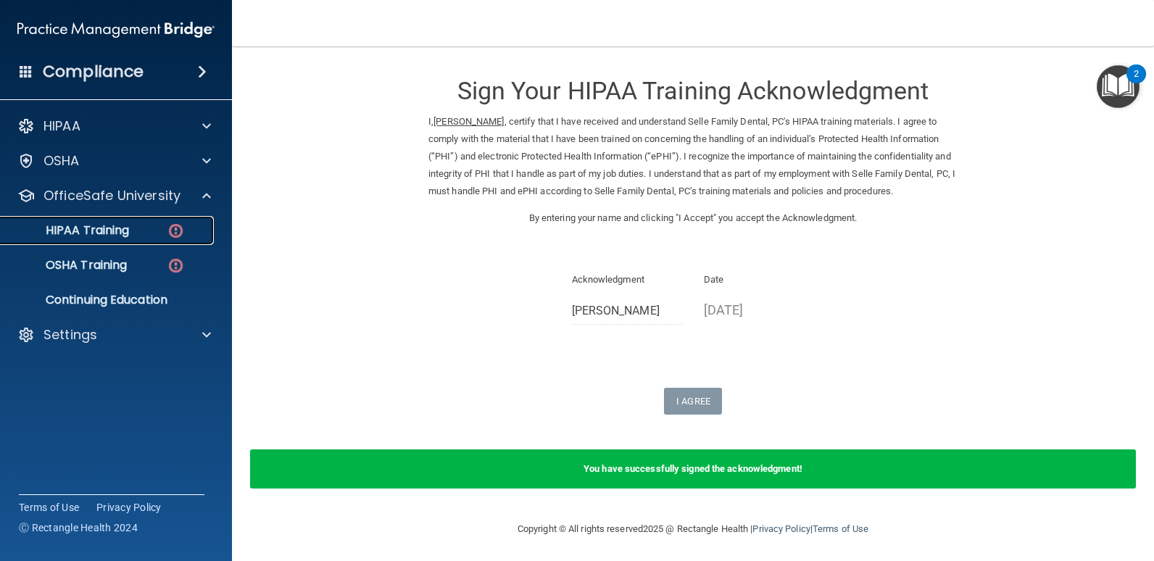
click at [96, 225] on p "HIPAA Training" at bounding box center [69, 230] width 120 height 14
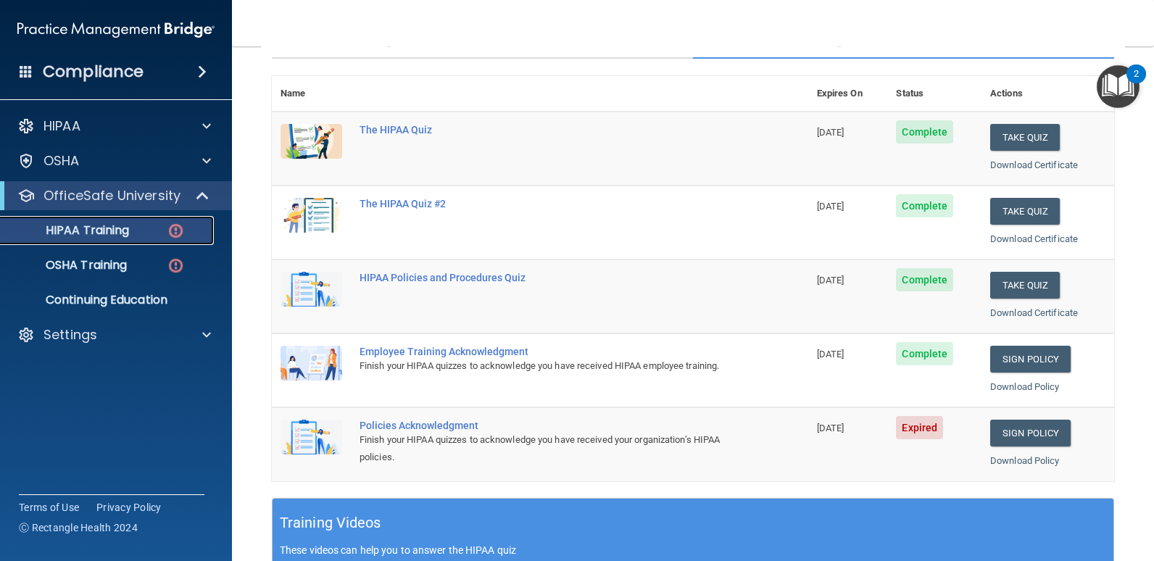
scroll to position [175, 0]
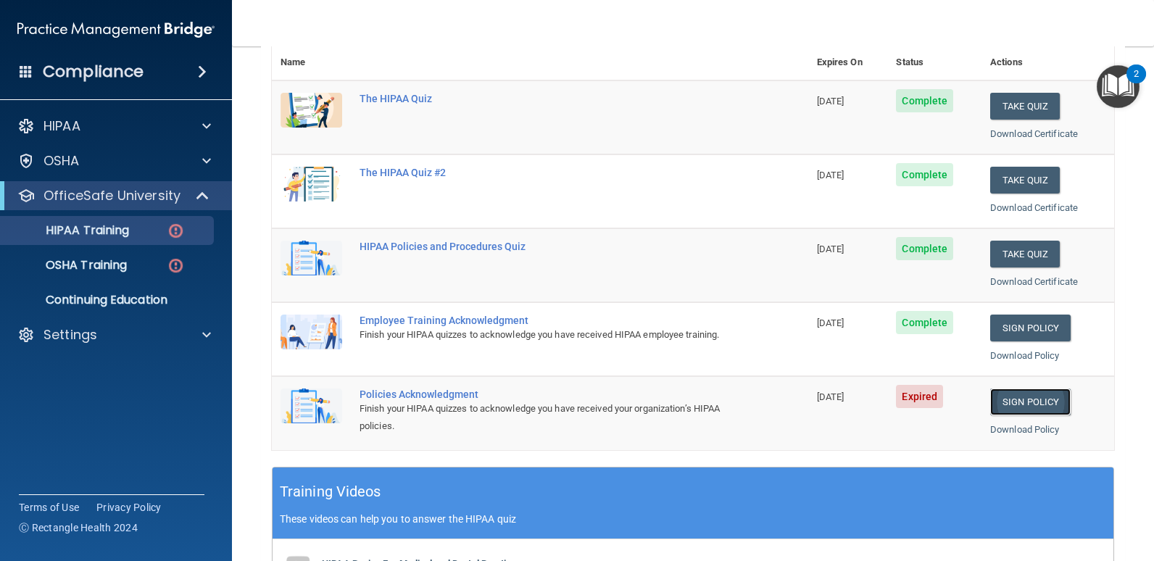
click at [1025, 404] on link "Sign Policy" at bounding box center [1030, 402] width 80 height 27
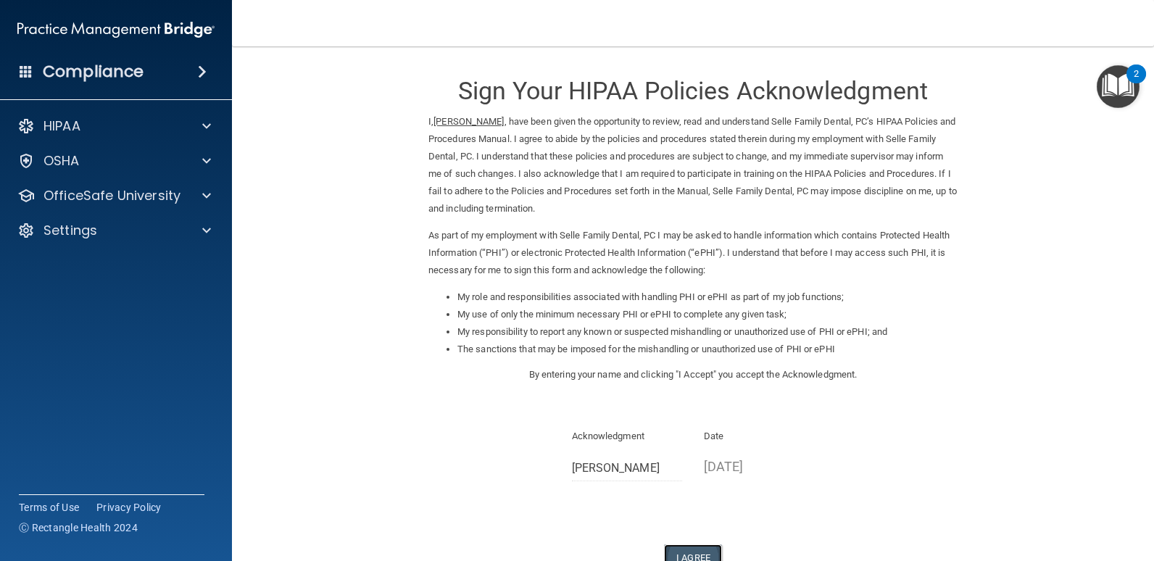
click at [693, 552] on button "I Agree" at bounding box center [693, 557] width 58 height 27
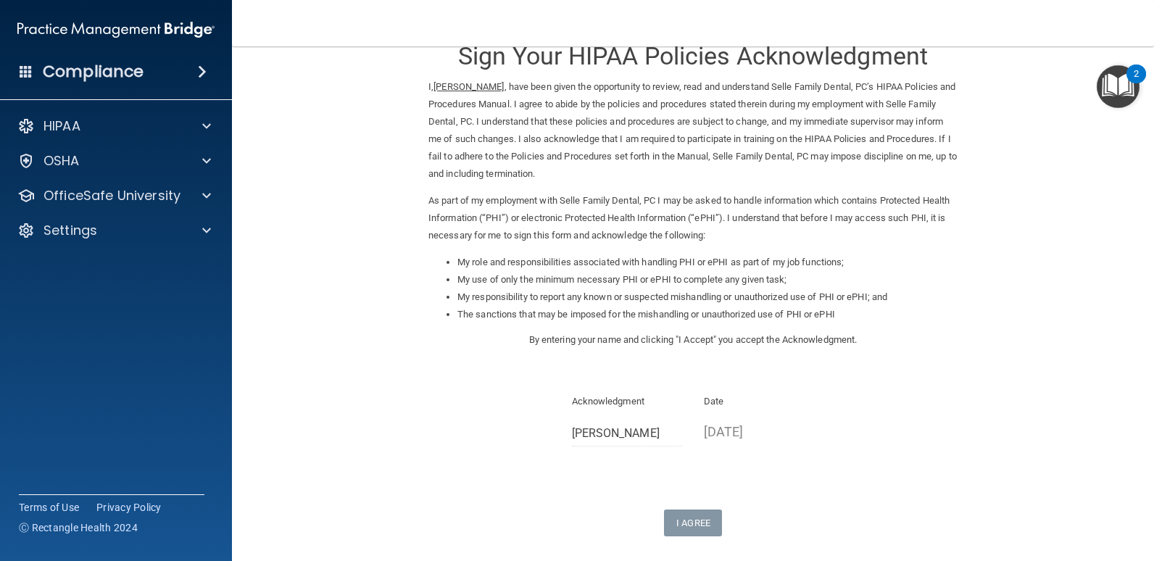
scroll to position [68, 0]
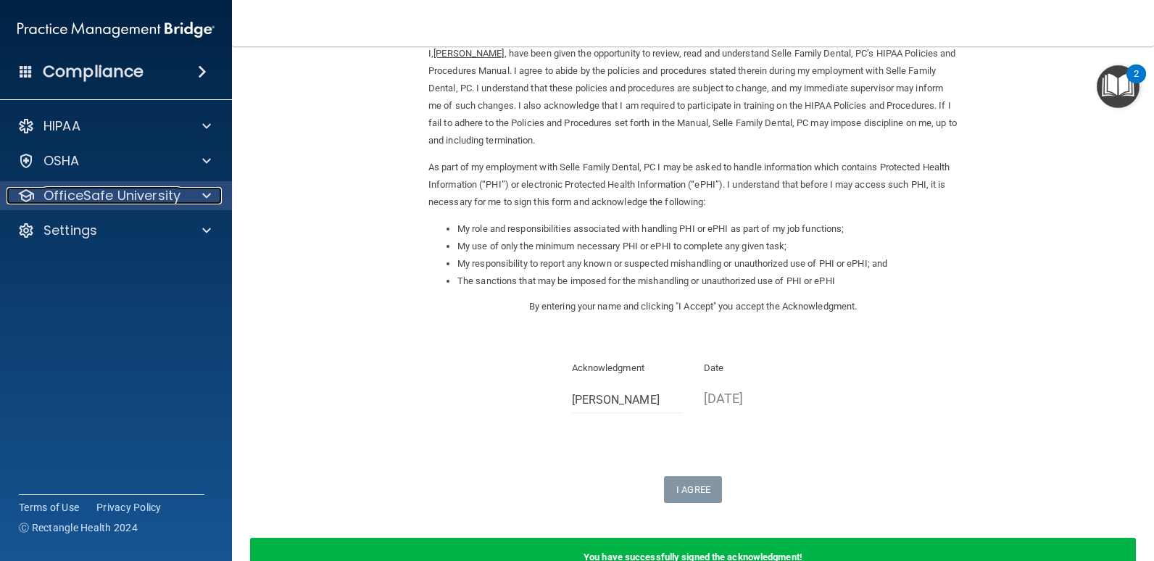
click at [105, 196] on p "OfficeSafe University" at bounding box center [111, 195] width 137 height 17
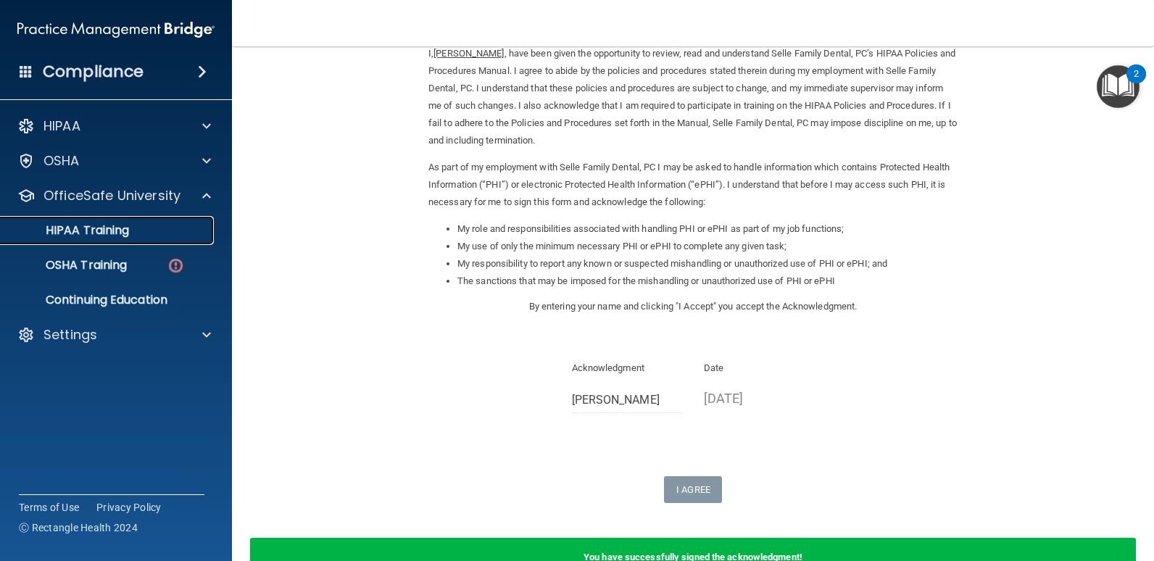
click at [102, 225] on p "HIPAA Training" at bounding box center [69, 230] width 120 height 14
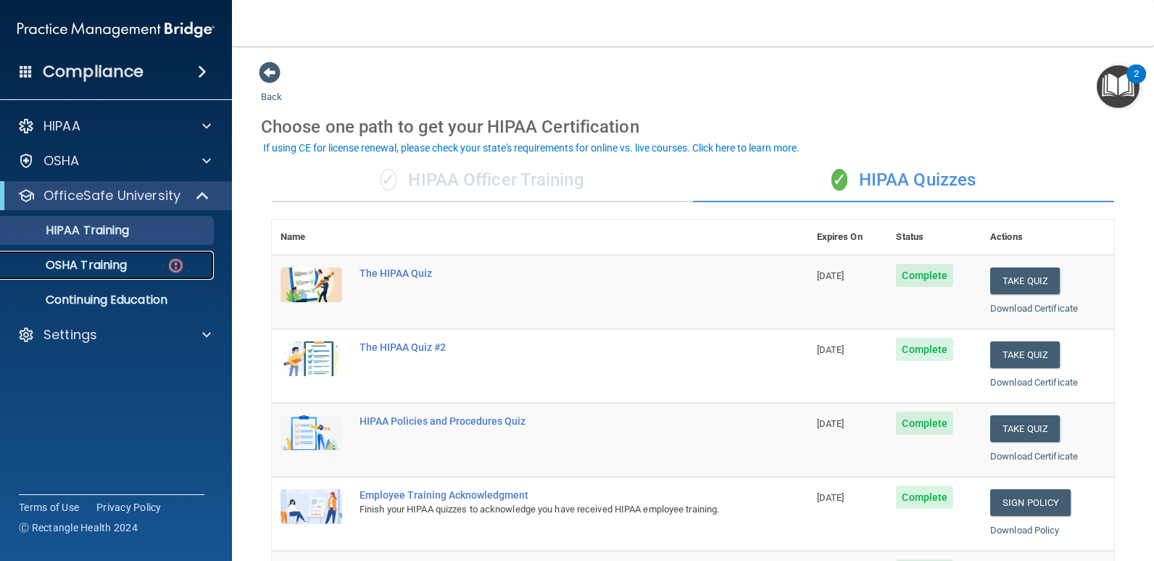
click at [107, 268] on p "OSHA Training" at bounding box center [67, 265] width 117 height 14
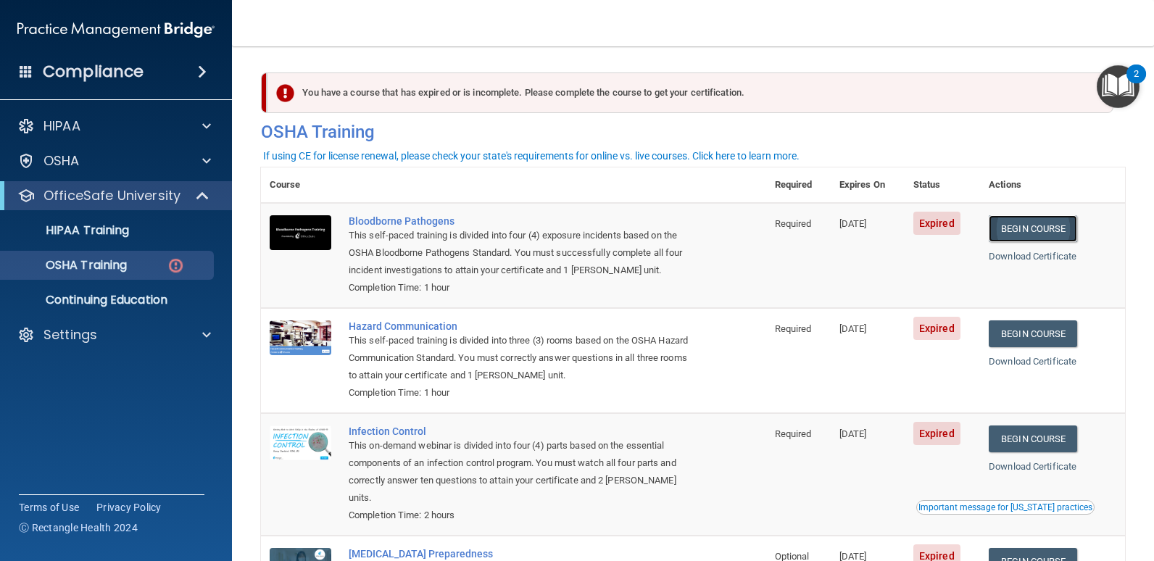
click at [1035, 231] on link "Begin Course" at bounding box center [1033, 228] width 88 height 27
click at [101, 258] on p "OSHA Training" at bounding box center [67, 265] width 117 height 14
click at [102, 268] on p "OSHA Training" at bounding box center [67, 265] width 117 height 14
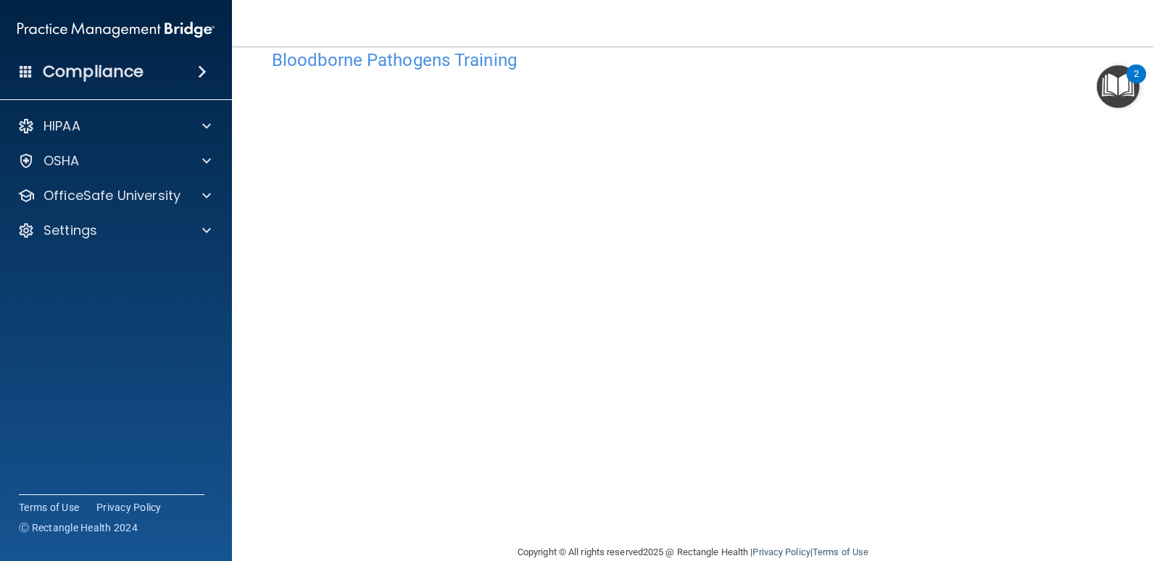
scroll to position [59, 0]
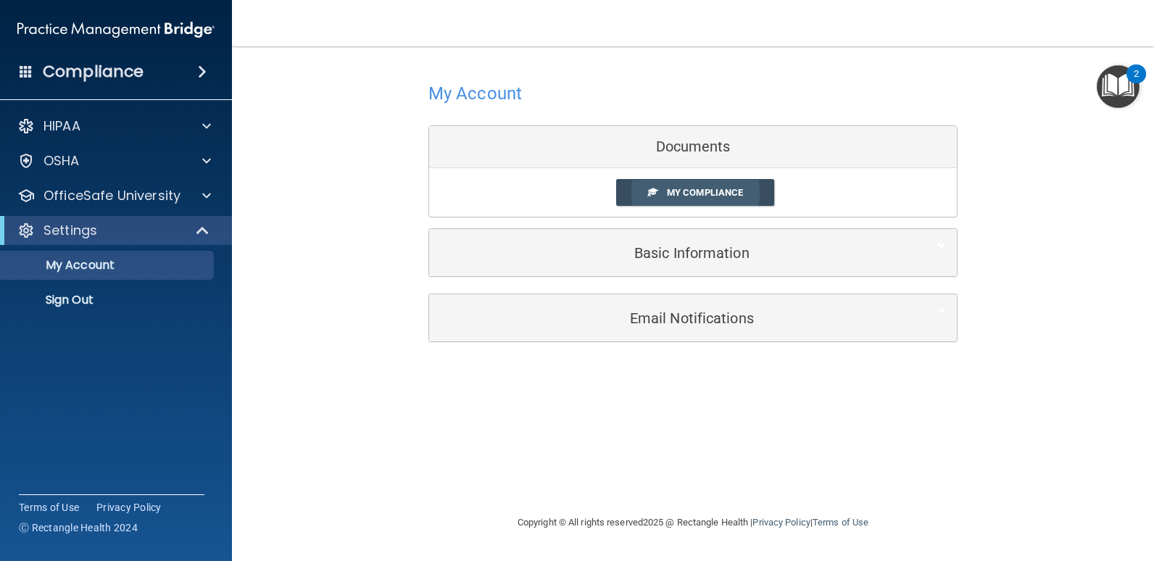
click at [694, 187] on span "My Compliance" at bounding box center [705, 192] width 76 height 11
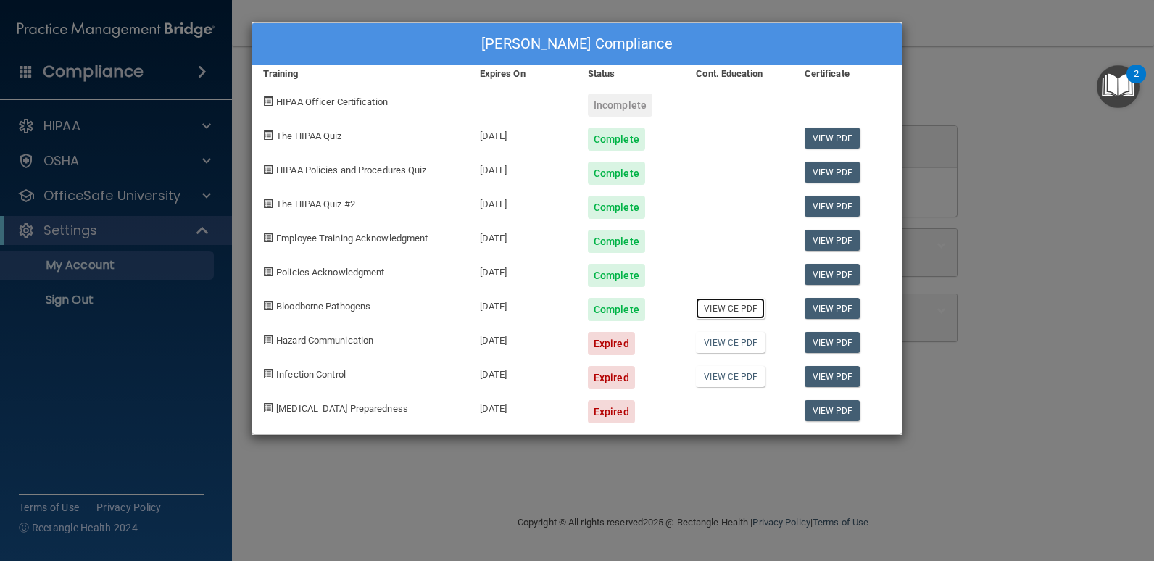
click at [732, 307] on link "View CE PDF" at bounding box center [730, 308] width 69 height 21
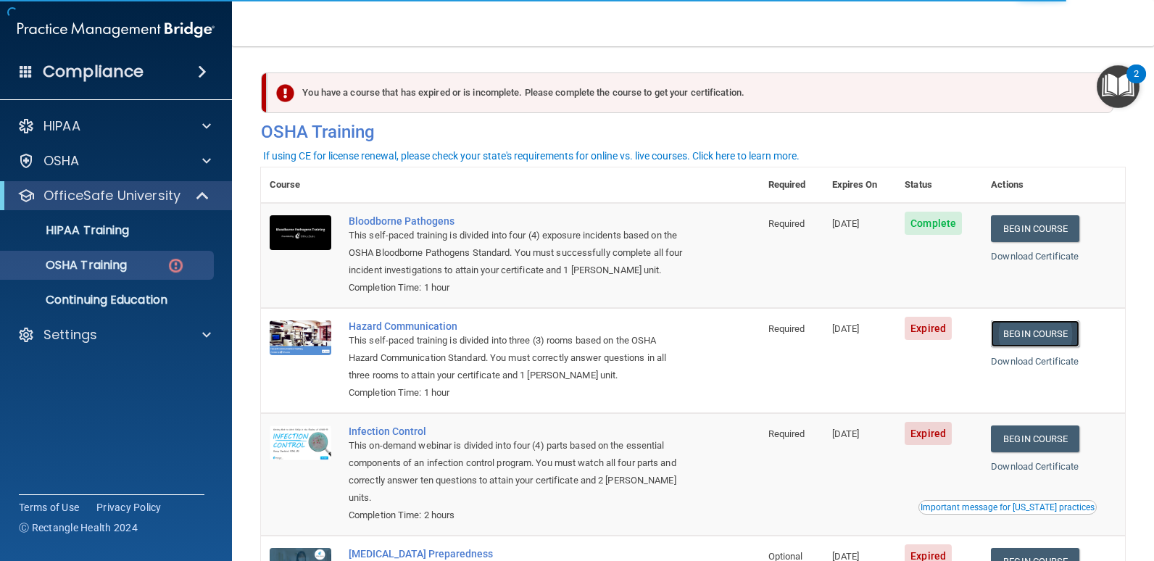
click at [1032, 333] on link "Begin Course" at bounding box center [1035, 333] width 88 height 27
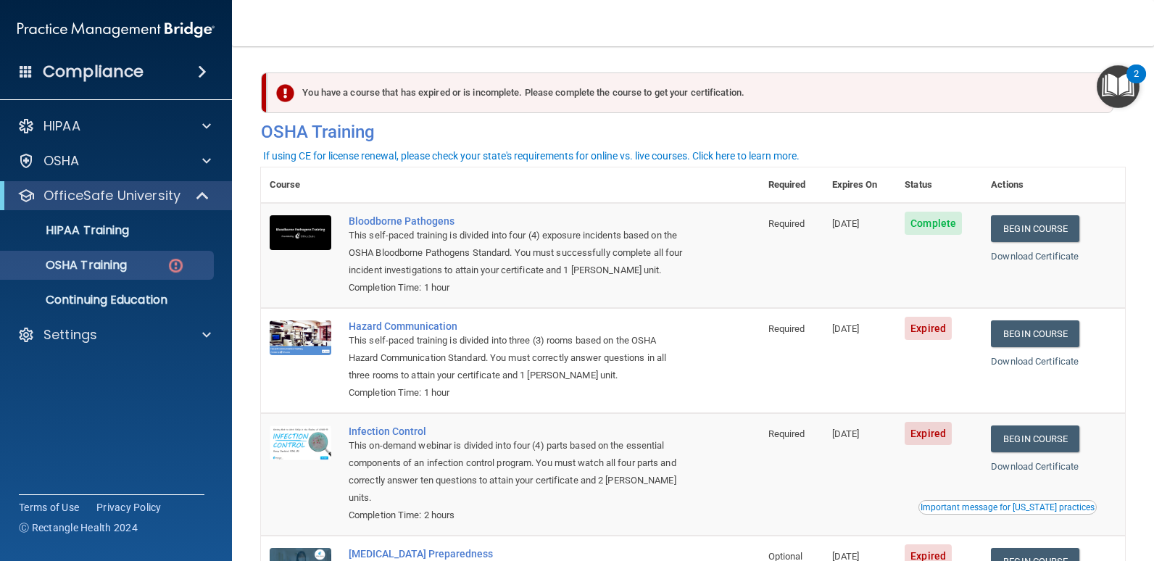
drag, startPoint x: 990, startPoint y: 98, endPoint x: 628, endPoint y: 83, distance: 362.0
click at [987, 98] on div "You have a course that has expired or is incomplete. Please complete the course…" at bounding box center [690, 92] width 847 height 41
click at [1050, 339] on link "Begin Course" at bounding box center [1035, 333] width 88 height 27
click at [1034, 330] on link "Begin Course" at bounding box center [1035, 333] width 88 height 27
click at [1034, 440] on link "Begin Course" at bounding box center [1035, 439] width 88 height 27
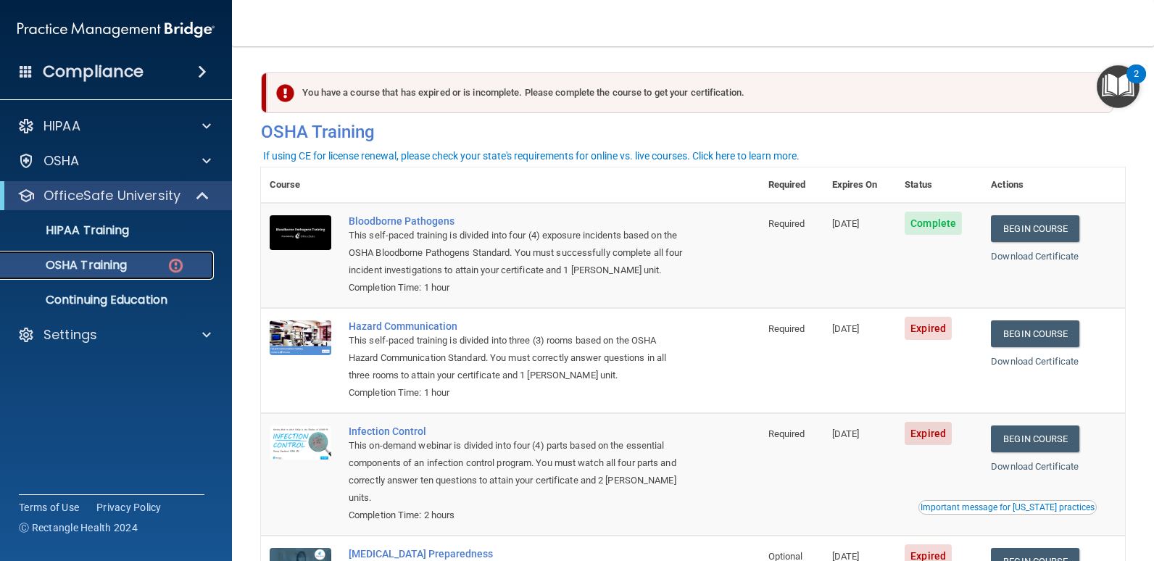
click at [96, 265] on p "OSHA Training" at bounding box center [67, 265] width 117 height 14
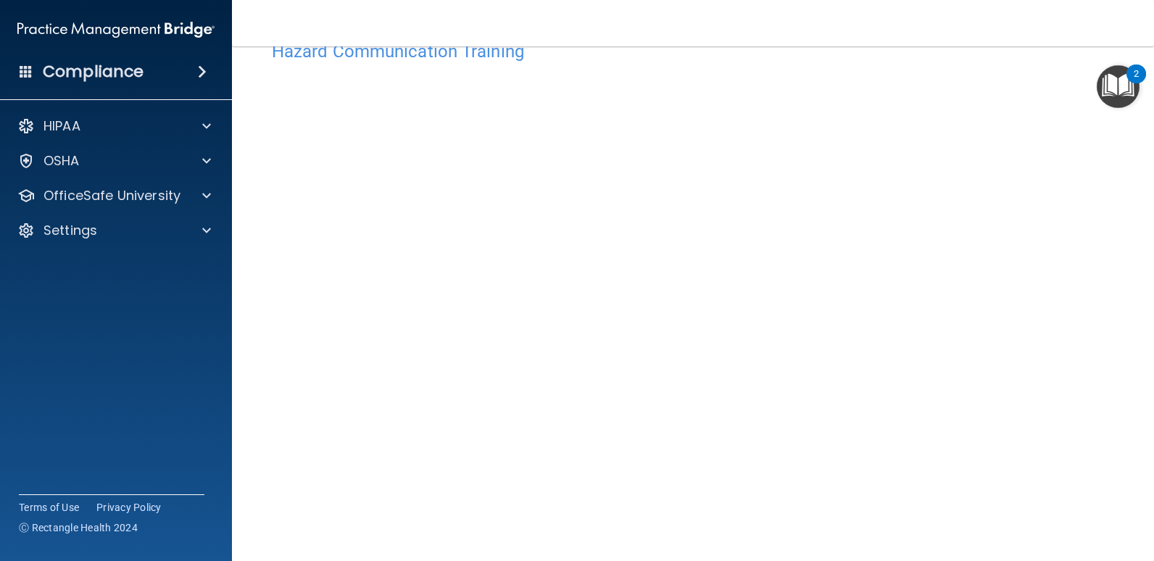
scroll to position [51, 0]
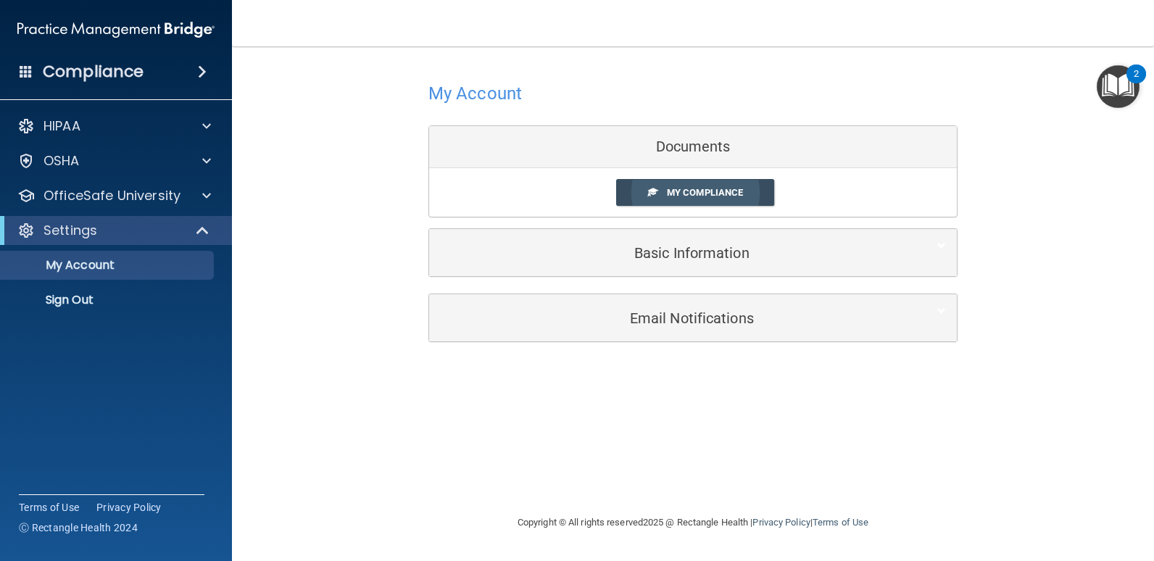
click at [688, 194] on span "My Compliance" at bounding box center [705, 192] width 76 height 11
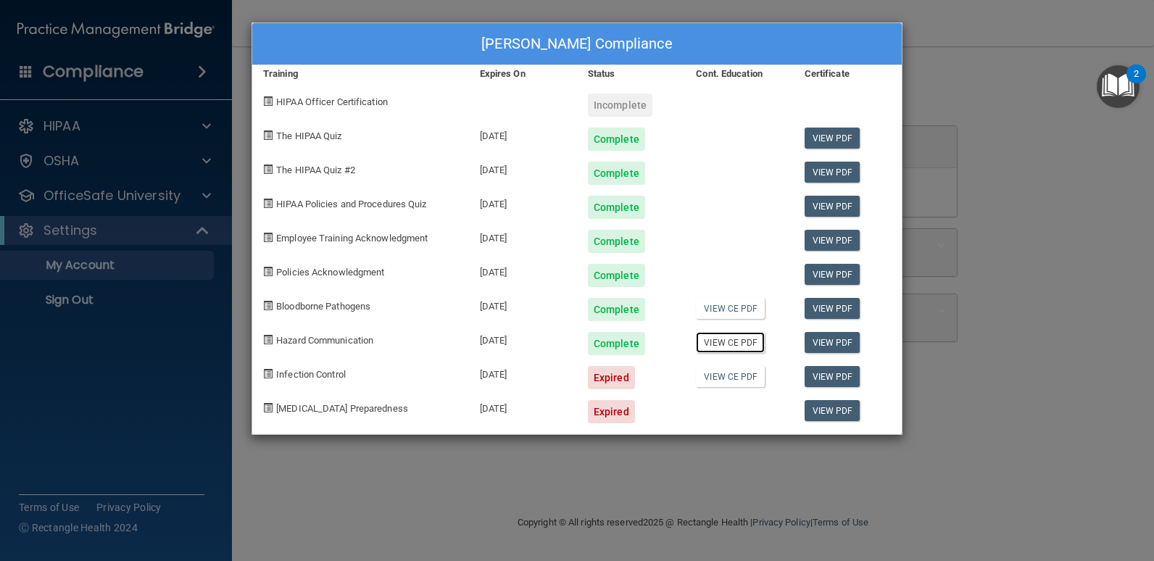
click at [737, 341] on link "View CE PDF" at bounding box center [730, 342] width 69 height 21
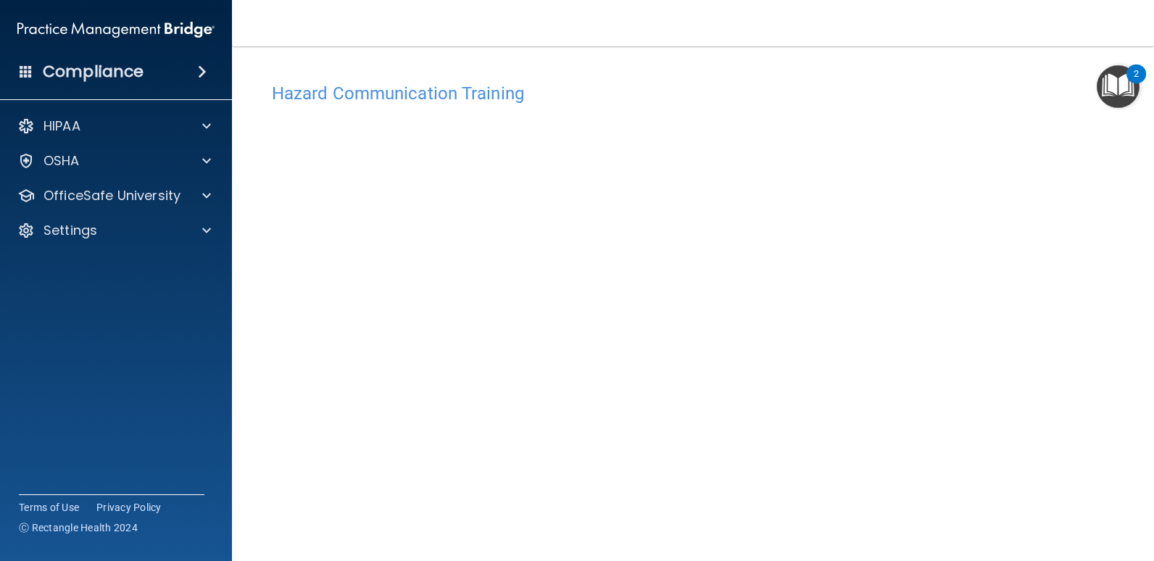
click at [388, 98] on h4 "Hazard Communication Training" at bounding box center [693, 93] width 842 height 19
click at [387, 98] on h4 "Hazard Communication Training" at bounding box center [693, 93] width 842 height 19
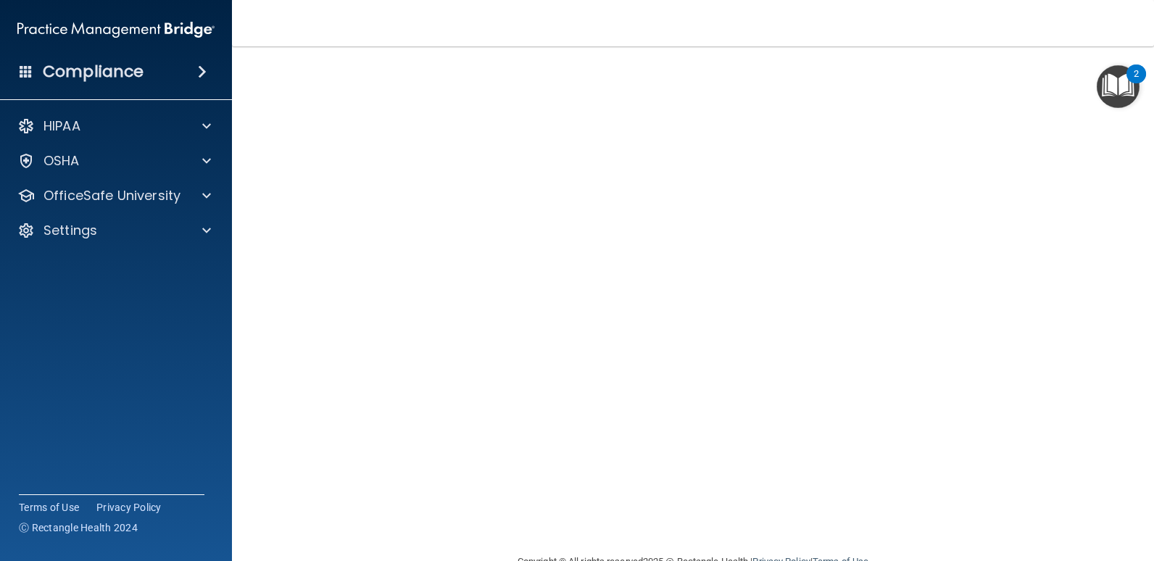
scroll to position [57, 0]
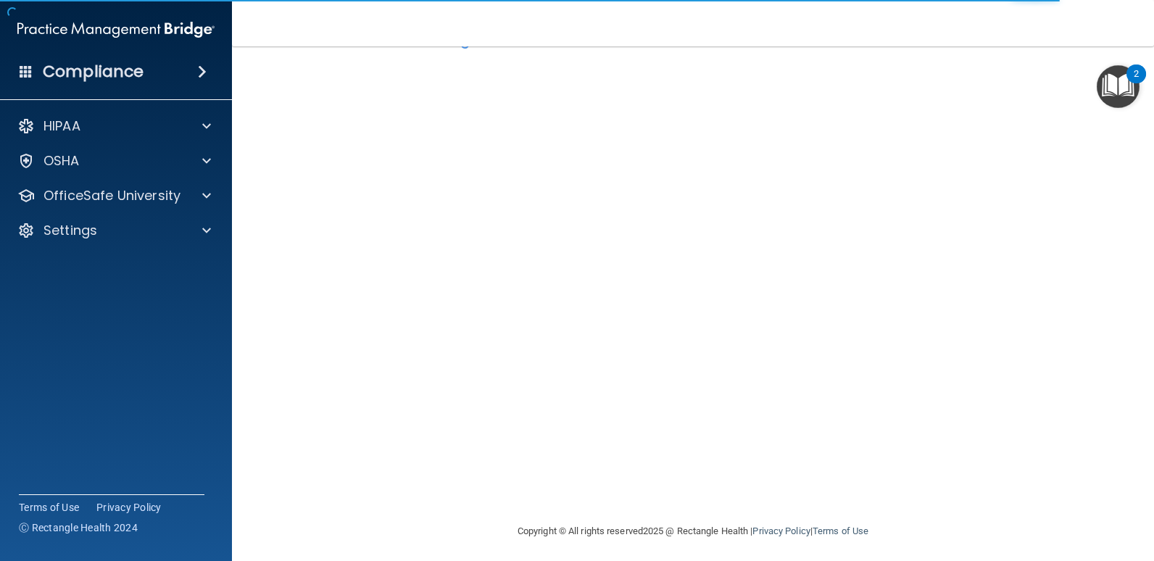
scroll to position [59, 0]
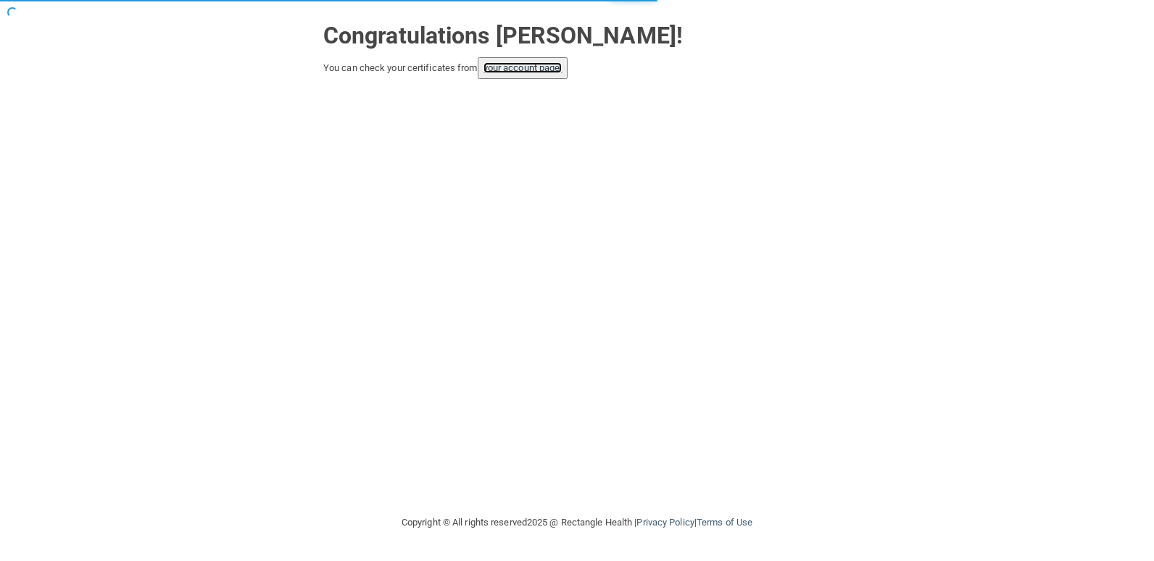
click at [534, 65] on link "your account page!" at bounding box center [523, 67] width 79 height 11
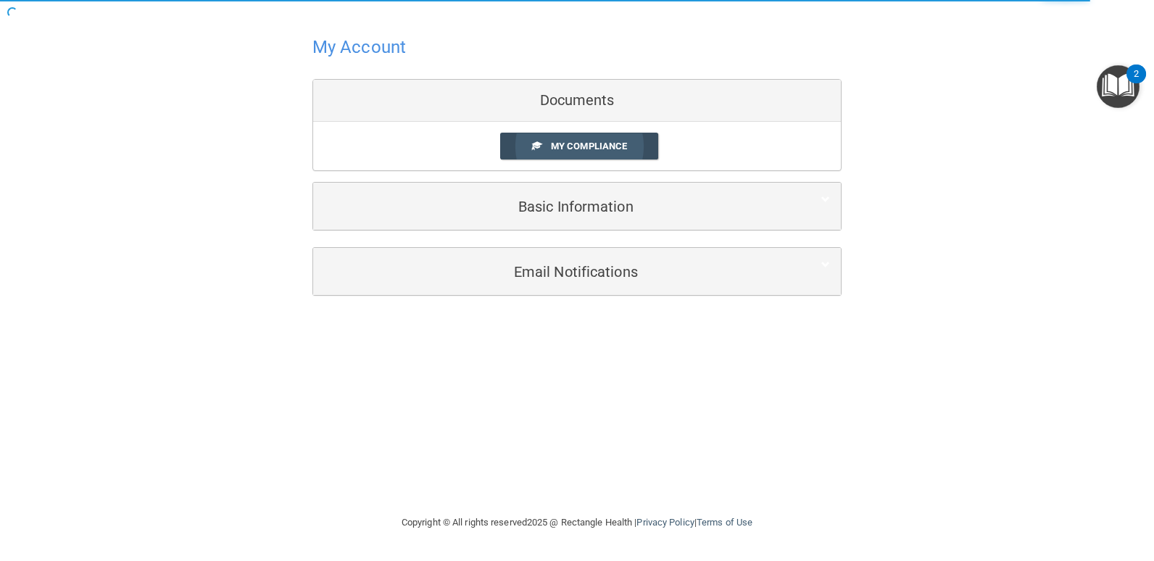
click at [600, 146] on span "My Compliance" at bounding box center [589, 146] width 76 height 11
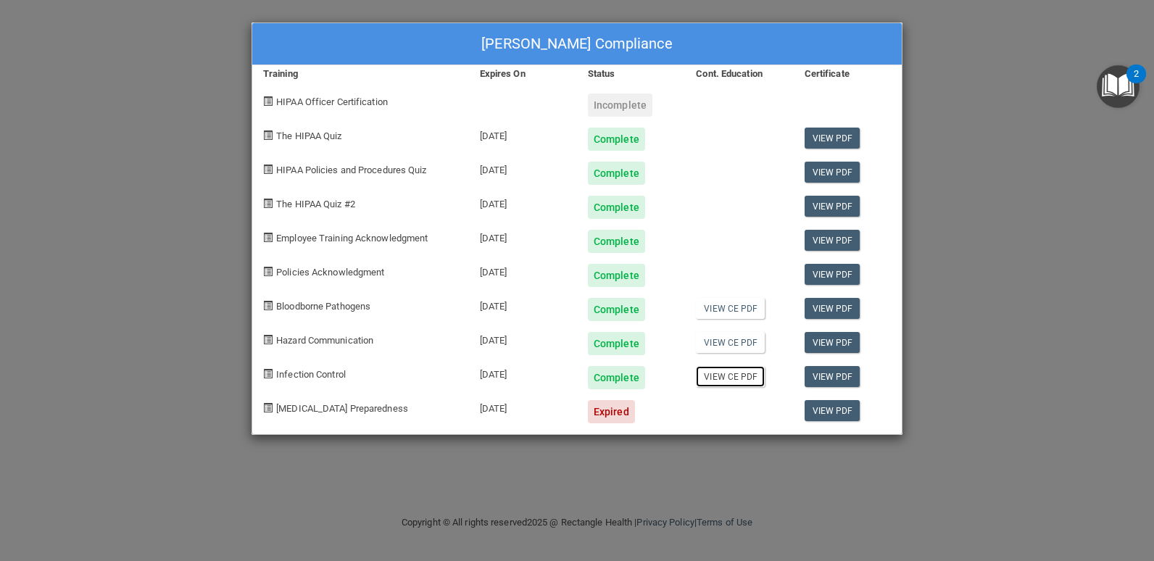
click at [731, 376] on link "View CE PDF" at bounding box center [730, 376] width 69 height 21
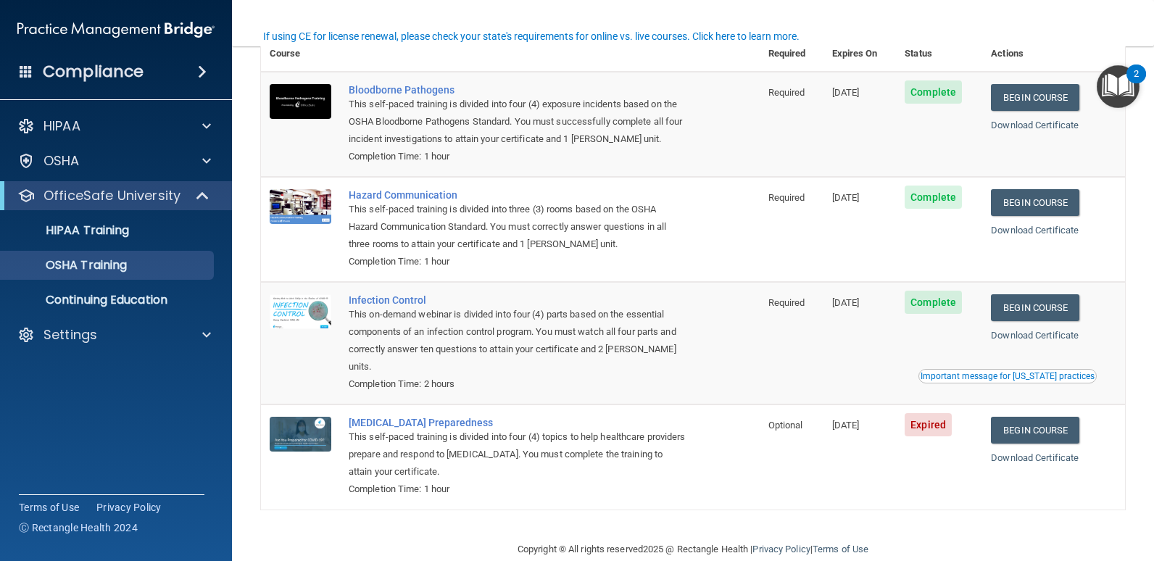
scroll to position [117, 0]
